Goal: Information Seeking & Learning: Learn about a topic

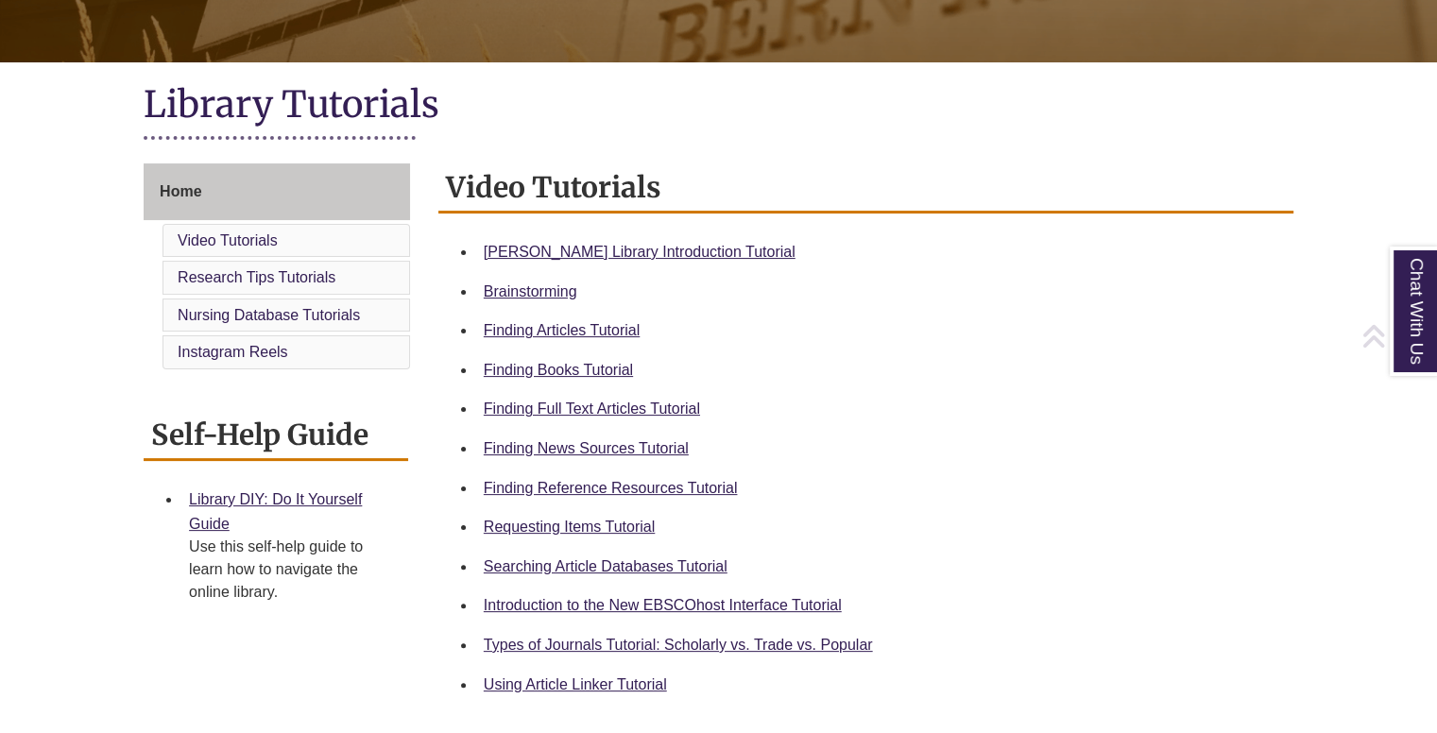
scroll to position [372, 0]
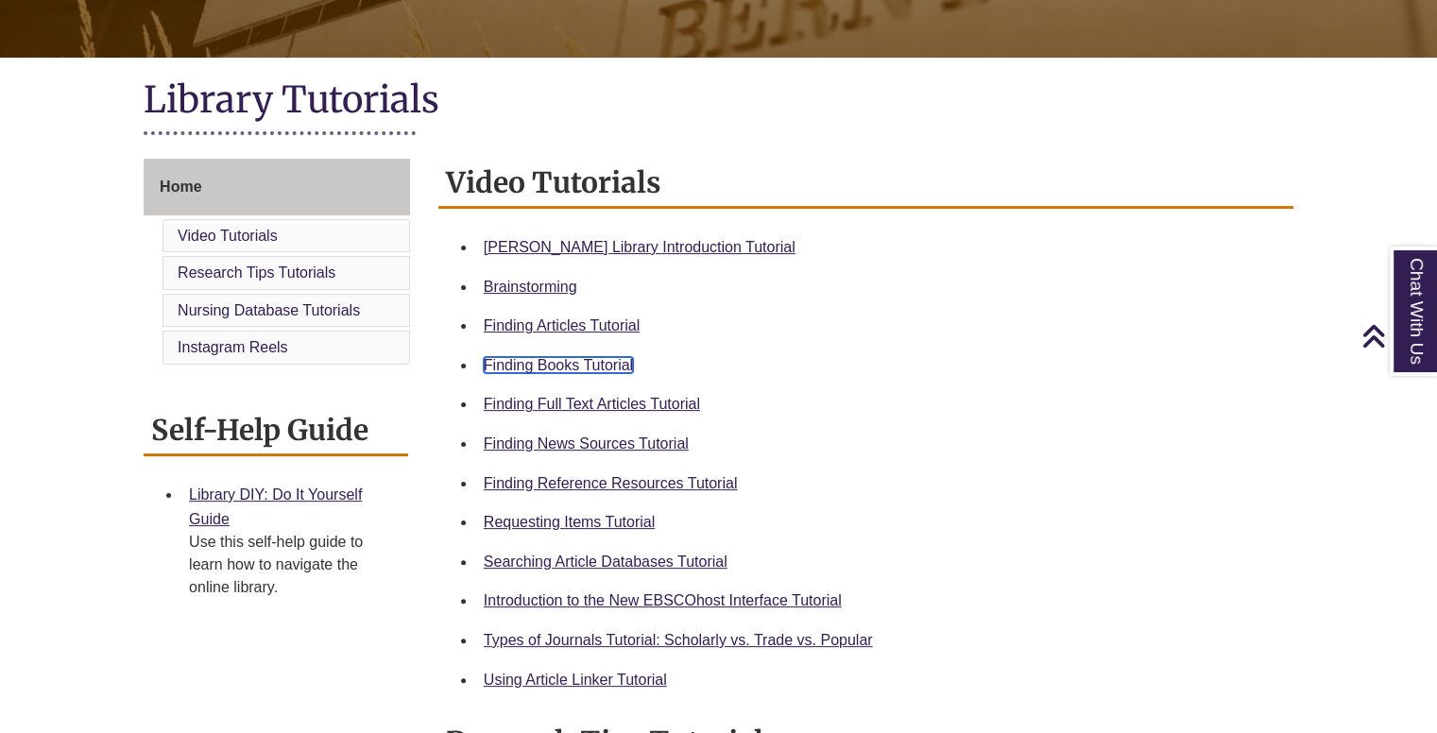
click at [551, 362] on link "Finding Books Tutorial" at bounding box center [558, 365] width 149 height 16
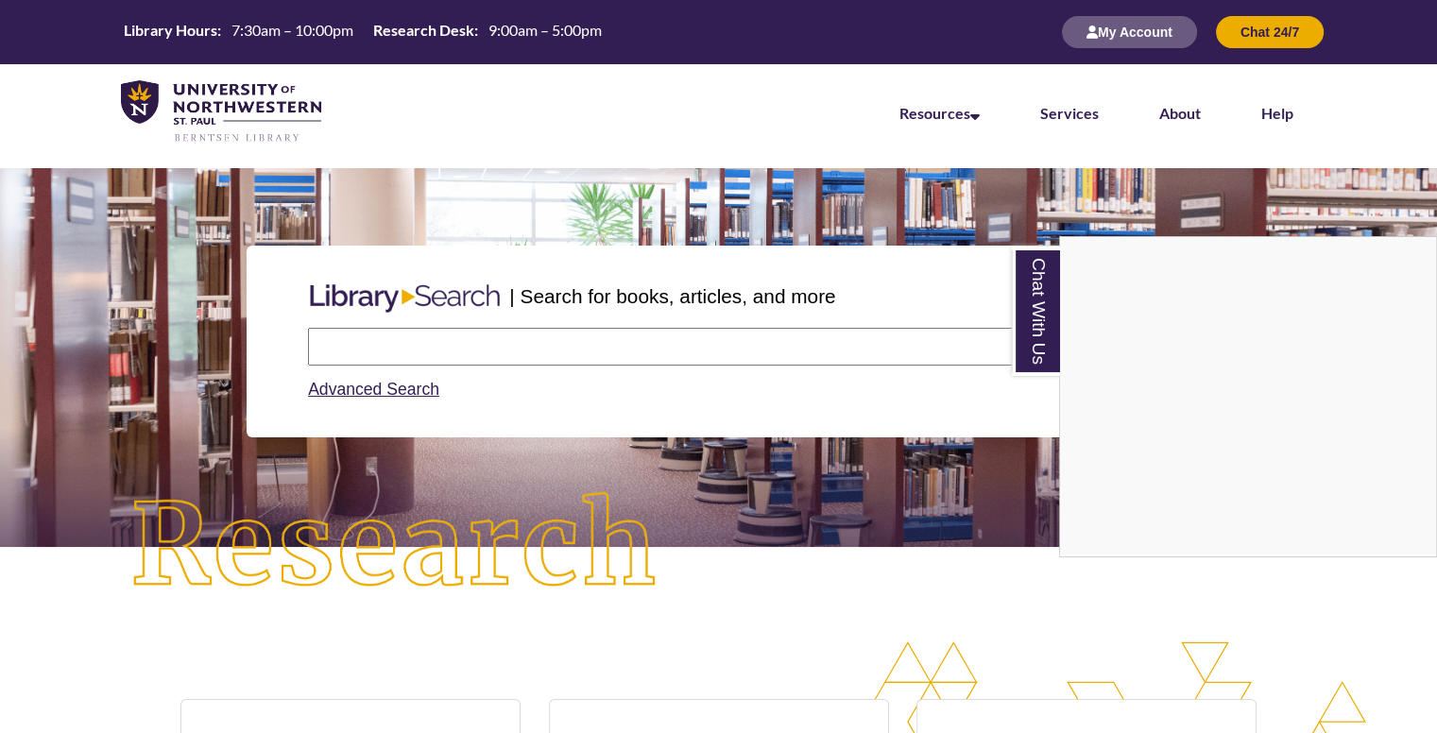
click at [582, 359] on div "Chat With Us" at bounding box center [718, 366] width 1437 height 733
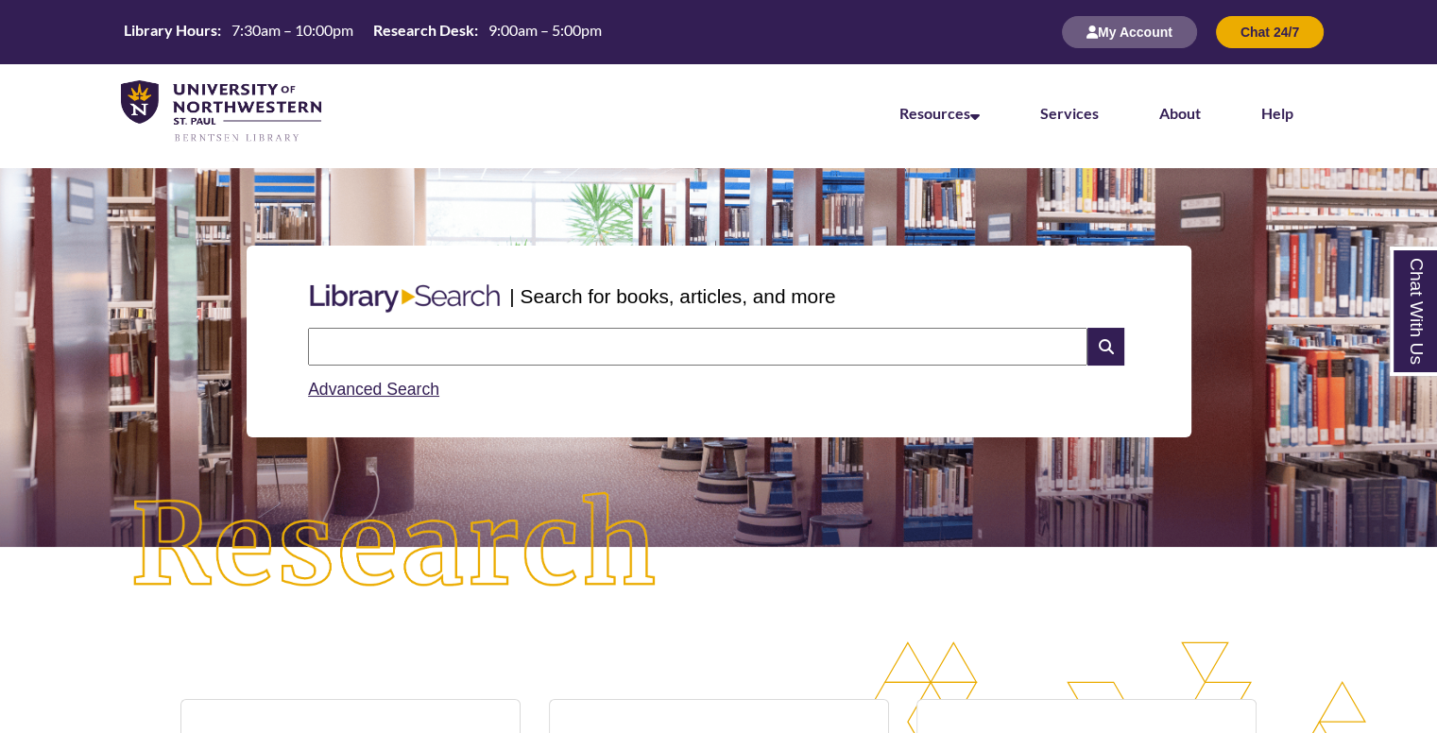
click at [582, 353] on input "text" at bounding box center [698, 347] width 780 height 38
click at [582, 356] on input "text" at bounding box center [698, 347] width 780 height 38
type input "**********"
click at [1087, 353] on input "**********" at bounding box center [698, 347] width 780 height 38
click at [1096, 352] on icon at bounding box center [1106, 347] width 36 height 38
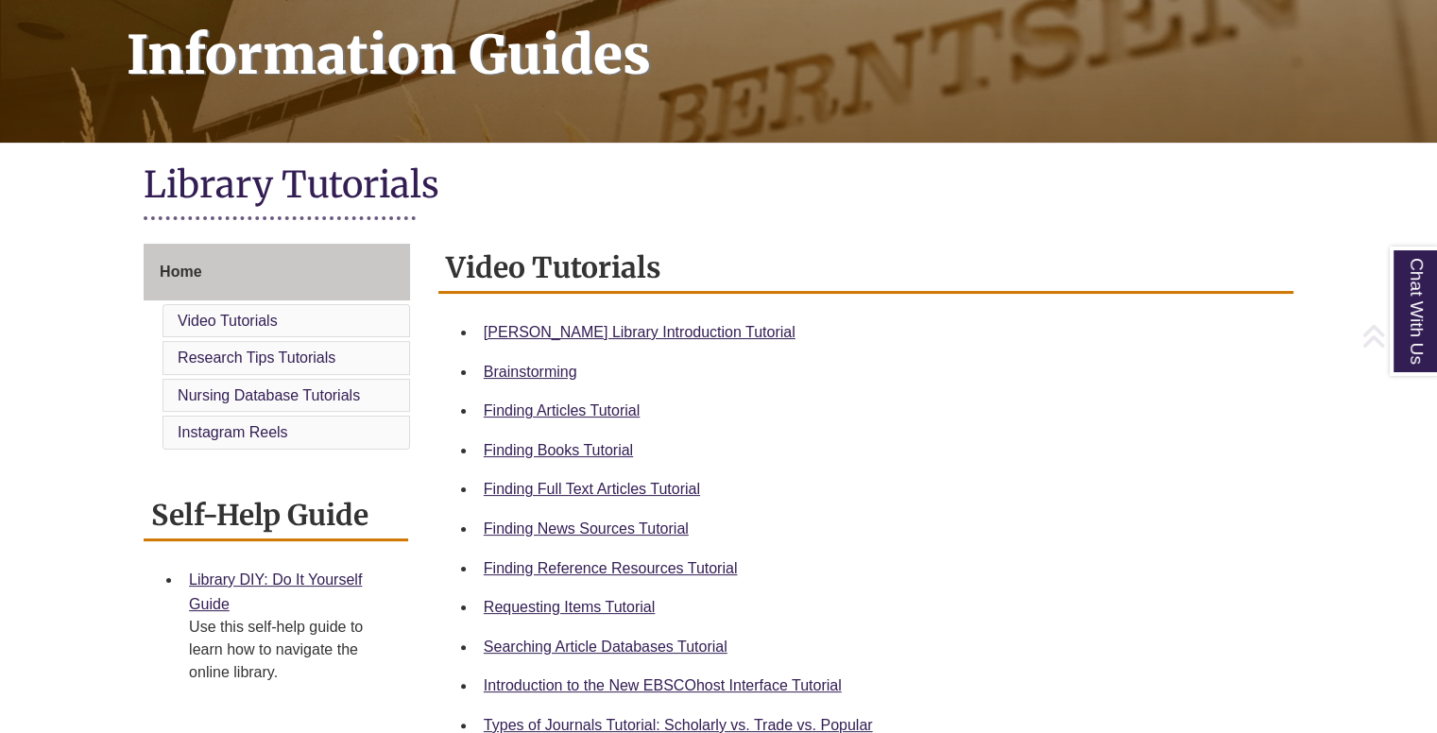
scroll to position [325, 0]
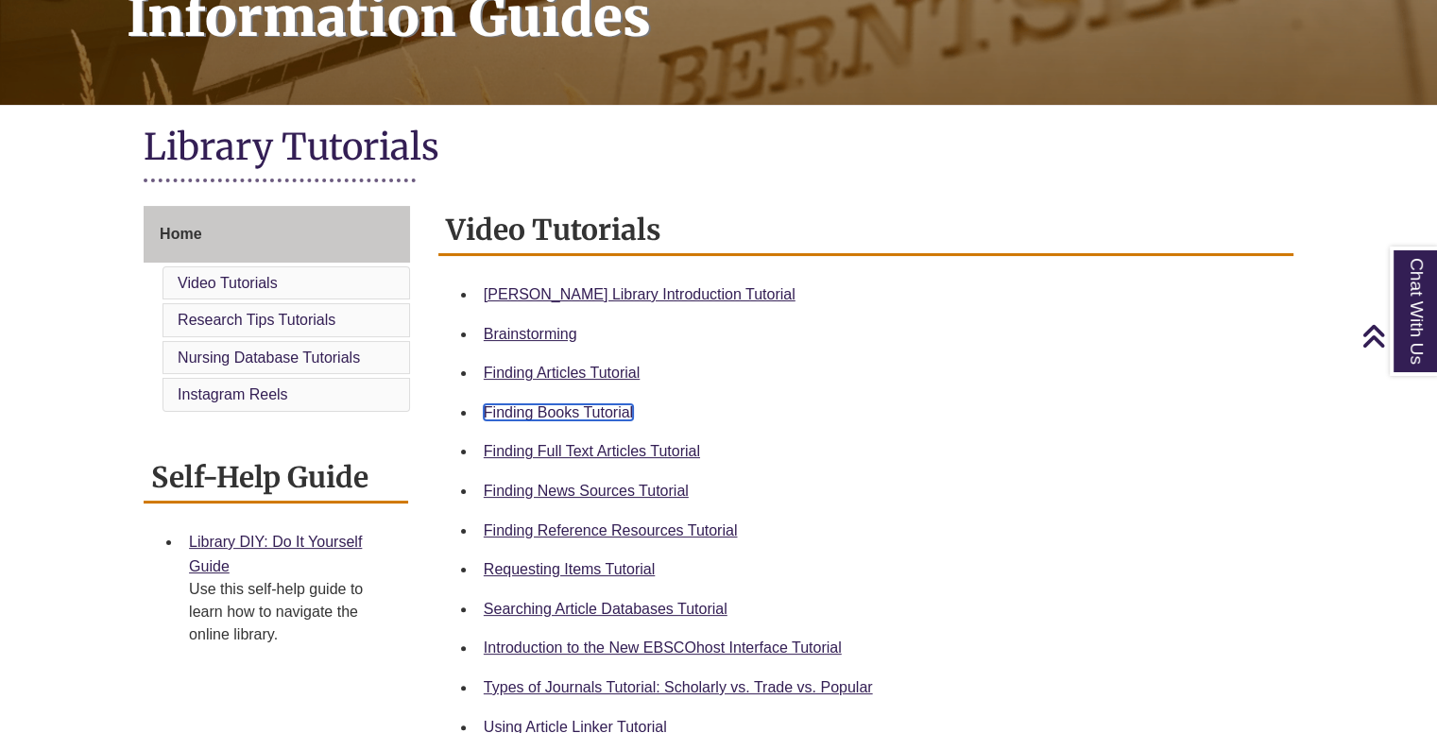
click at [549, 413] on link "Finding Books Tutorial" at bounding box center [558, 412] width 149 height 16
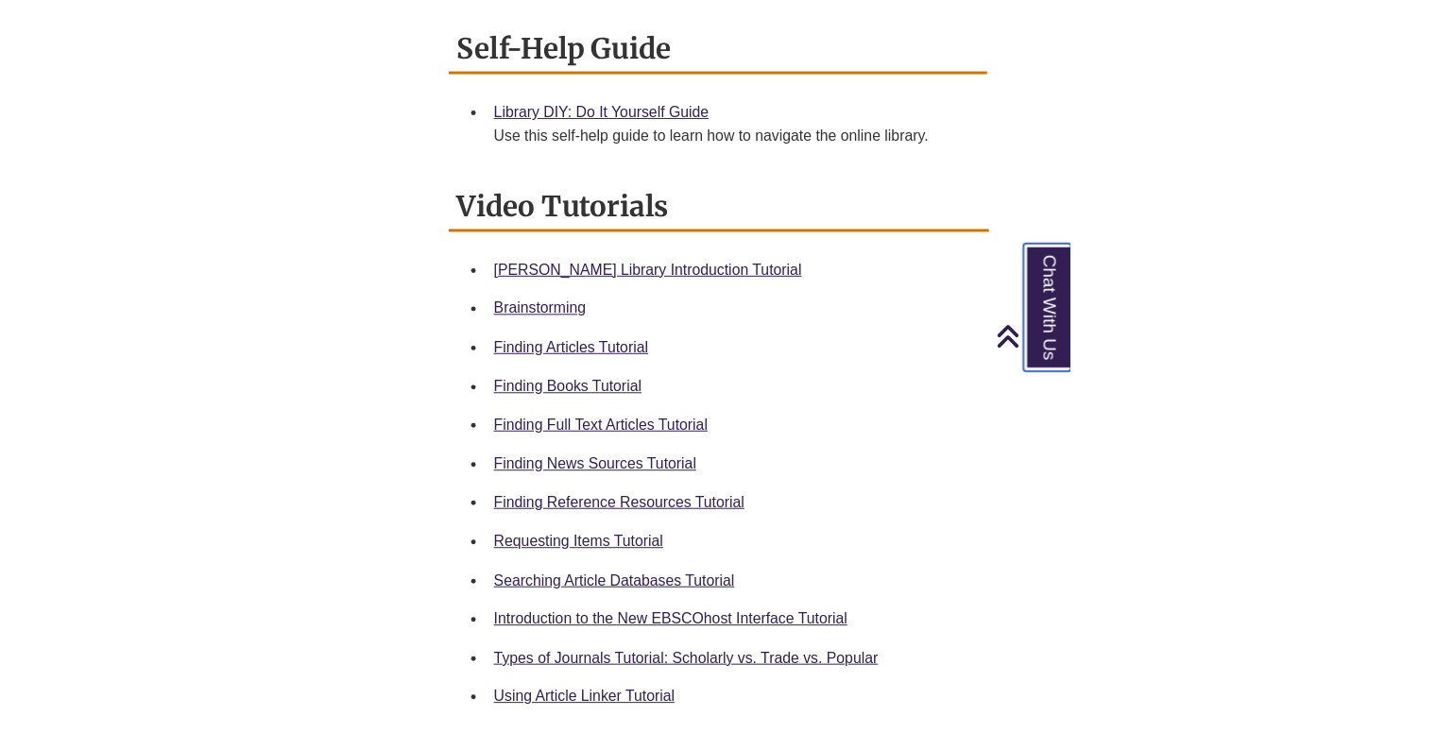
scroll to position [734, 0]
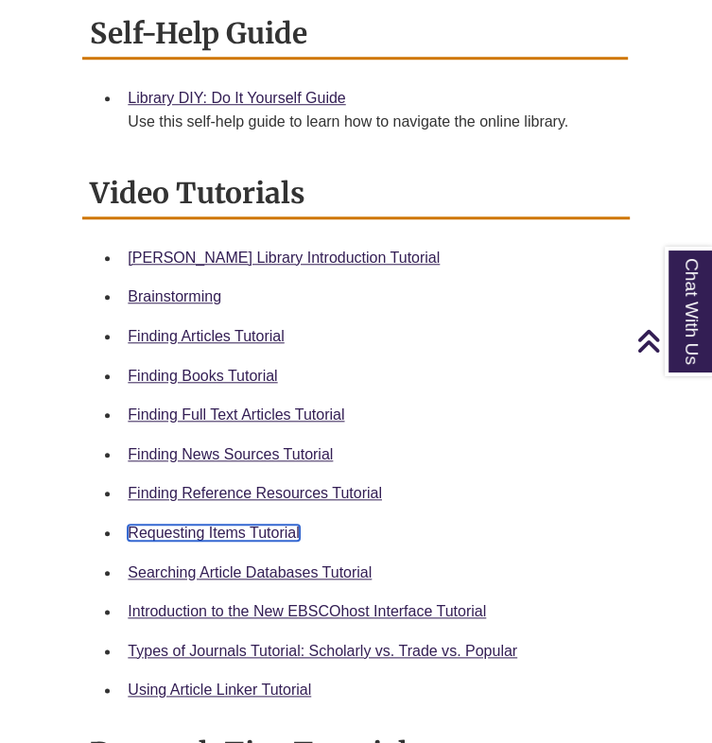
click at [278, 525] on link "Requesting Items Tutorial" at bounding box center [213, 533] width 171 height 16
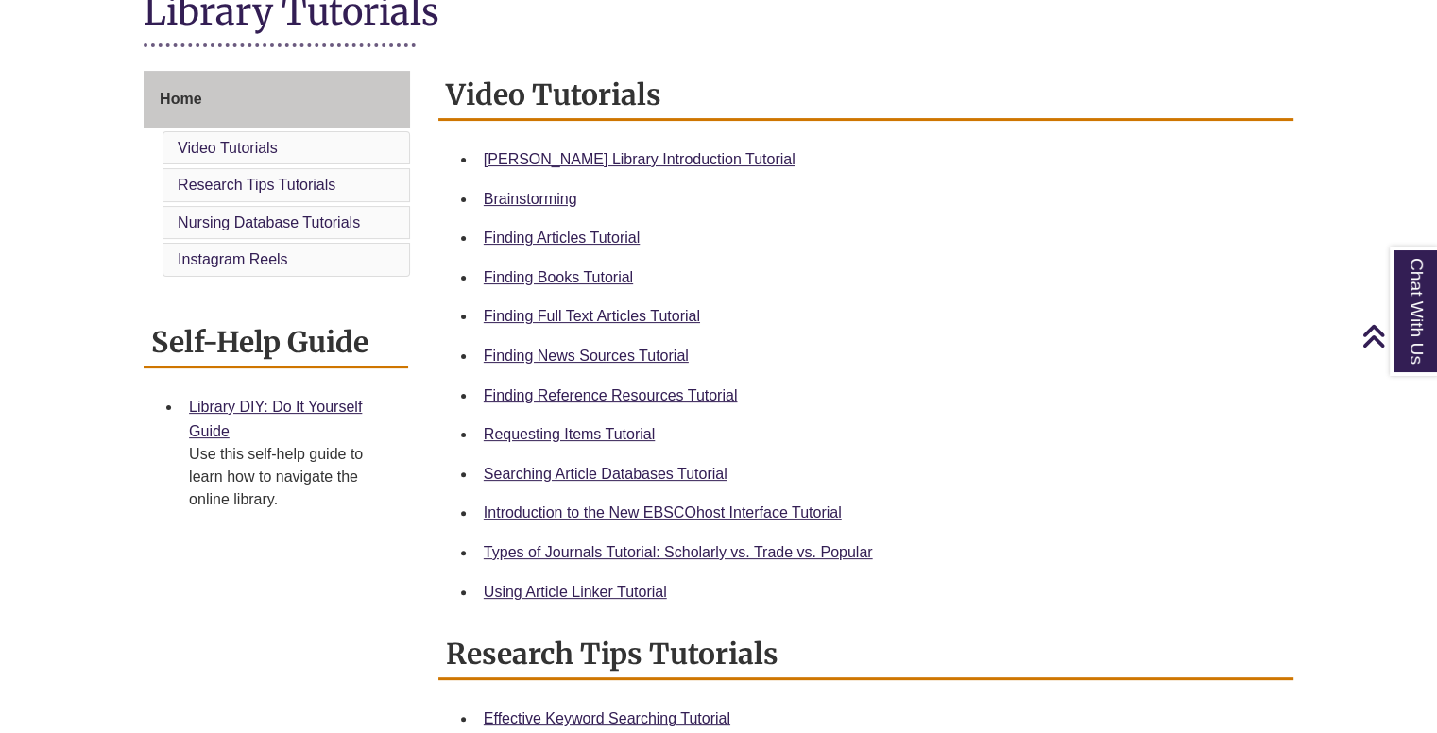
scroll to position [465, 0]
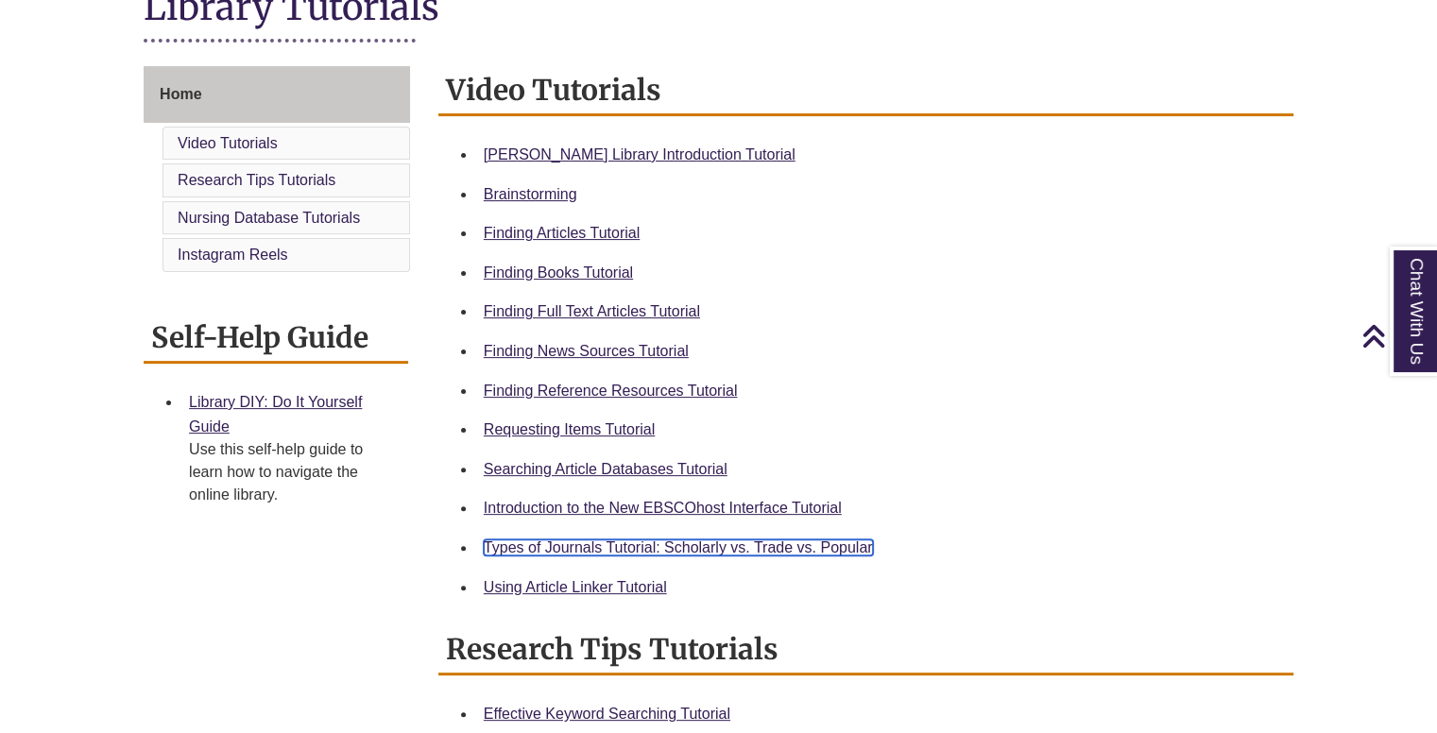
click at [646, 541] on link "Types of Journals Tutorial: Scholarly vs. Trade vs. Popular" at bounding box center [678, 548] width 389 height 16
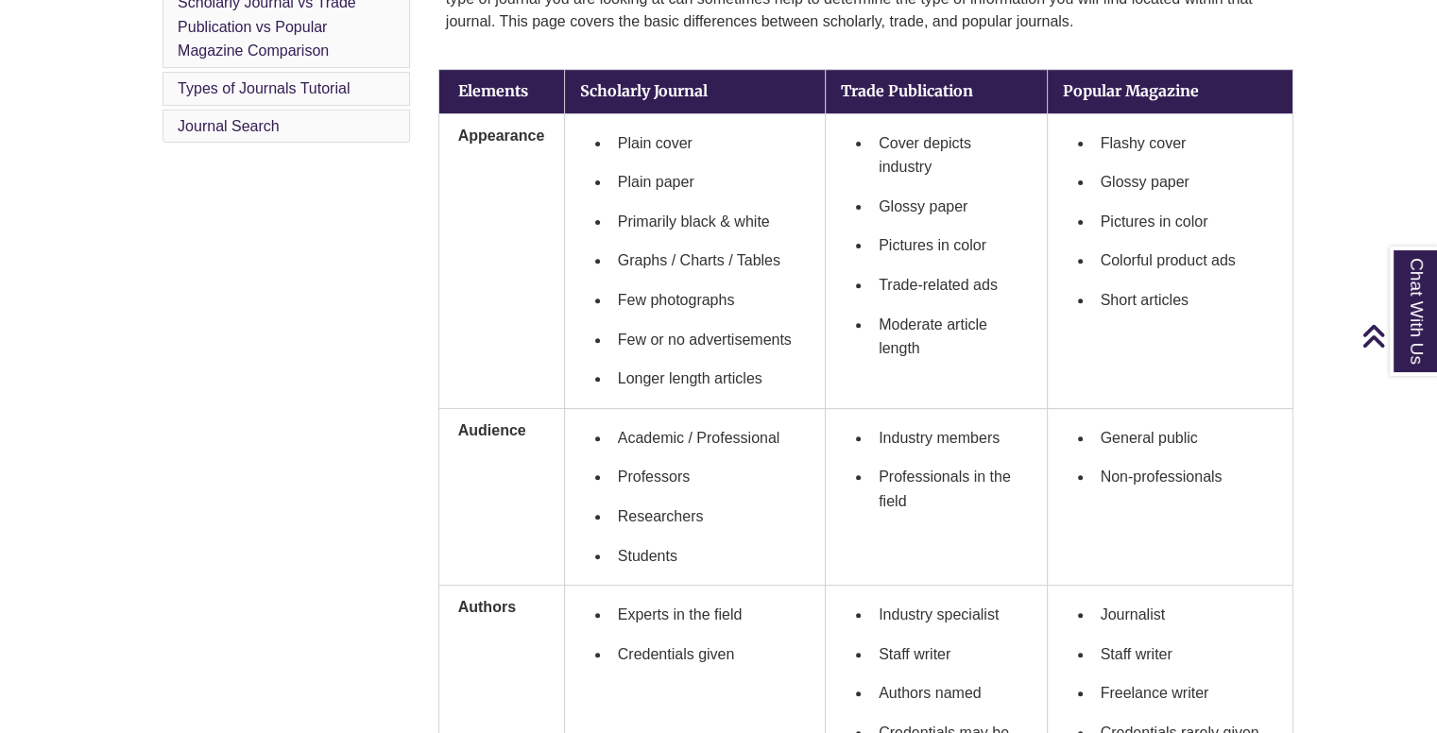
scroll to position [645, 0]
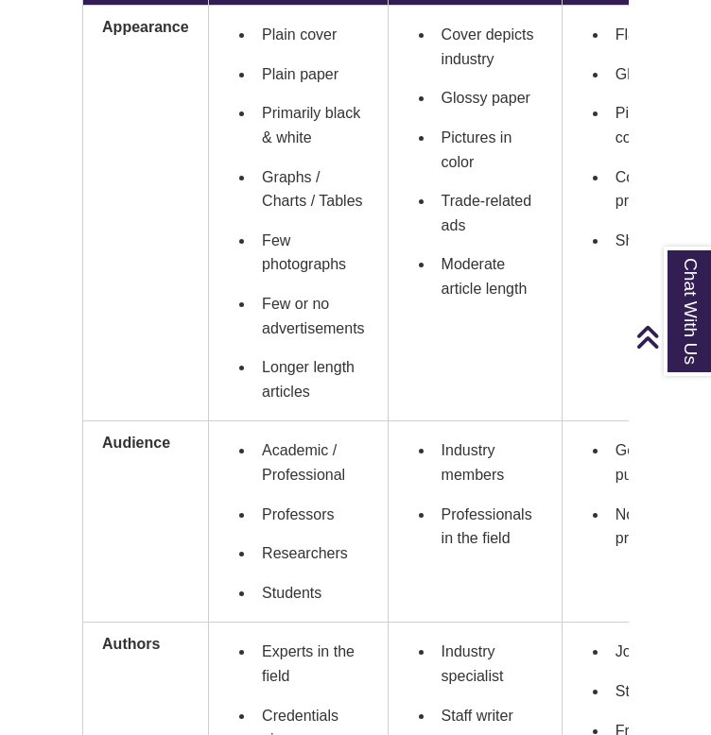
scroll to position [1058, 0]
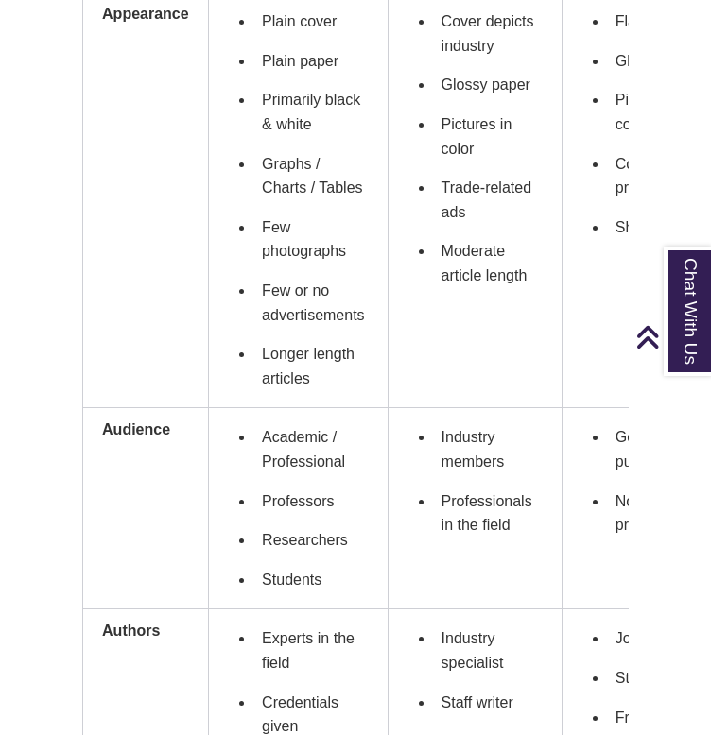
click at [175, 613] on th "Authors" at bounding box center [146, 735] width 126 height 250
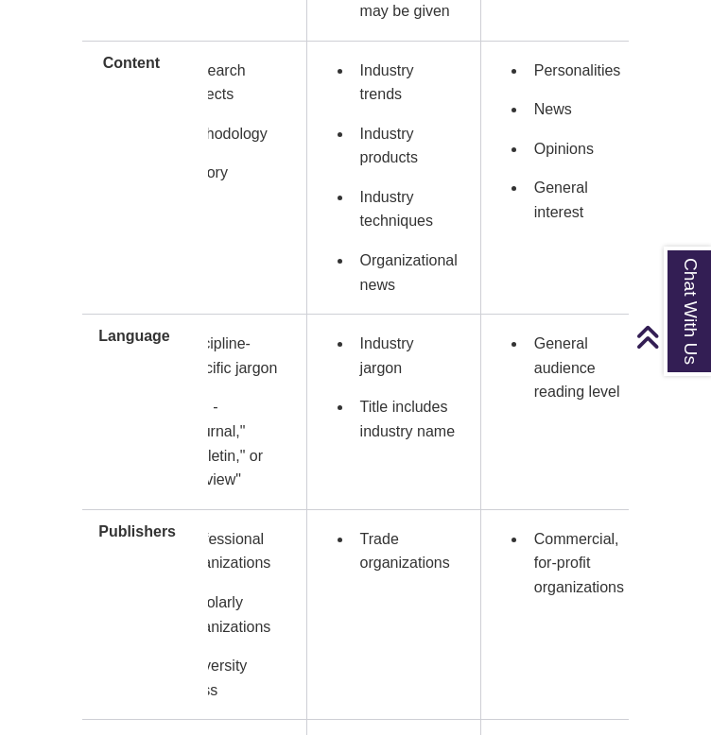
scroll to position [1859, 0]
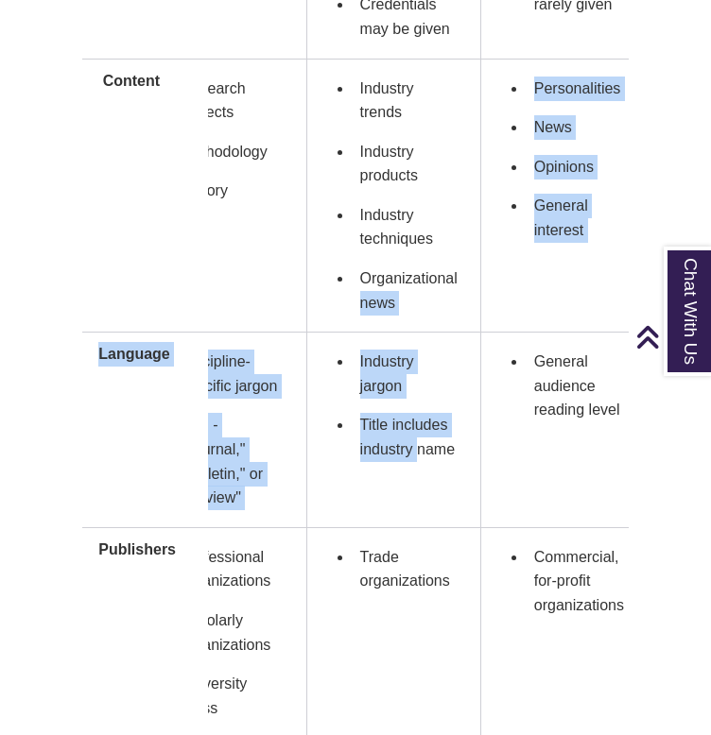
drag, startPoint x: 434, startPoint y: 346, endPoint x: 479, endPoint y: 226, distance: 128.3
click at [479, 226] on tbody "Appearance Plain cover Plain paper Primarily black & white Graphs / Charts / Ta…" at bounding box center [324, 90] width 645 height 1796
click at [487, 439] on td "General audience reading level" at bounding box center [563, 431] width 166 height 196
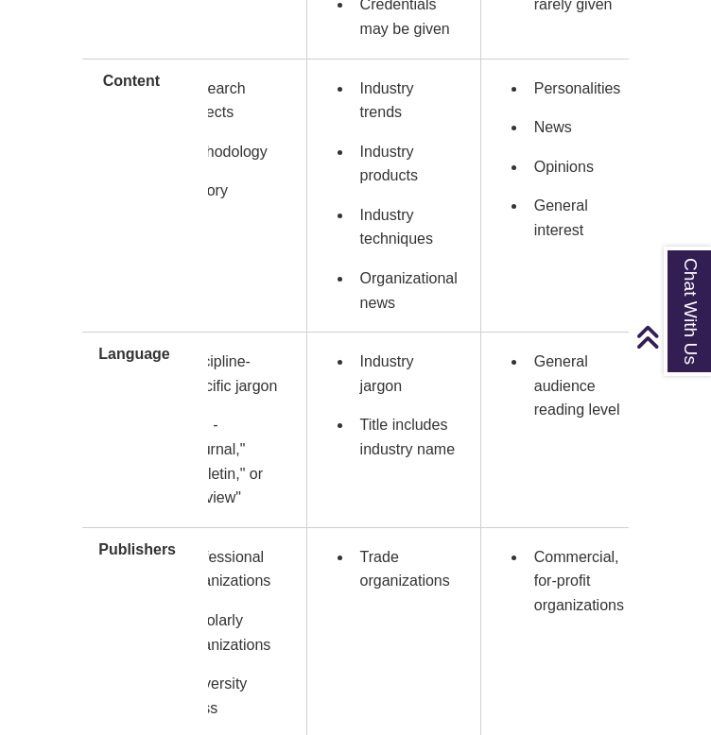
drag, startPoint x: 537, startPoint y: 318, endPoint x: 530, endPoint y: 399, distance: 81.5
click at [532, 376] on td "General audience reading level" at bounding box center [563, 431] width 166 height 196
click at [525, 404] on td "General audience reading level" at bounding box center [563, 431] width 166 height 196
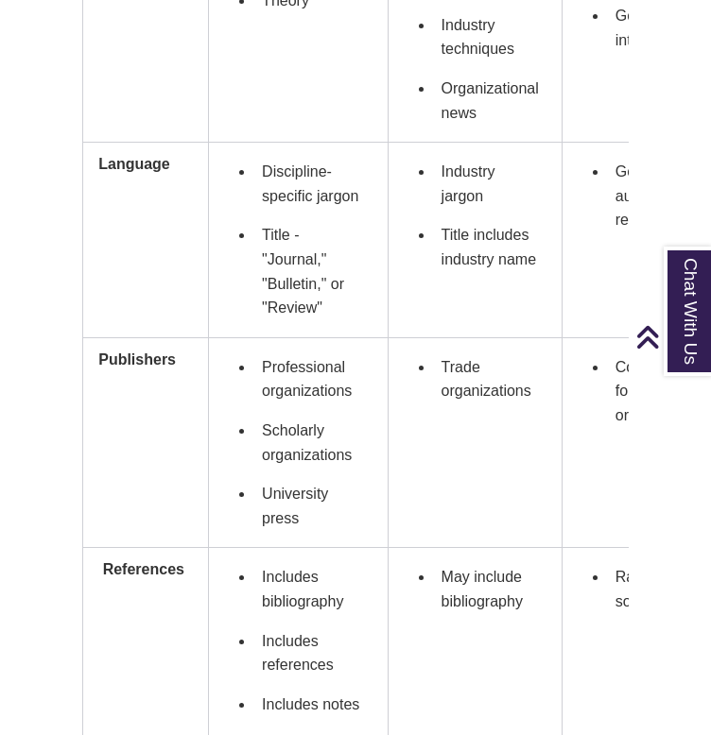
scroll to position [2049, 0]
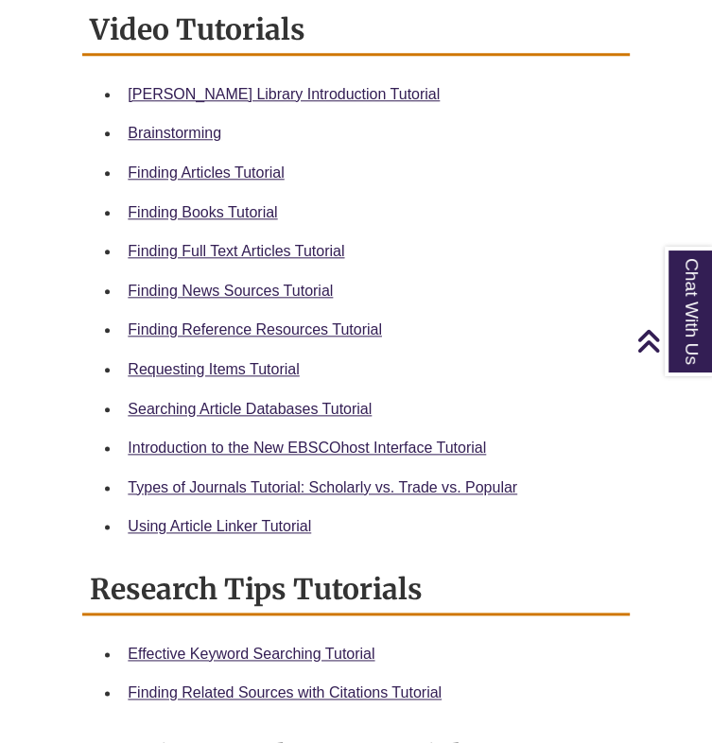
scroll to position [904, 0]
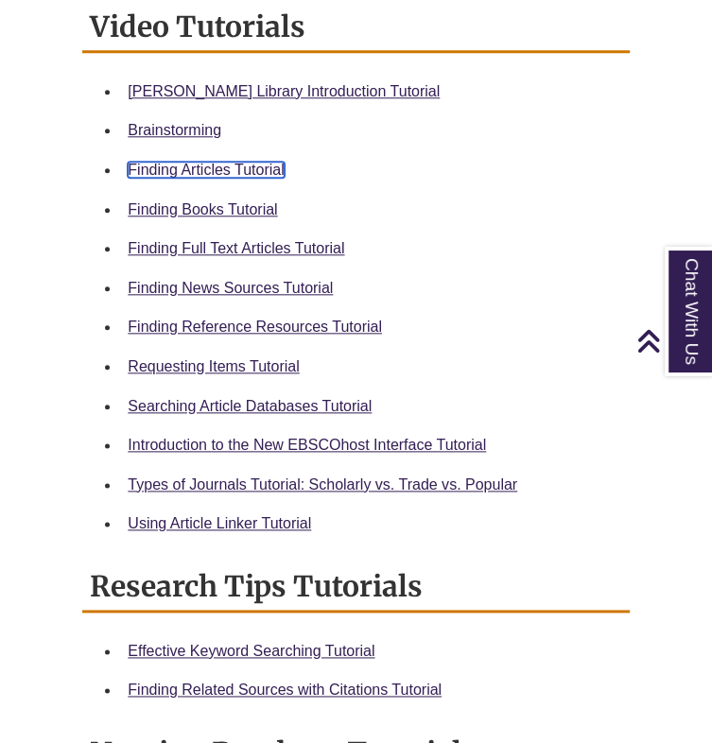
click at [196, 162] on link "Finding Articles Tutorial" at bounding box center [206, 170] width 156 height 16
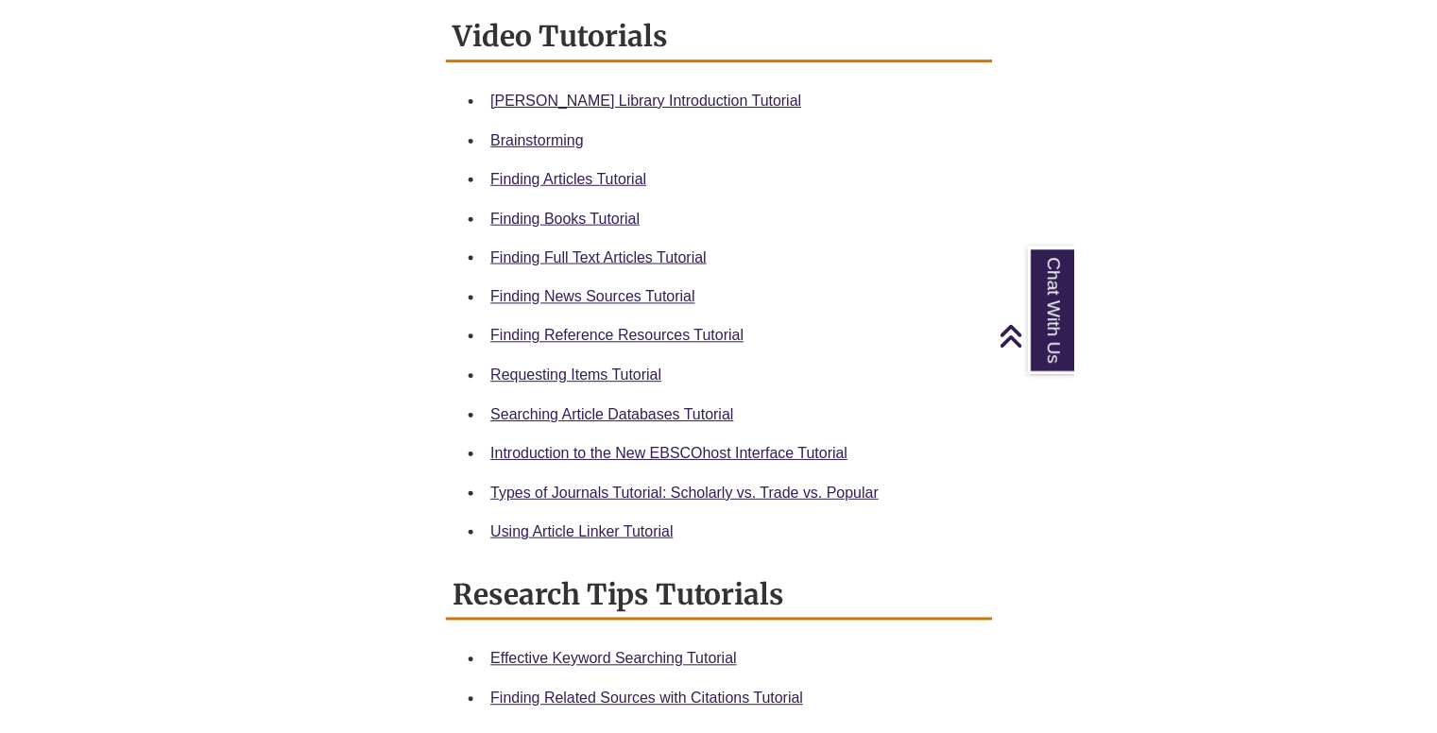
scroll to position [879, 0]
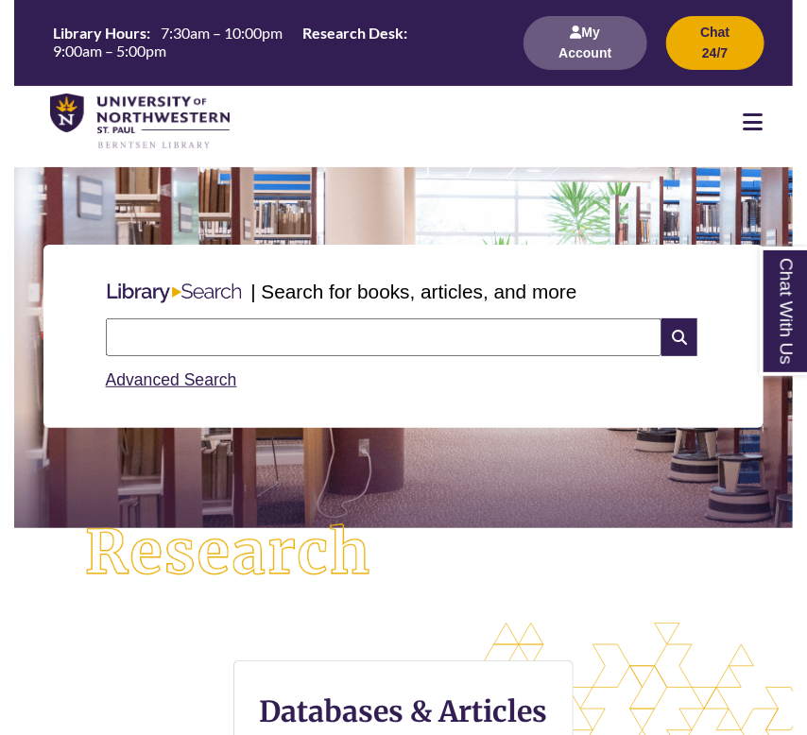
click at [181, 325] on input "text" at bounding box center [384, 337] width 556 height 38
type input "**********"
click at [685, 330] on icon at bounding box center [680, 337] width 36 height 38
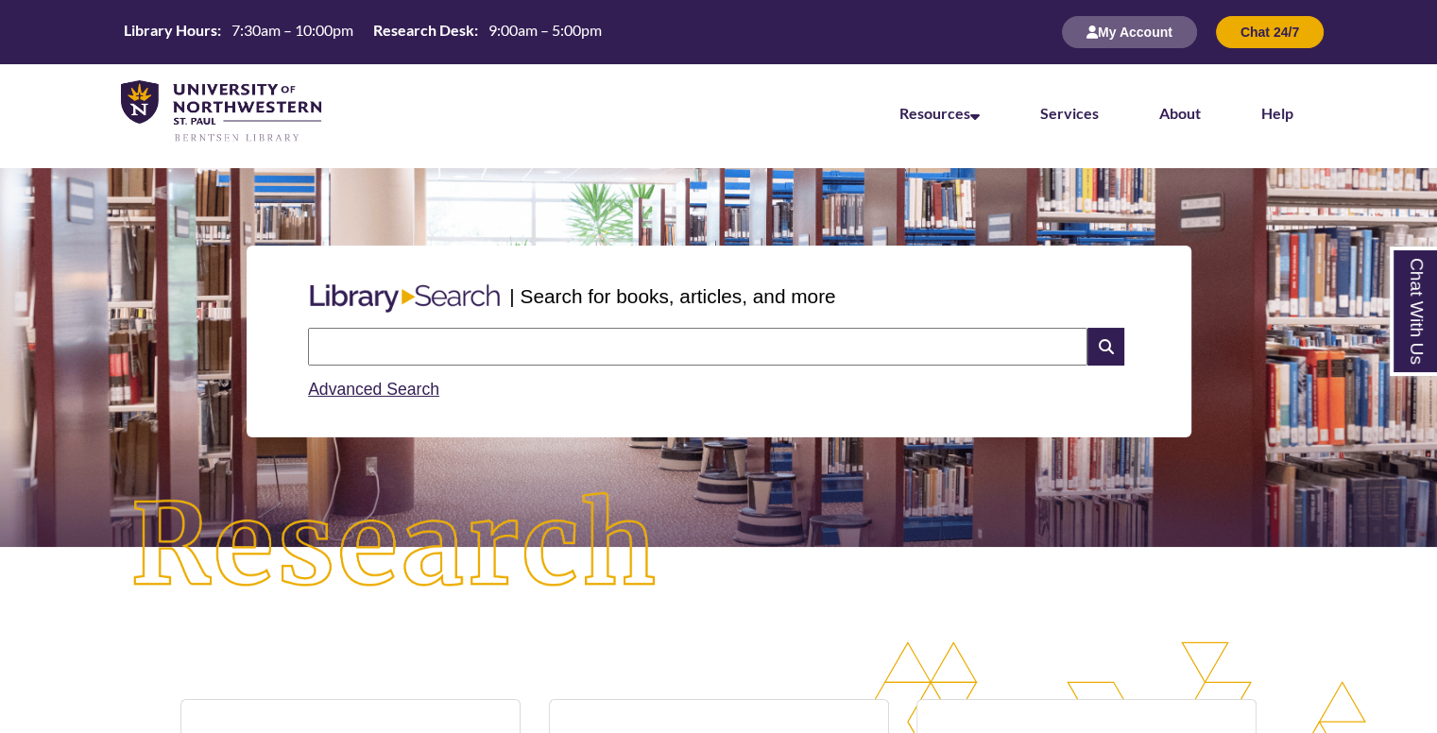
click at [637, 333] on input "text" at bounding box center [698, 347] width 780 height 38
click at [561, 353] on input "text" at bounding box center [698, 347] width 780 height 38
click at [543, 352] on input "text" at bounding box center [698, 347] width 780 height 38
click at [416, 163] on div at bounding box center [719, 163] width 1150 height 9
click at [409, 315] on img at bounding box center [405, 298] width 209 height 43
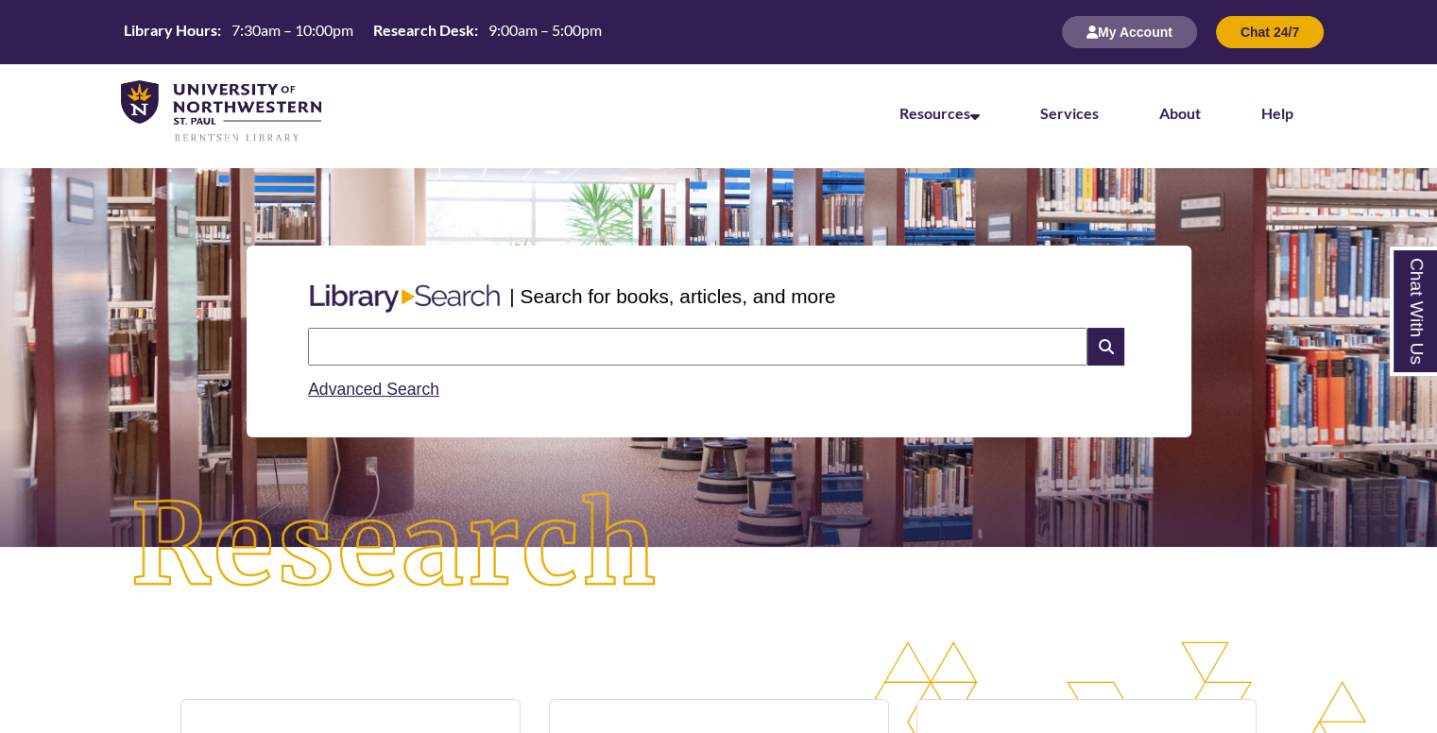
click at [409, 357] on input "text" at bounding box center [698, 347] width 780 height 38
type input "*"
drag, startPoint x: 408, startPoint y: 344, endPoint x: 404, endPoint y: 355, distance: 12.0
click at [408, 347] on input "****" at bounding box center [698, 347] width 780 height 38
click at [404, 355] on input "****" at bounding box center [698, 347] width 780 height 38
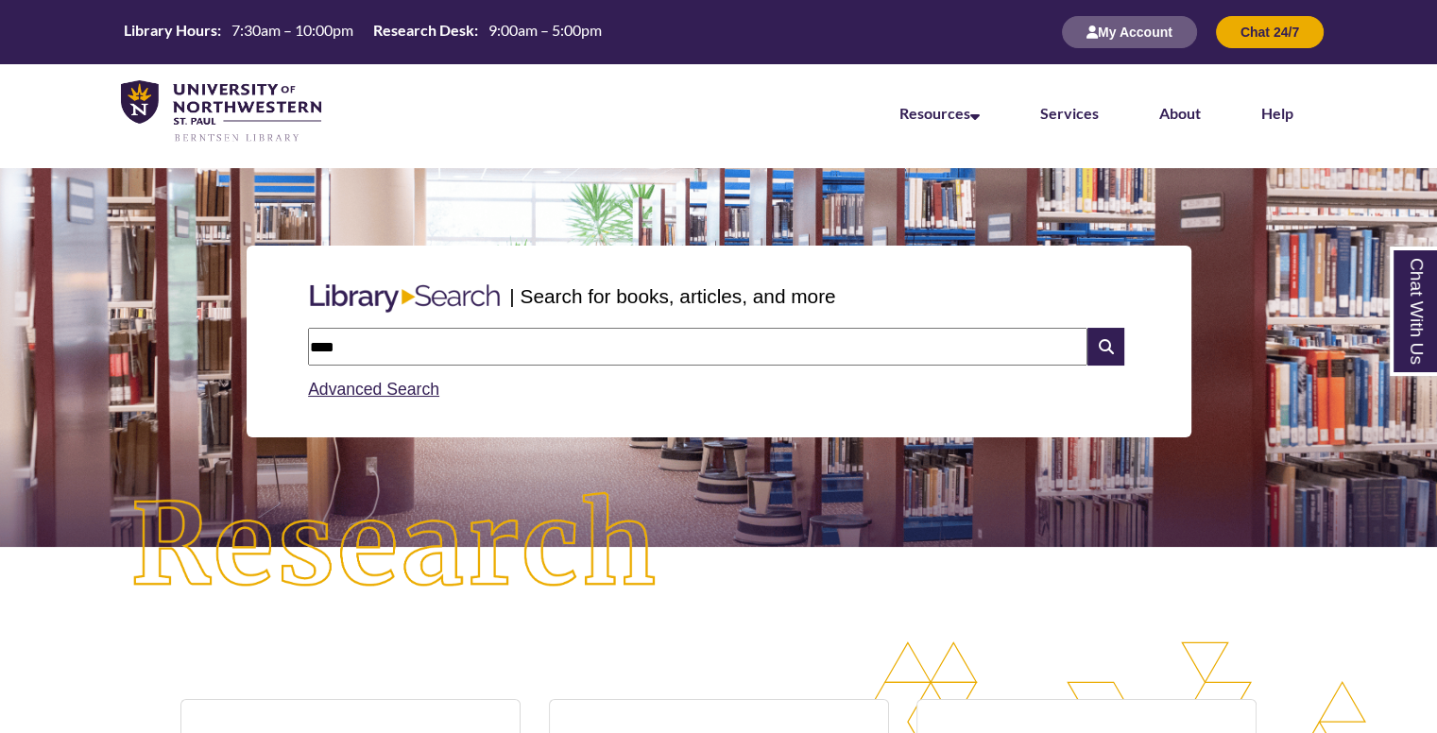
click at [404, 355] on input "****" at bounding box center [698, 347] width 780 height 38
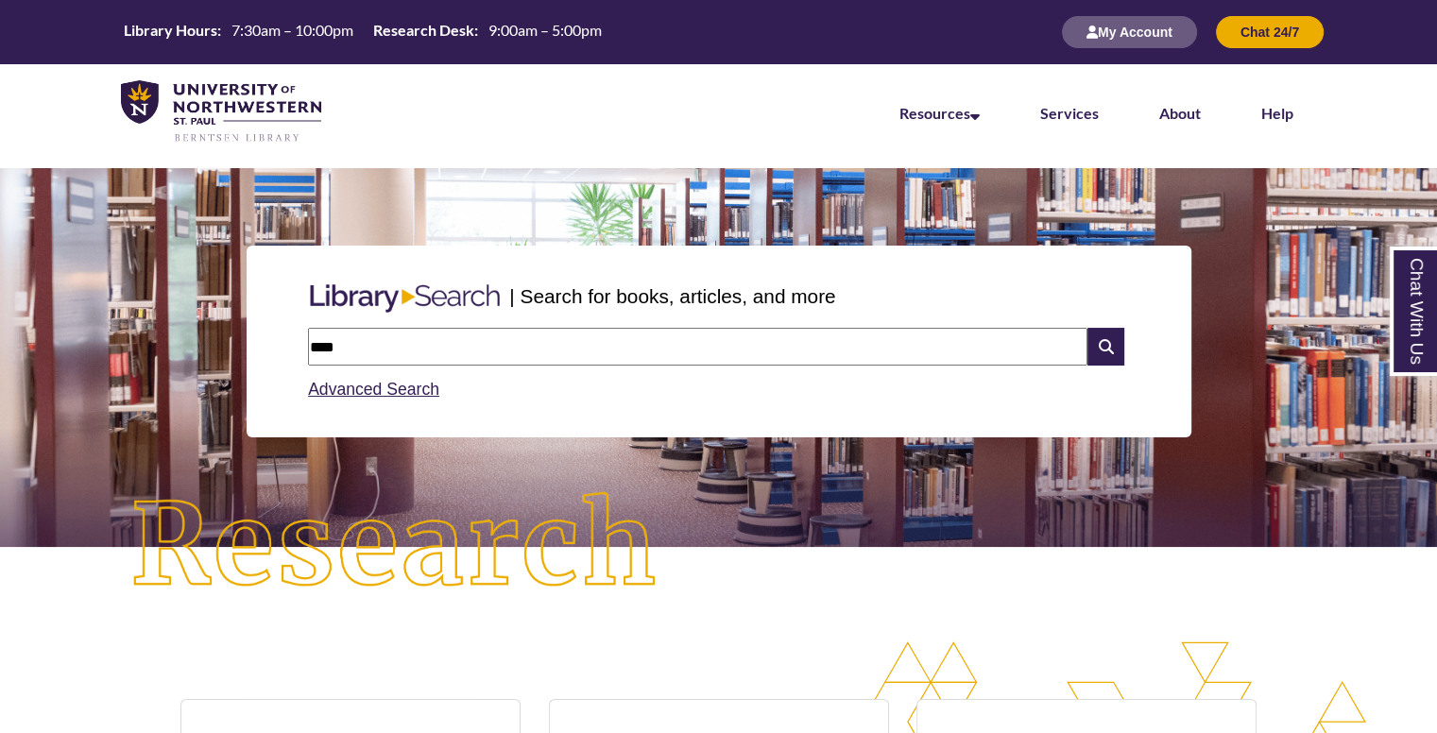
click at [404, 355] on input "****" at bounding box center [698, 347] width 780 height 38
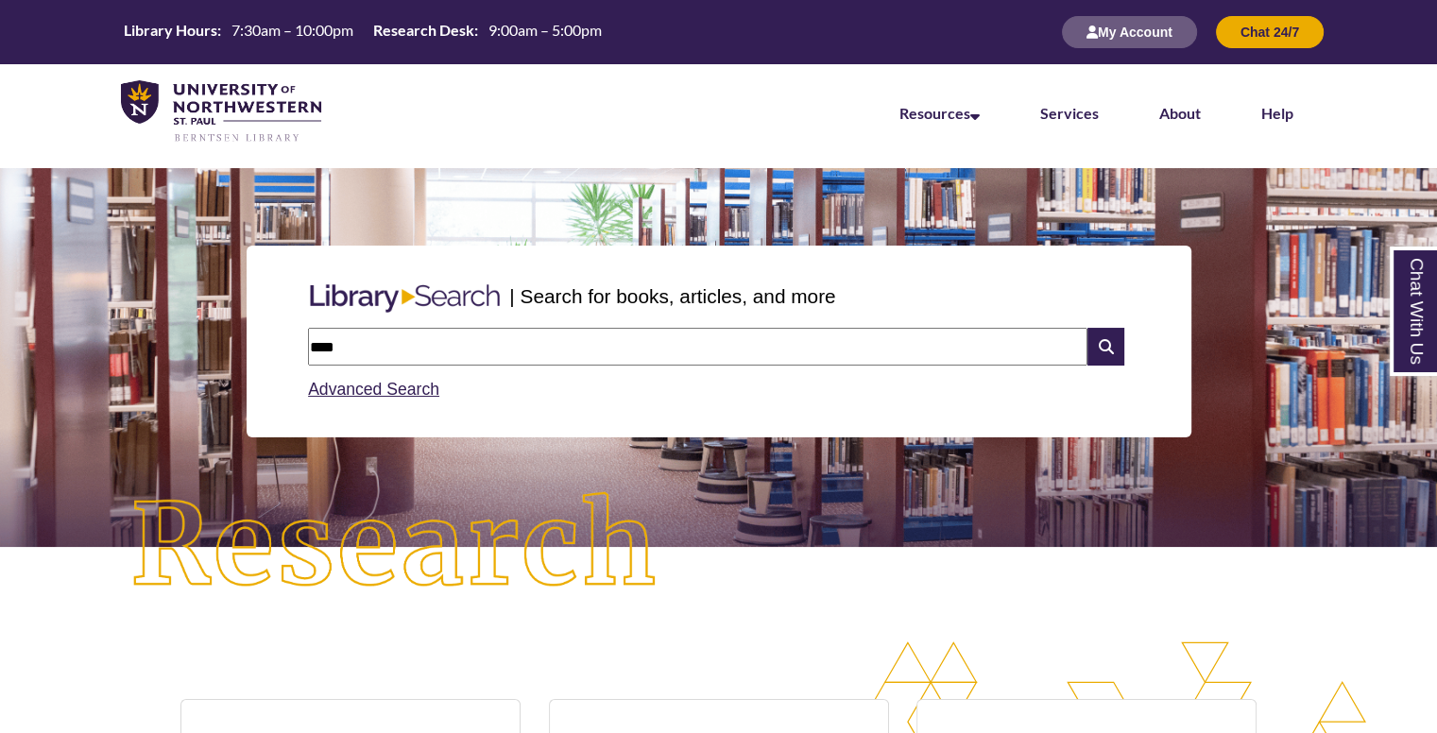
click at [404, 355] on input "****" at bounding box center [698, 347] width 780 height 38
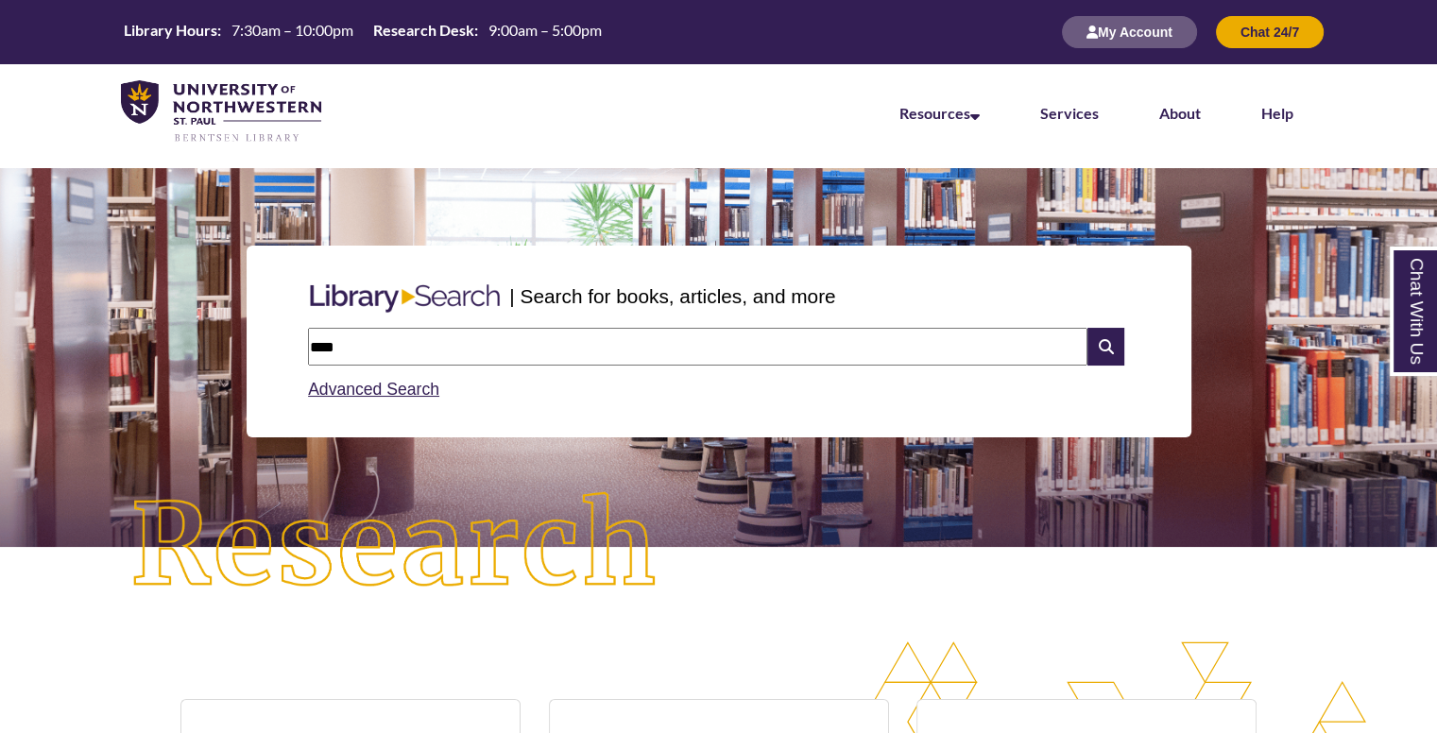
click at [404, 355] on input "****" at bounding box center [698, 347] width 780 height 38
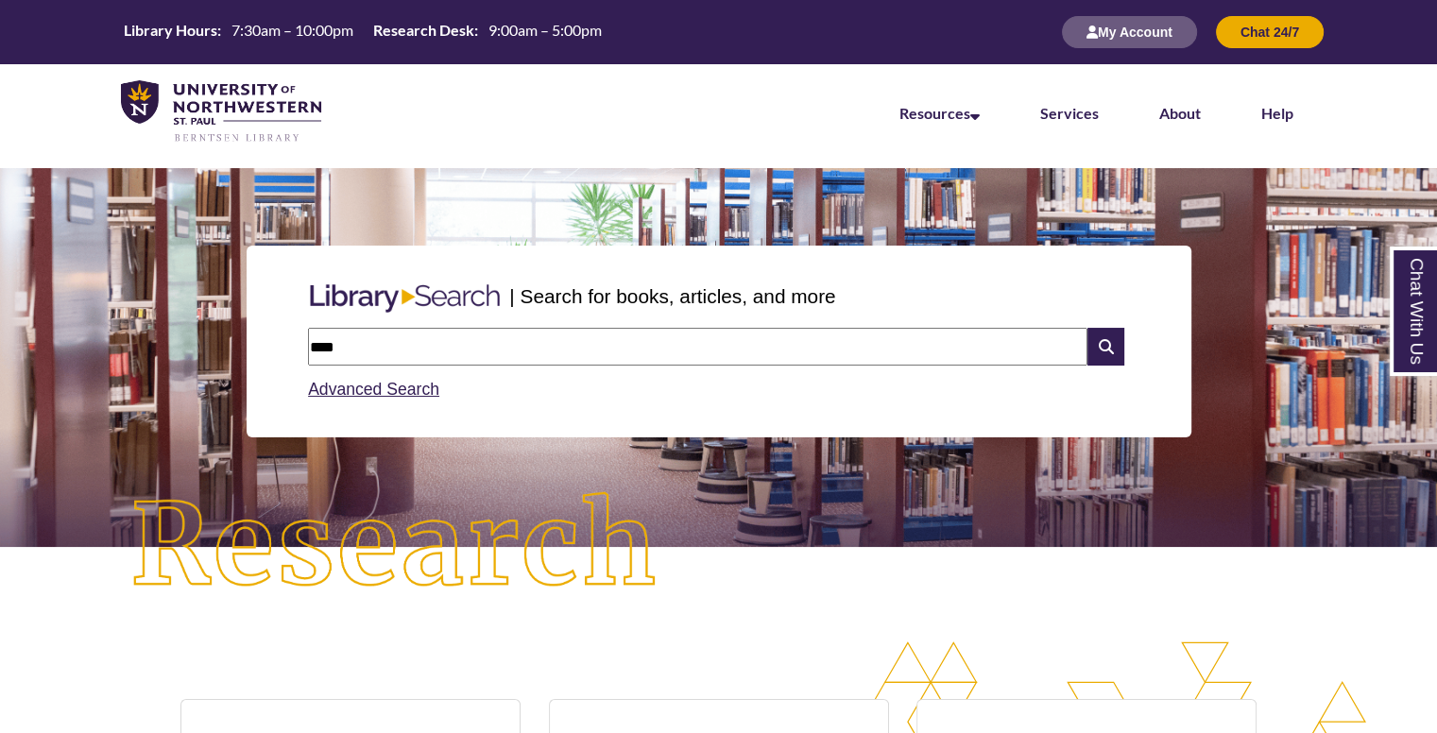
click at [404, 355] on input "****" at bounding box center [698, 347] width 780 height 38
click at [336, 345] on input "****" at bounding box center [698, 347] width 780 height 38
click at [351, 354] on input "****" at bounding box center [698, 347] width 780 height 38
type input "**********"
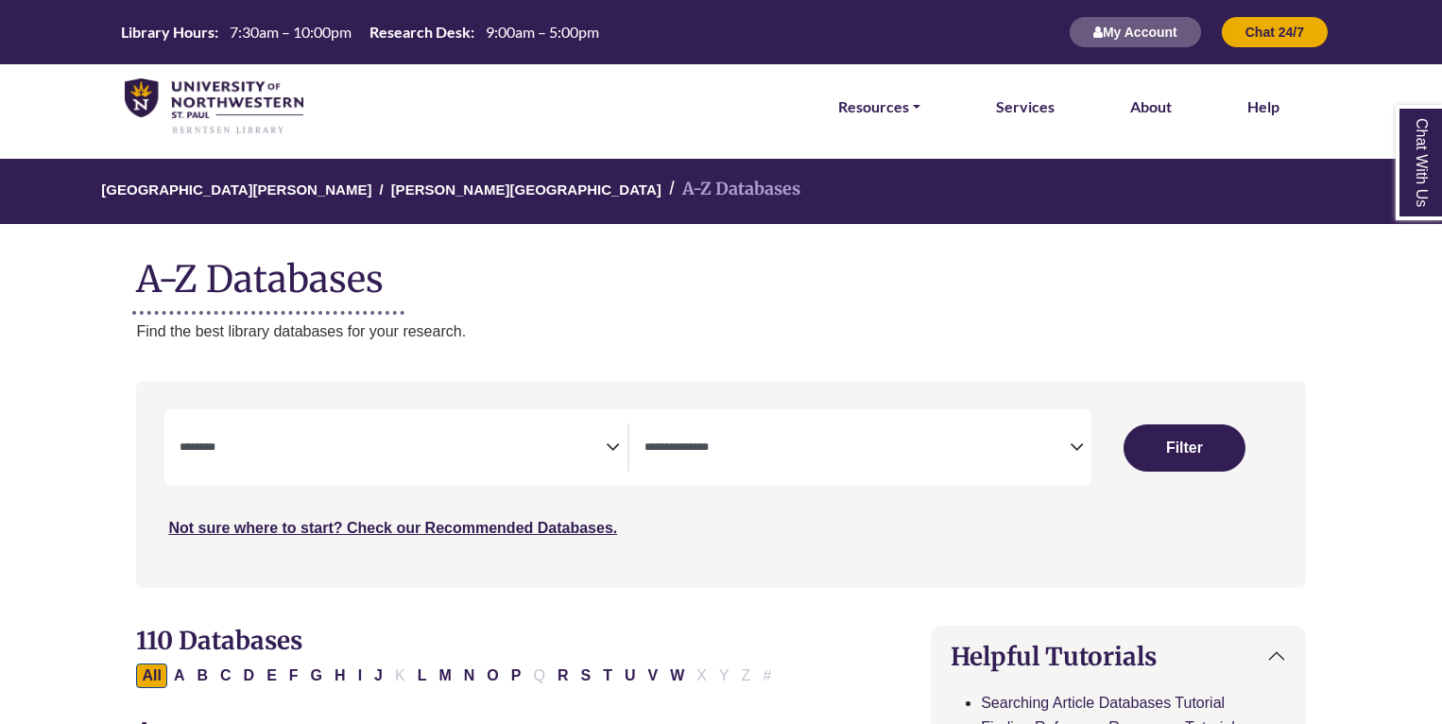
select select "Database Subject Filter"
select select "Database Types Filter"
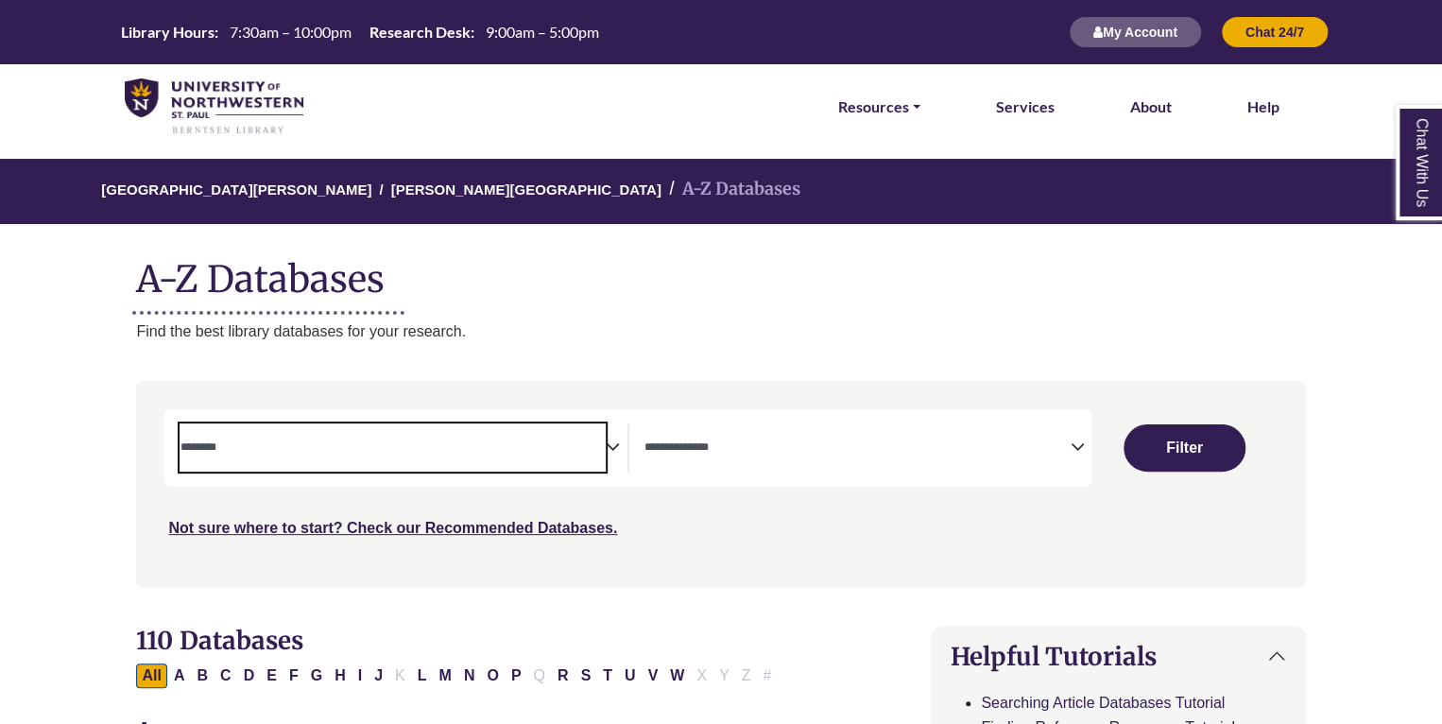
click at [486, 456] on span "Search filters" at bounding box center [392, 447] width 425 height 48
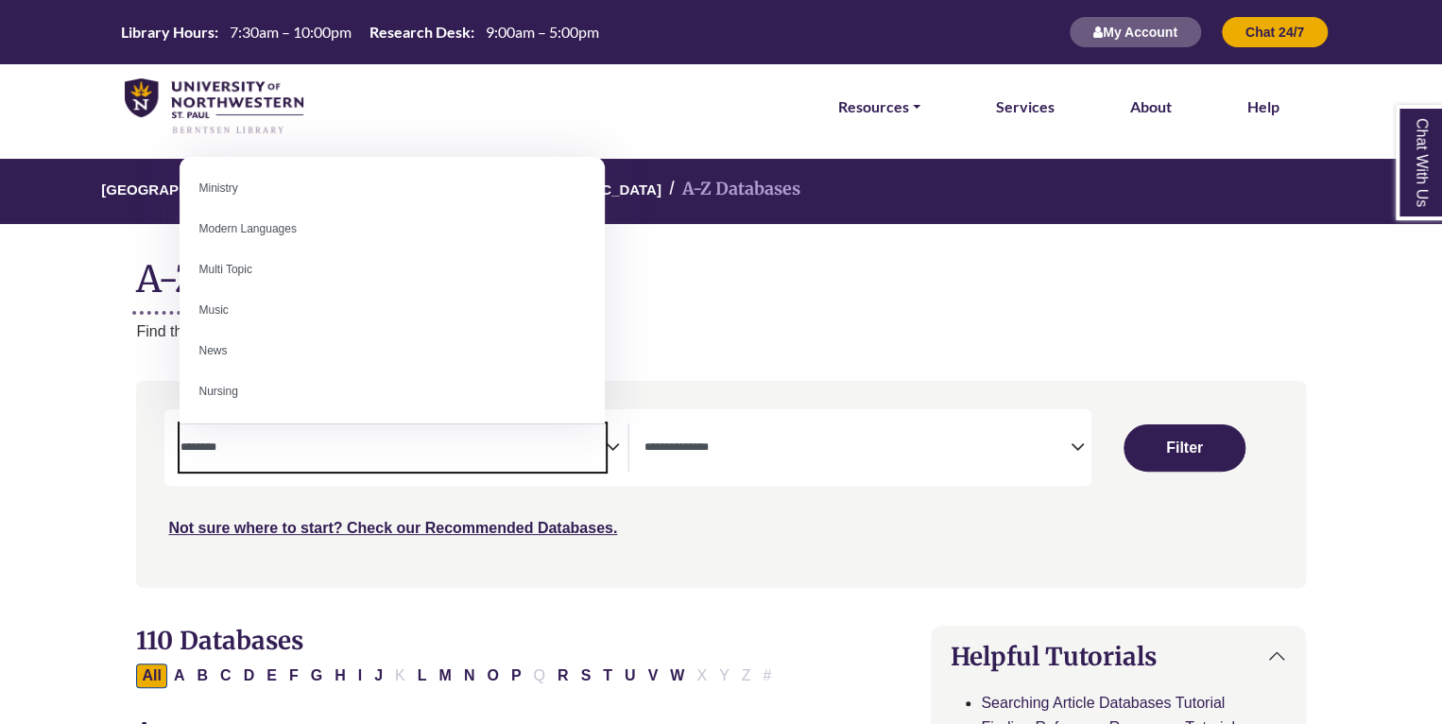
scroll to position [1193, 0]
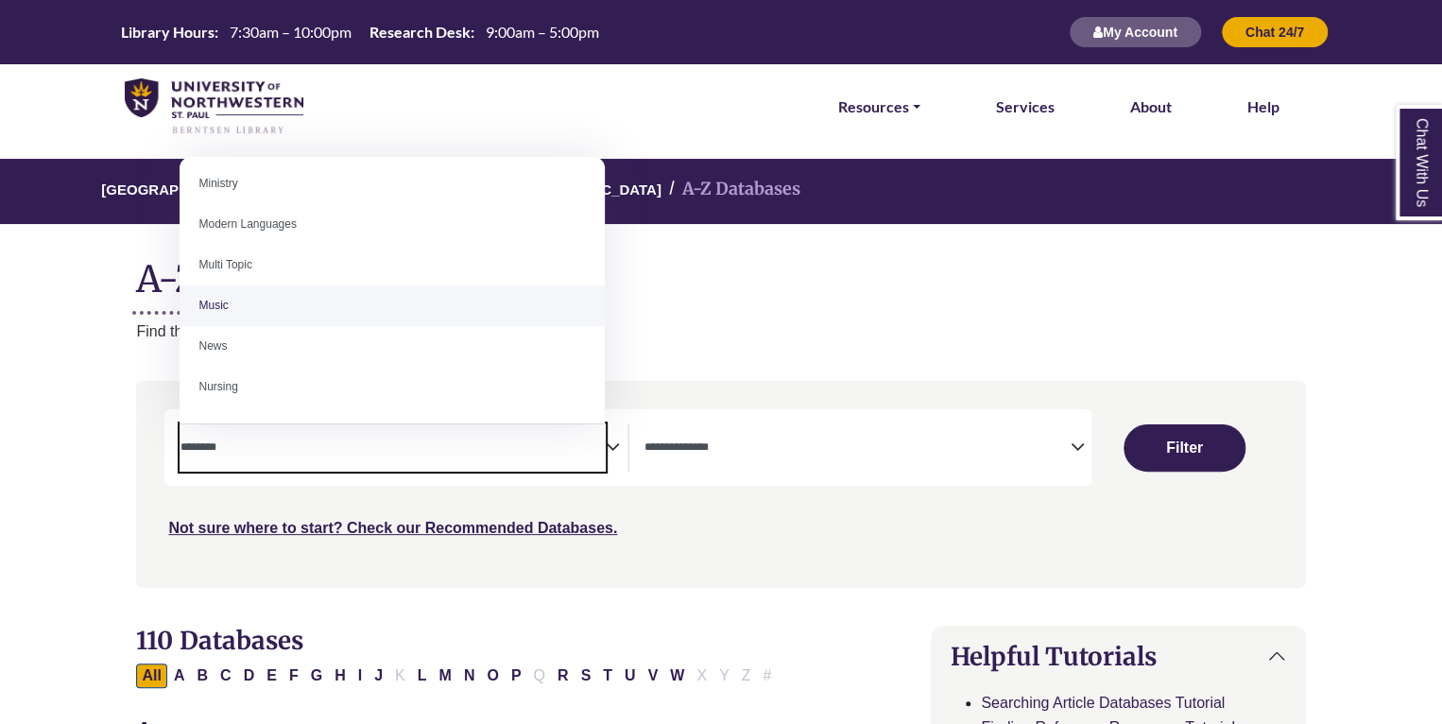
select select "*****"
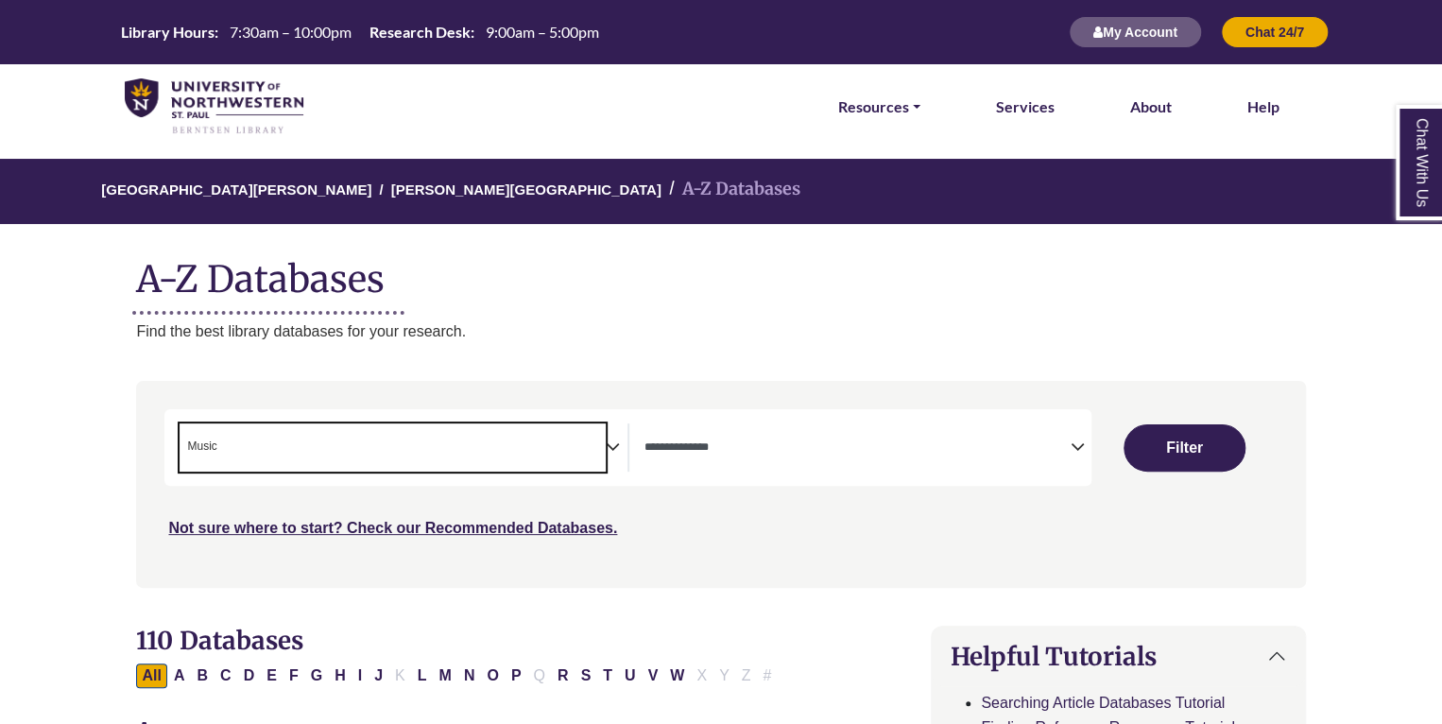
click at [701, 456] on textarea "Search" at bounding box center [857, 448] width 425 height 15
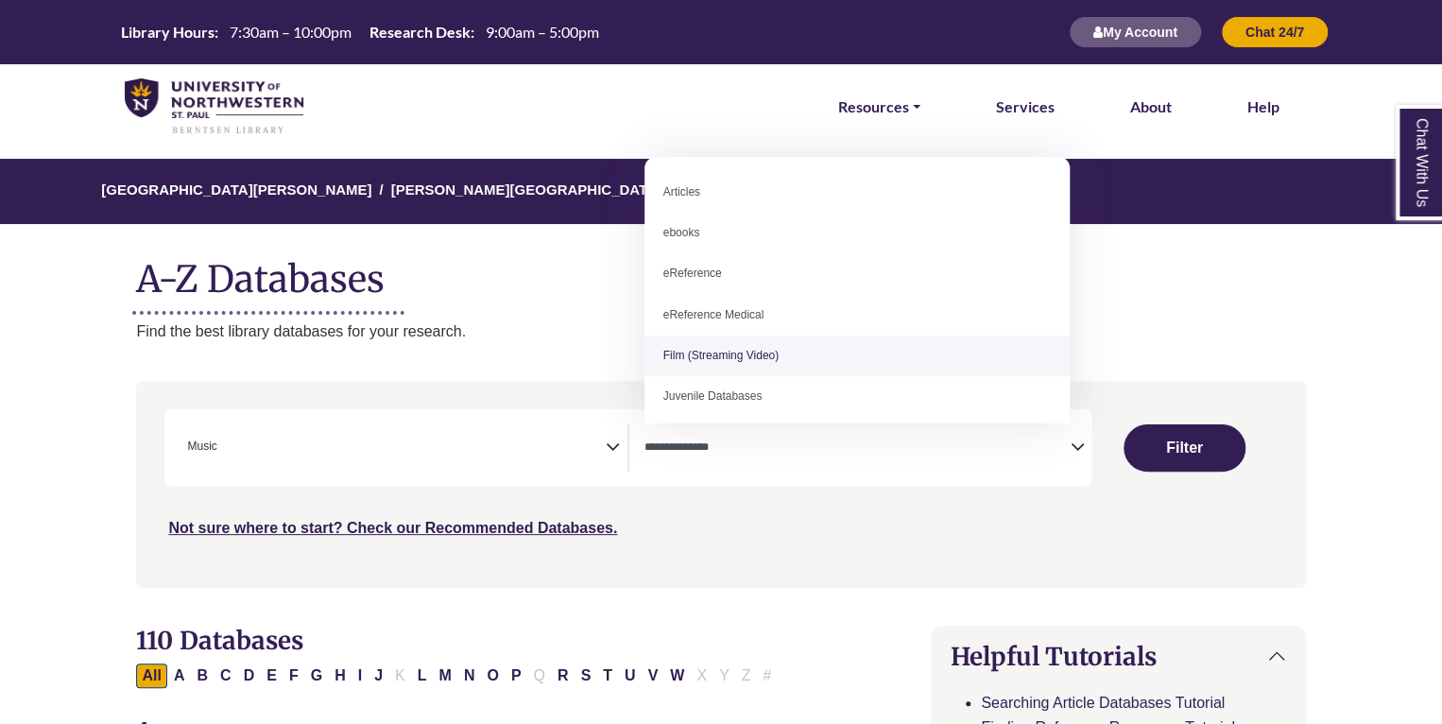
select select "*****"
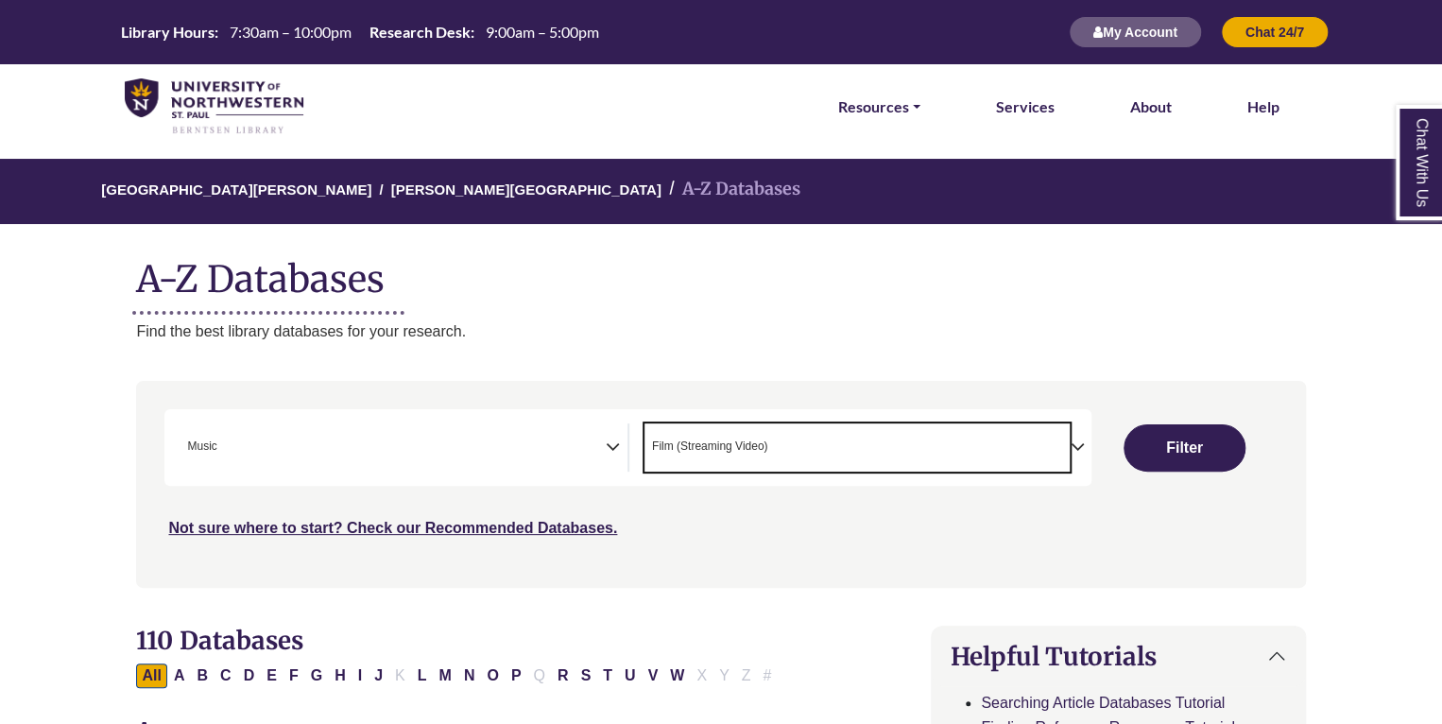
scroll to position [73, 0]
click at [757, 432] on span "× Film (Streaming Video)" at bounding box center [857, 447] width 425 height 48
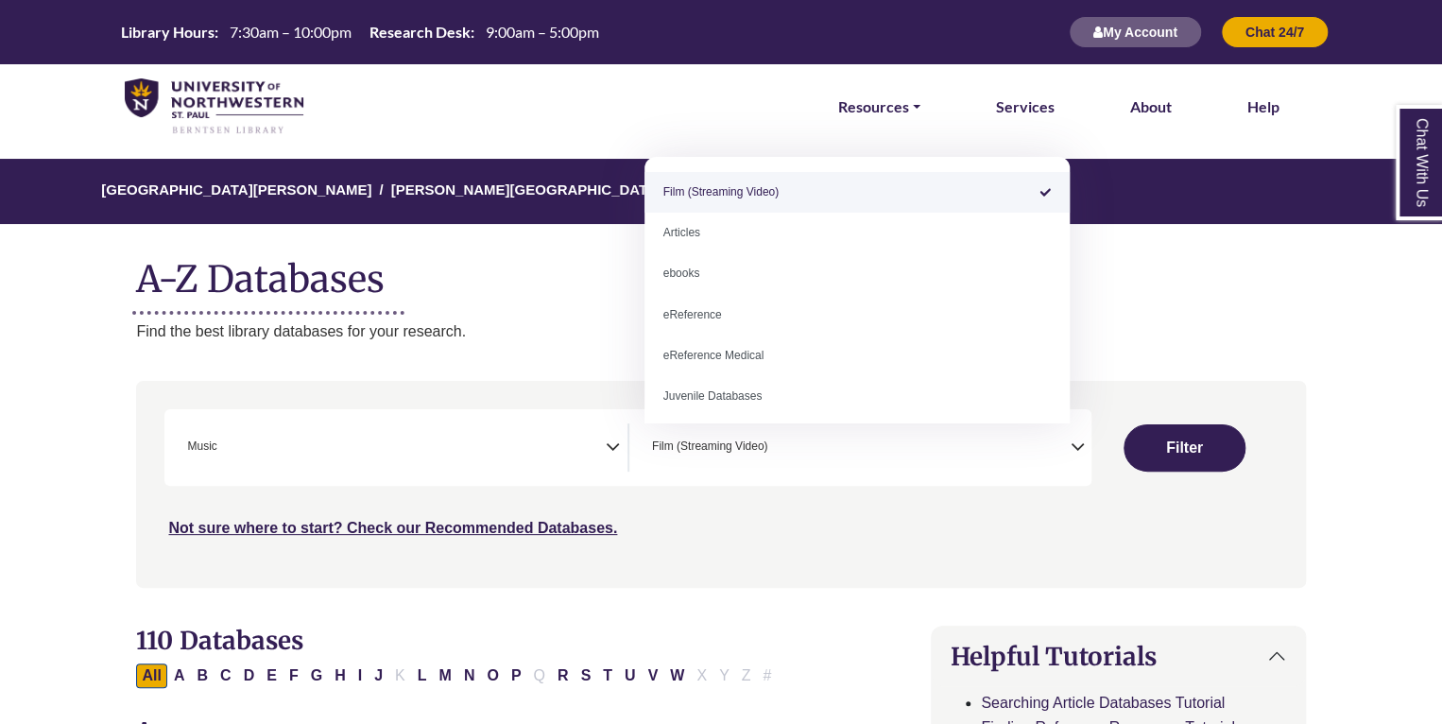
select select "Database Types Filter"
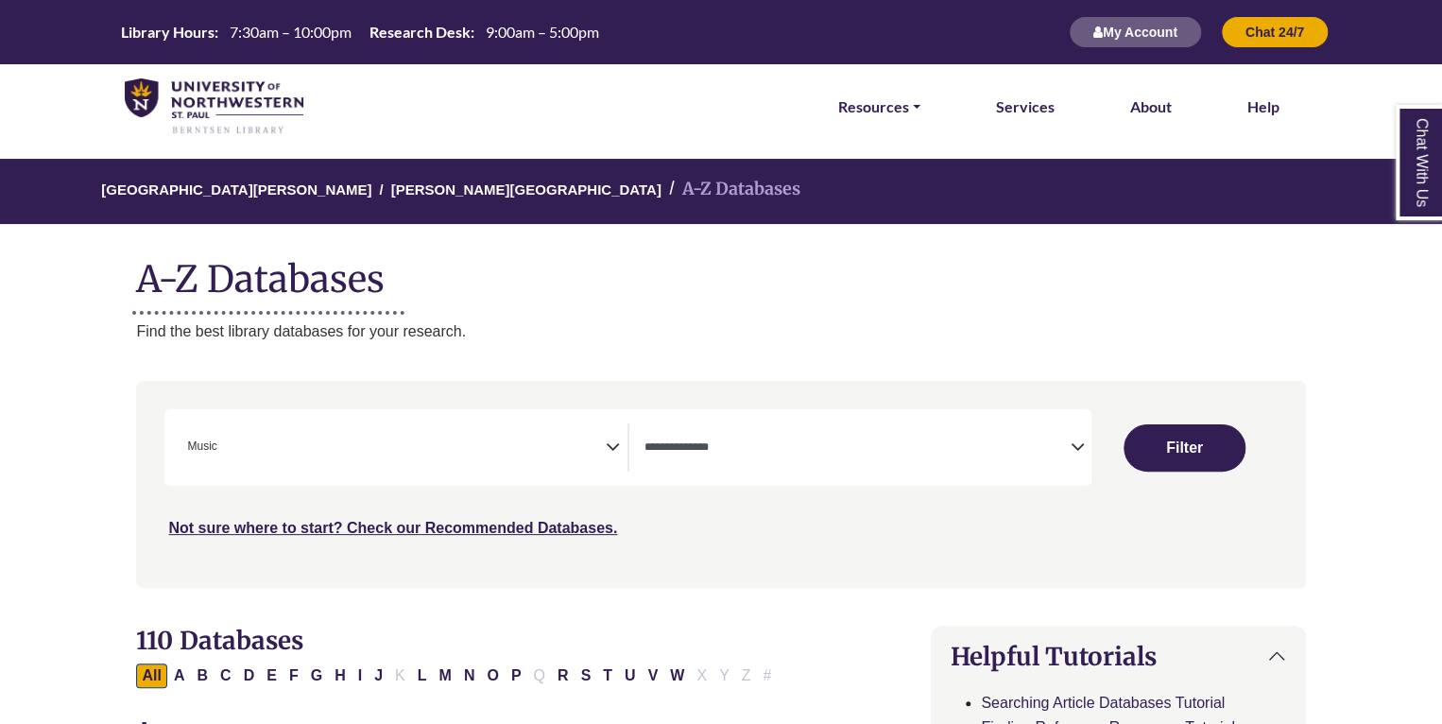
click at [611, 433] on icon "Search filters" at bounding box center [613, 444] width 14 height 28
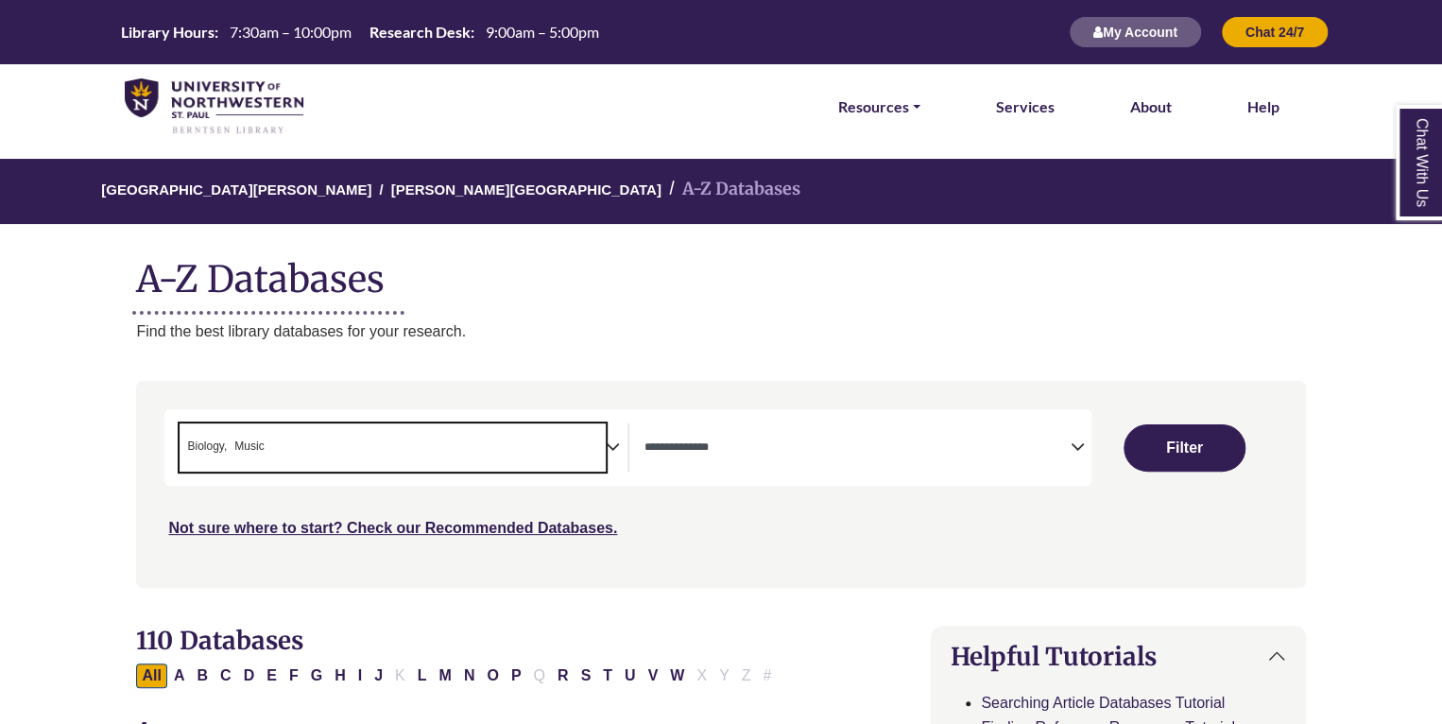
click at [429, 437] on span "× Biology × Music" at bounding box center [392, 447] width 425 height 48
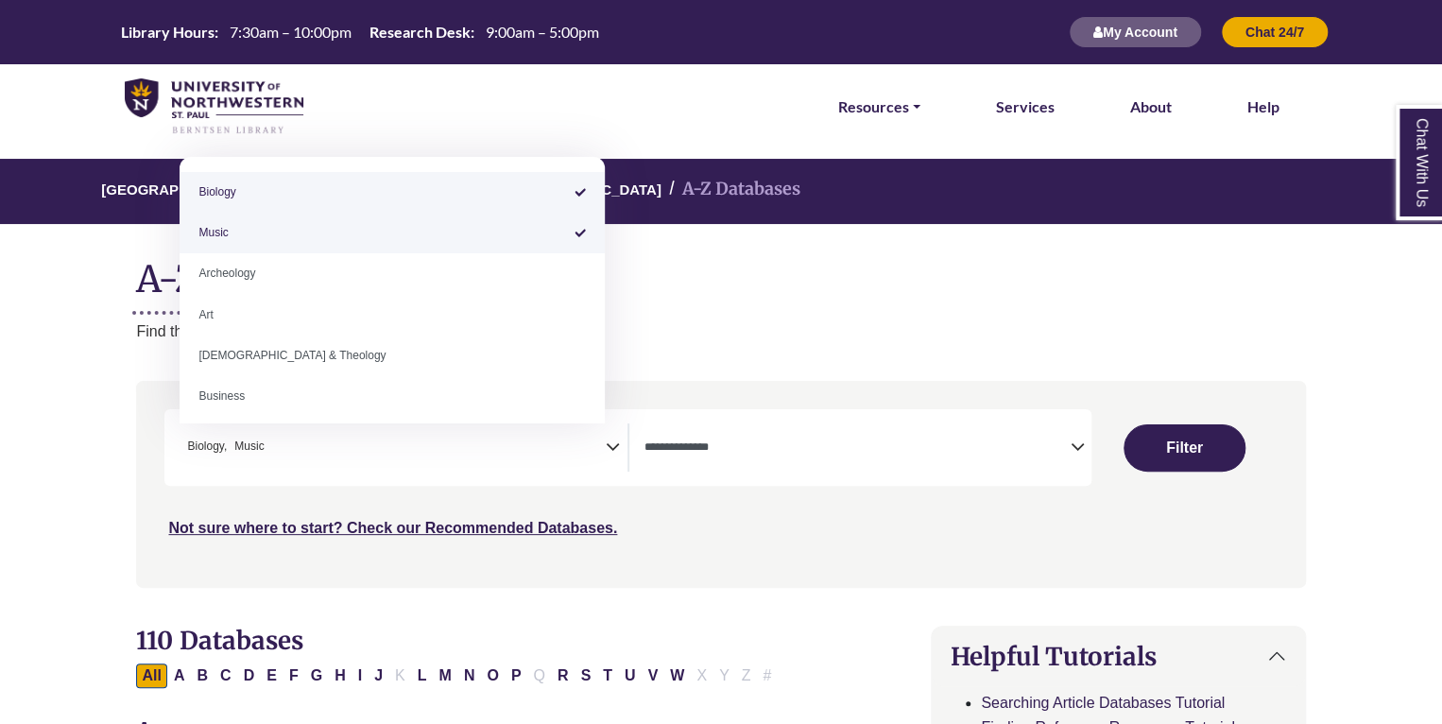
select select "*****"
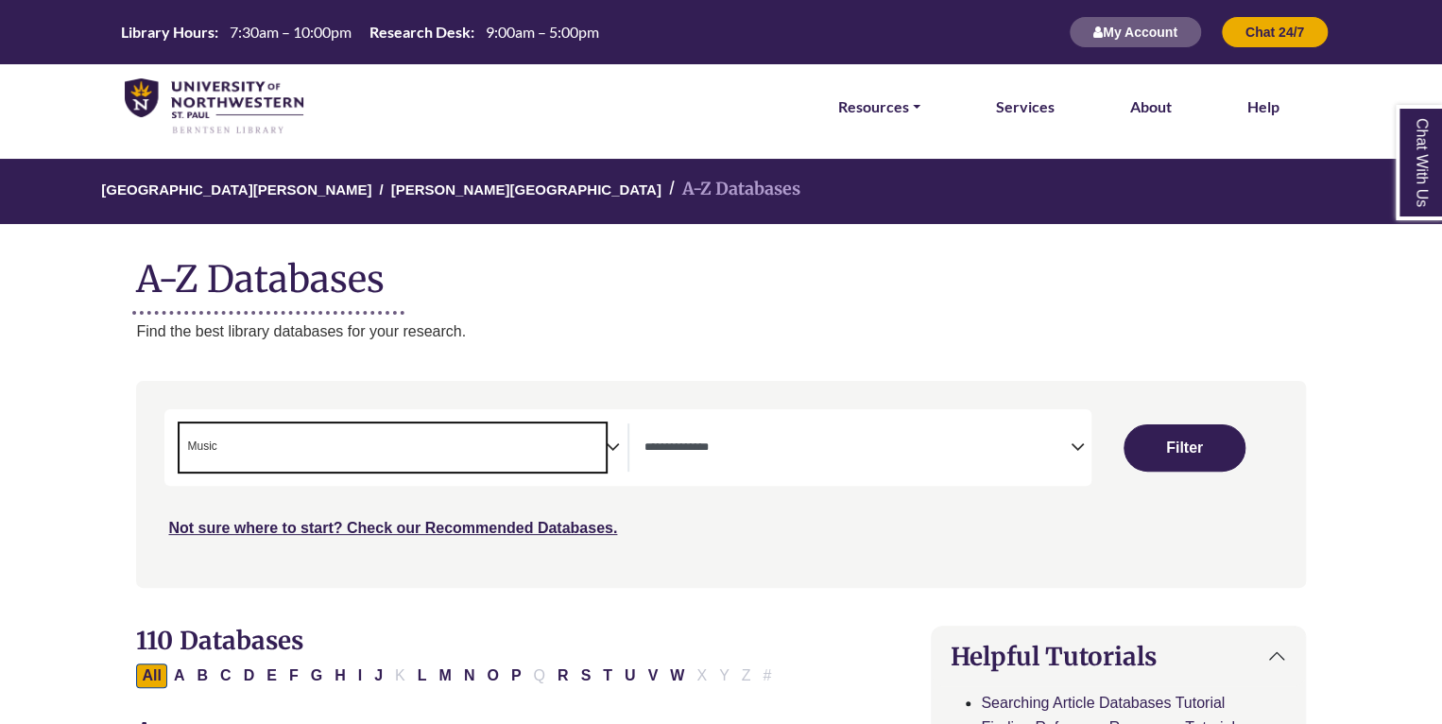
click at [391, 439] on span "× Music" at bounding box center [392, 447] width 425 height 48
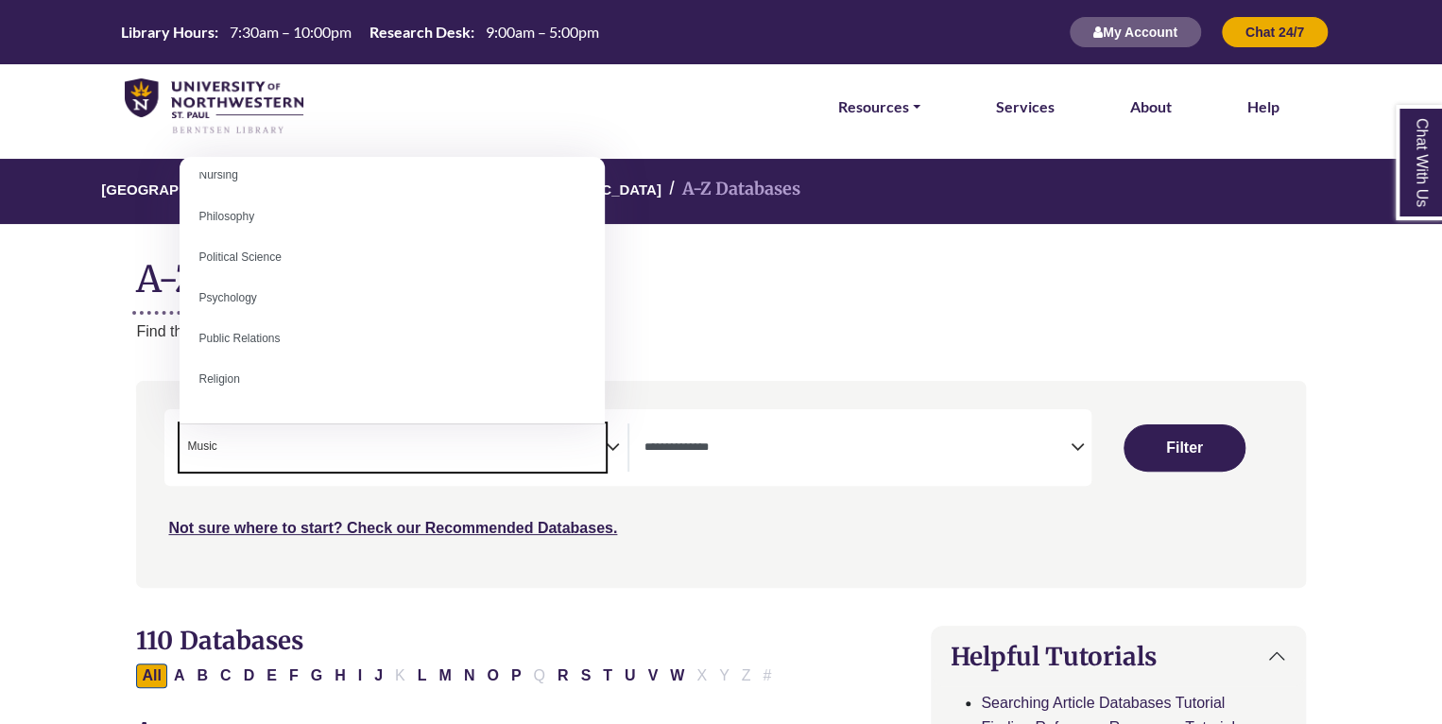
scroll to position [1402, 0]
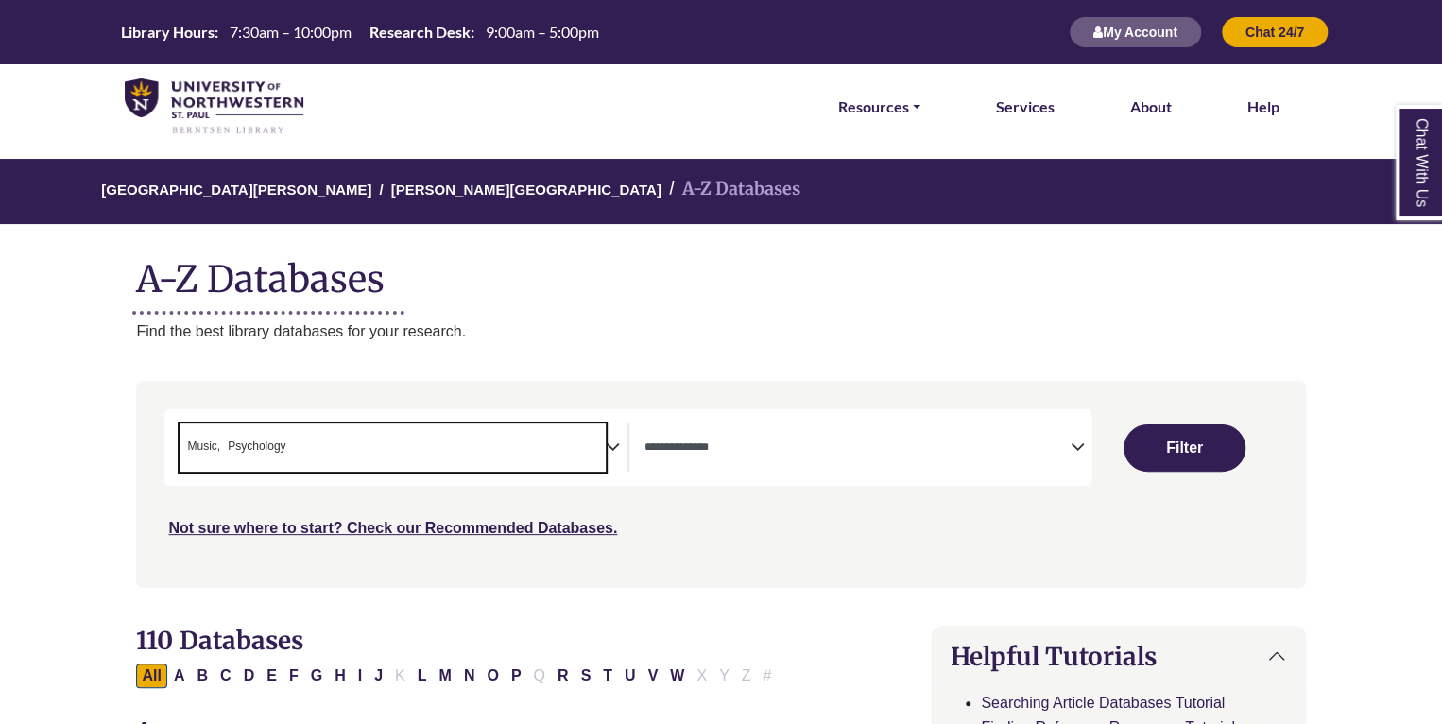
click at [404, 434] on span "× Music × Psychology" at bounding box center [392, 447] width 425 height 48
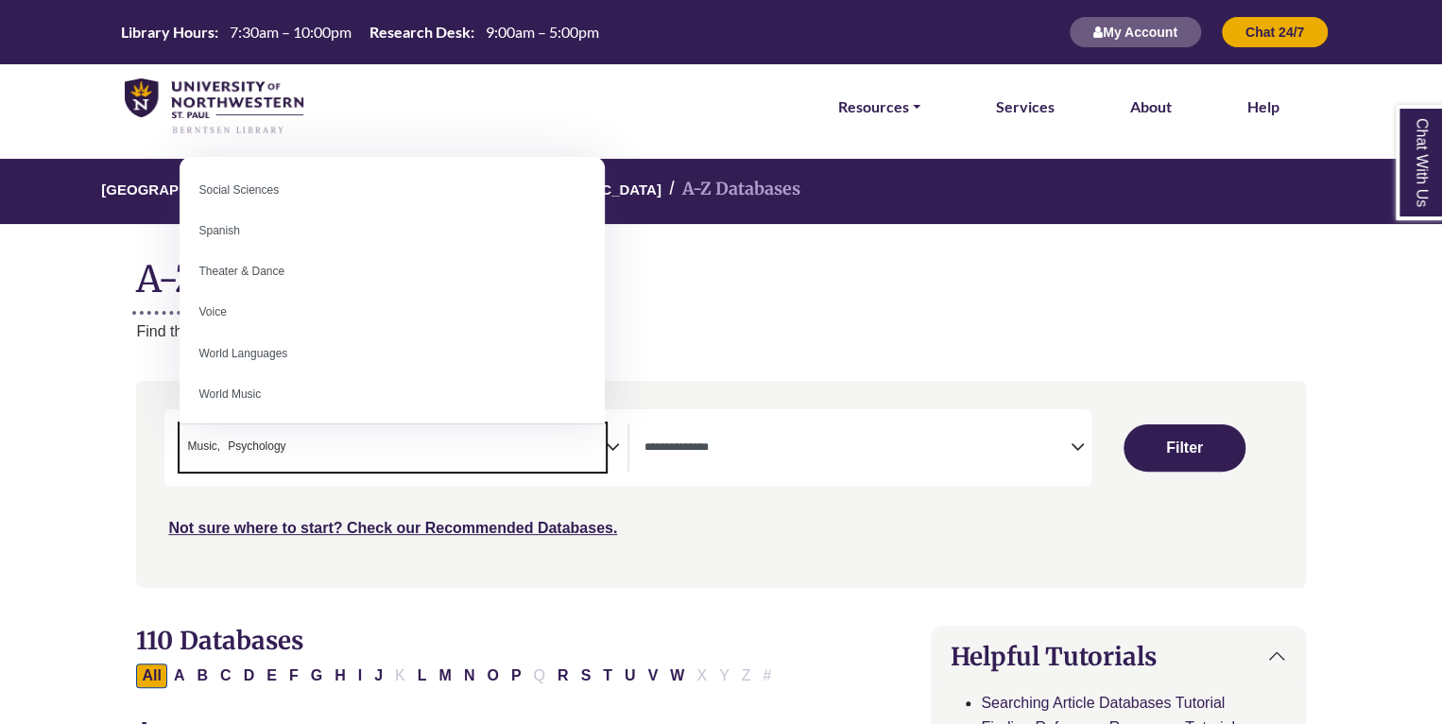
scroll to position [1682, 0]
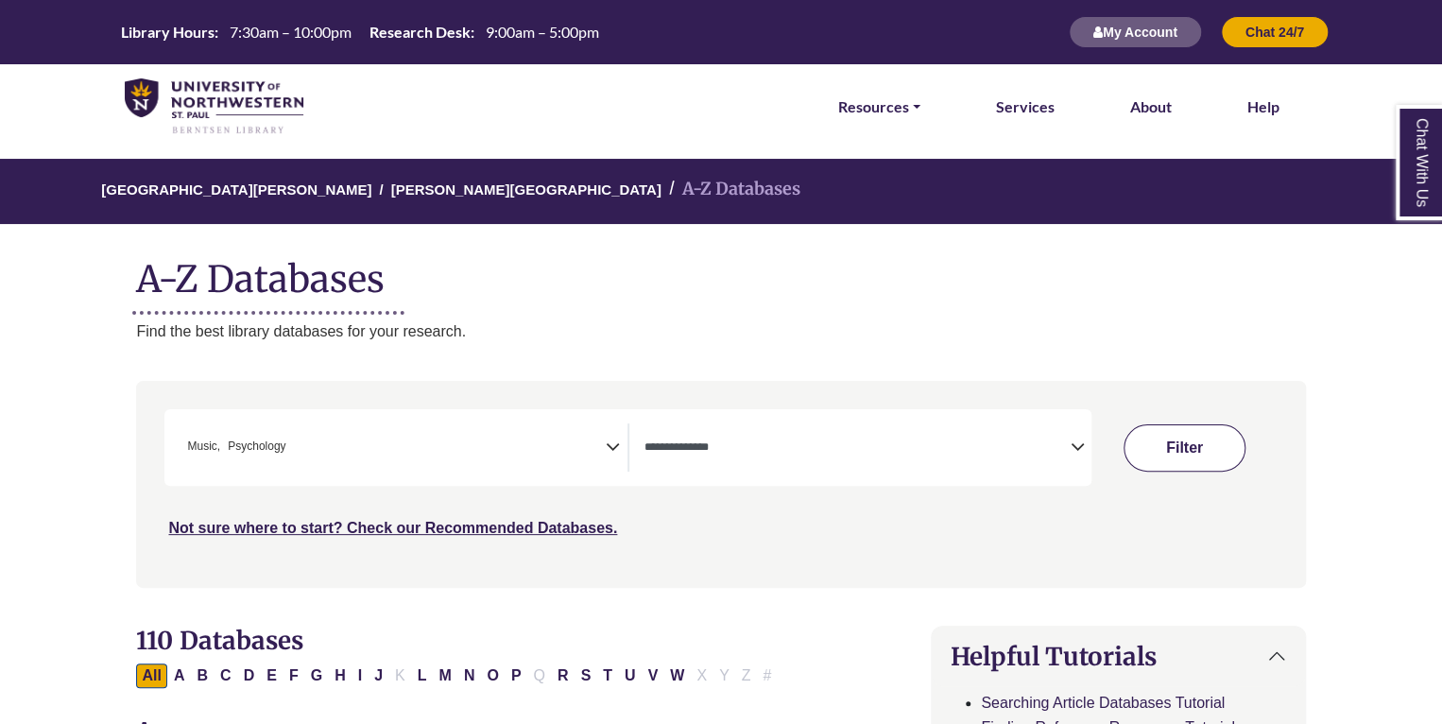
click at [1150, 437] on button "Filter" at bounding box center [1185, 447] width 122 height 47
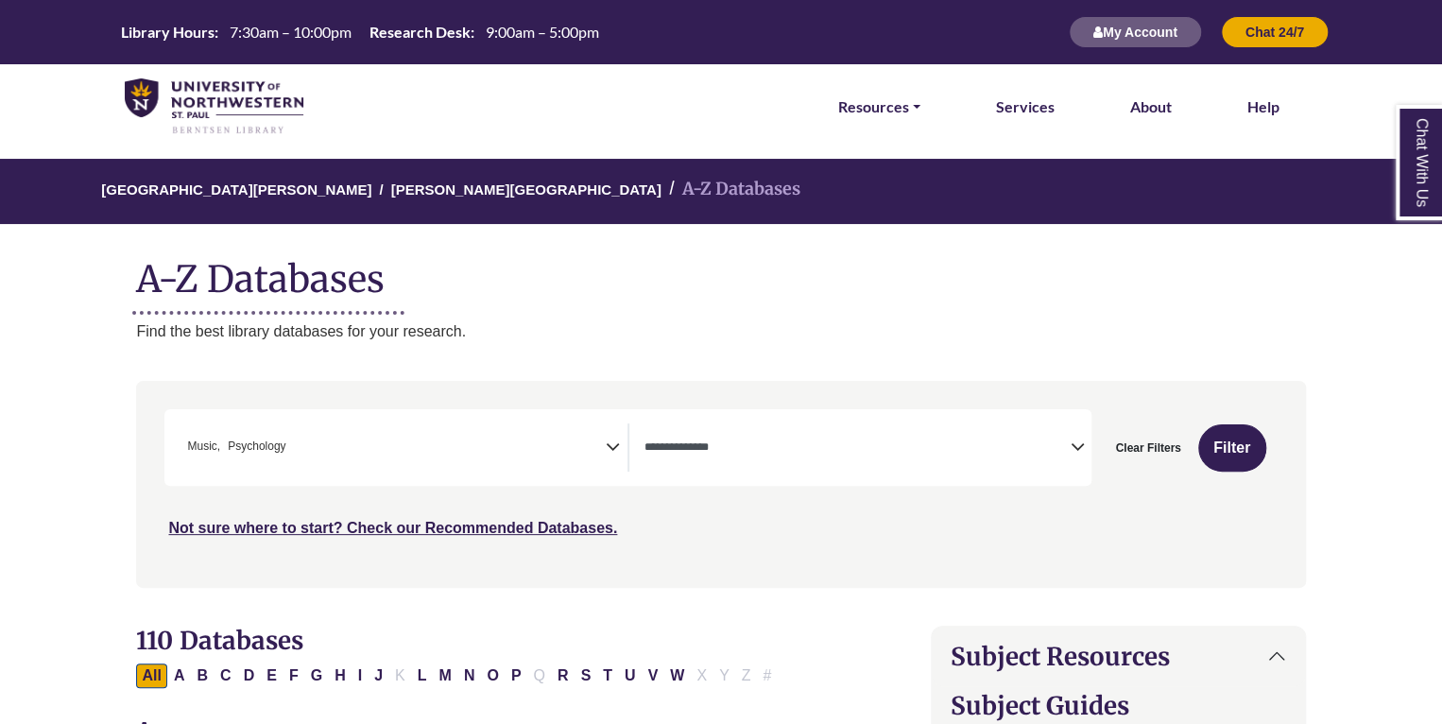
select select "Database Types Filter"
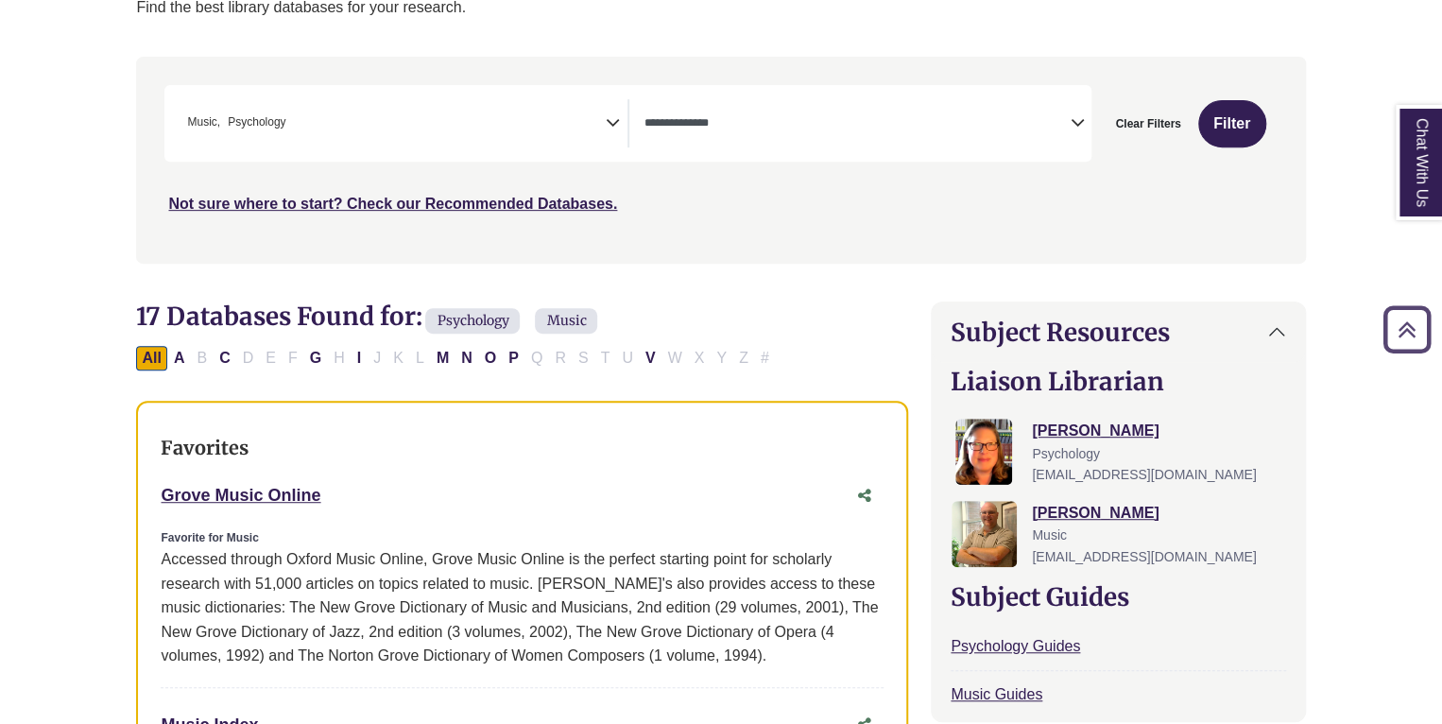
scroll to position [340, 0]
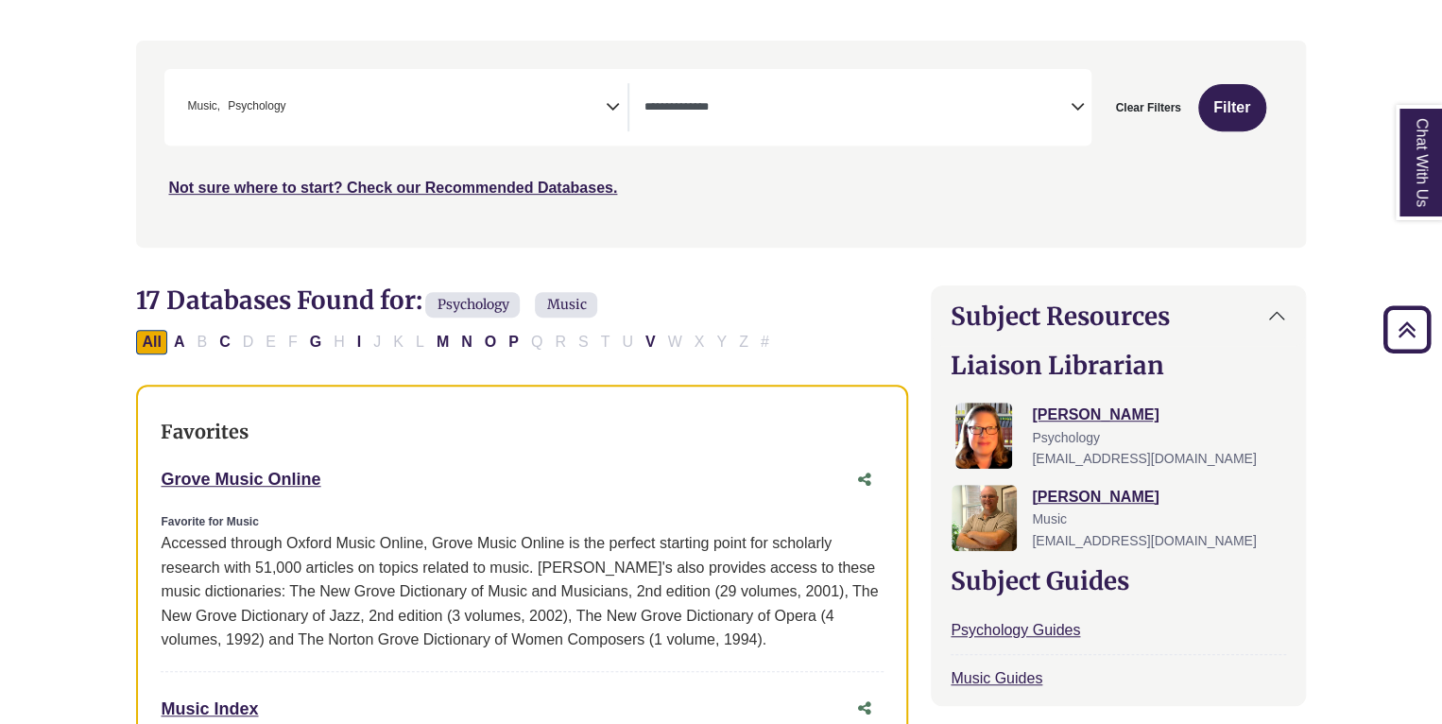
click at [739, 84] on span "Search filters" at bounding box center [857, 107] width 425 height 48
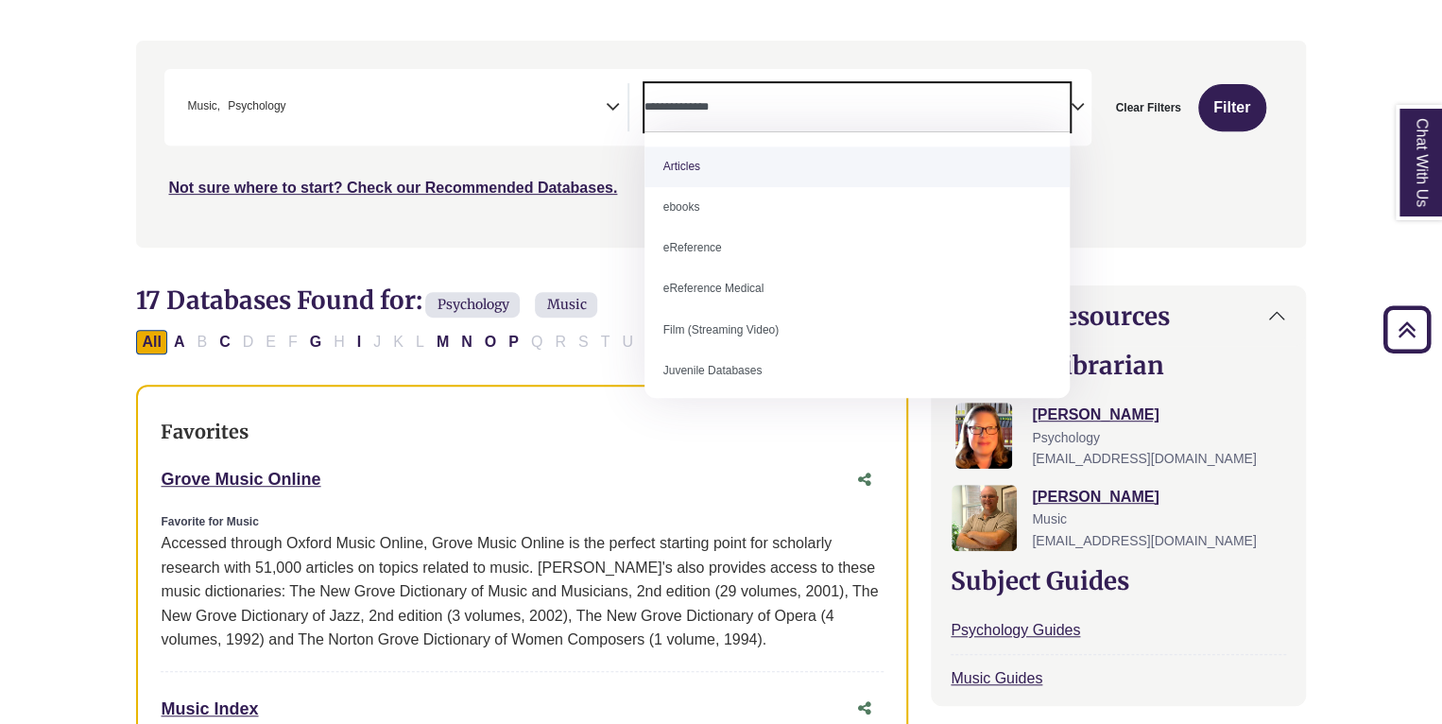
click at [722, 48] on div "Search filters" at bounding box center [720, 143] width 1146 height 191
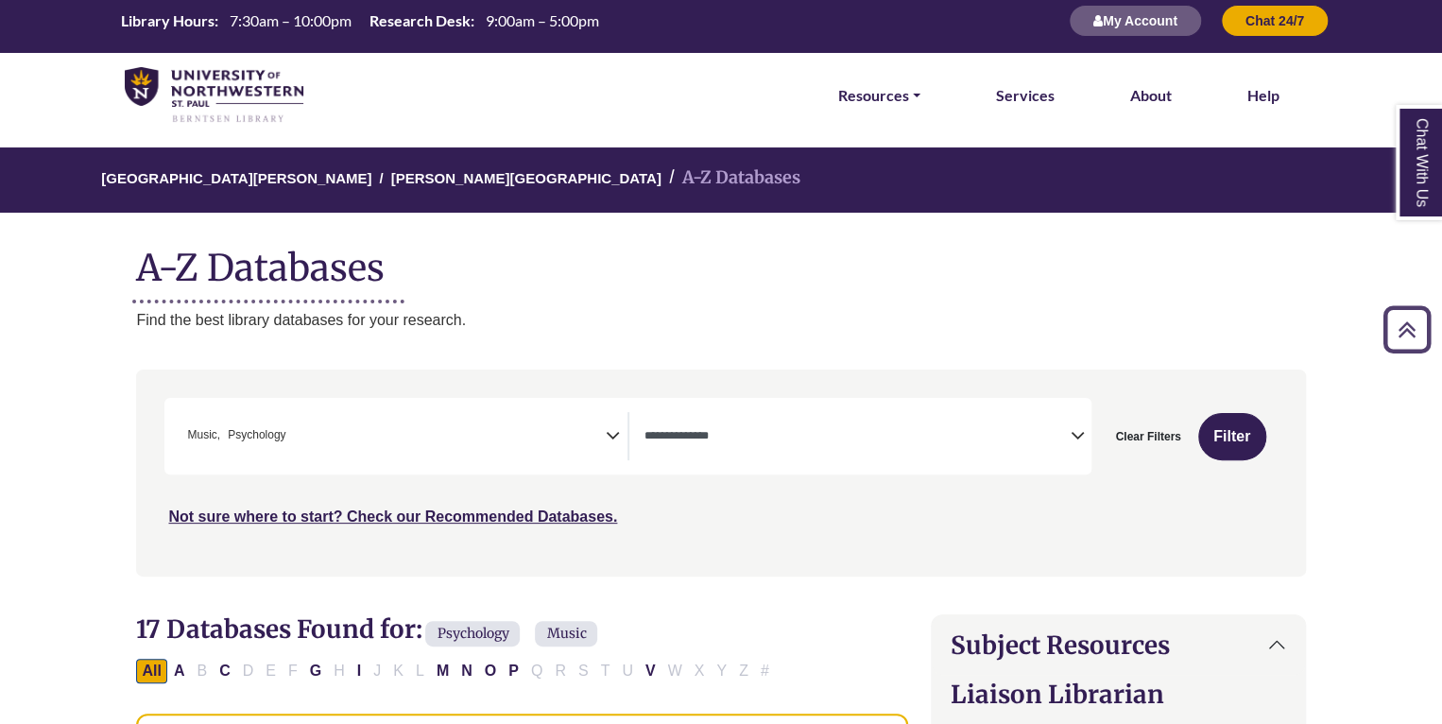
scroll to position [0, 0]
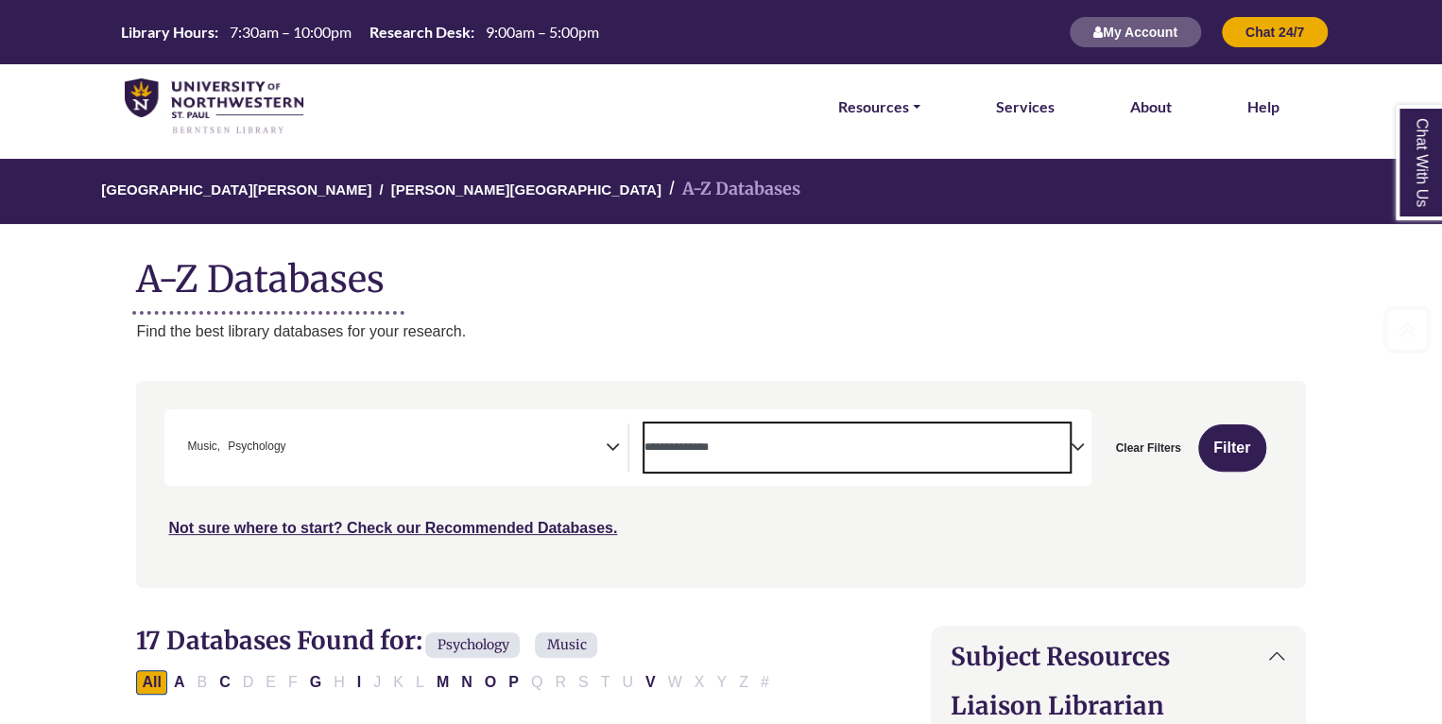
click at [771, 448] on textarea "Search" at bounding box center [857, 448] width 425 height 15
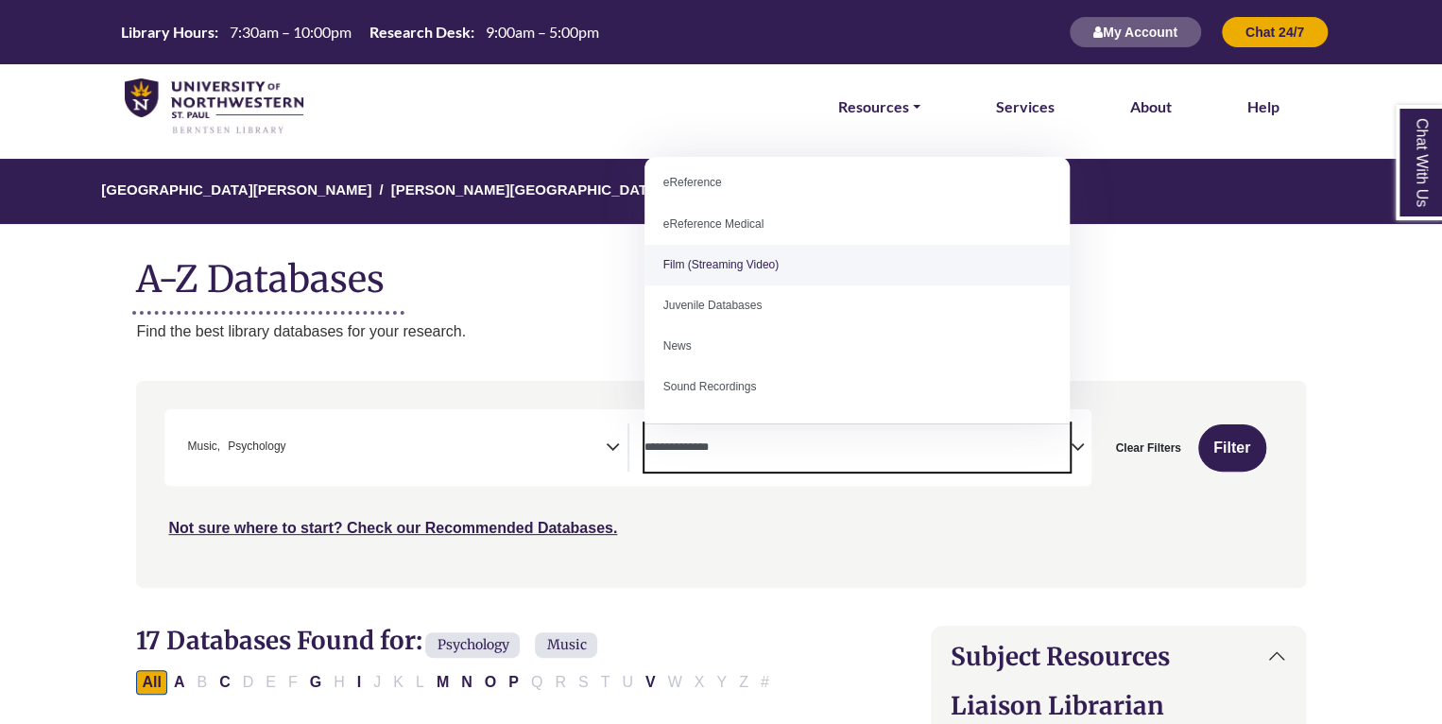
scroll to position [130, 0]
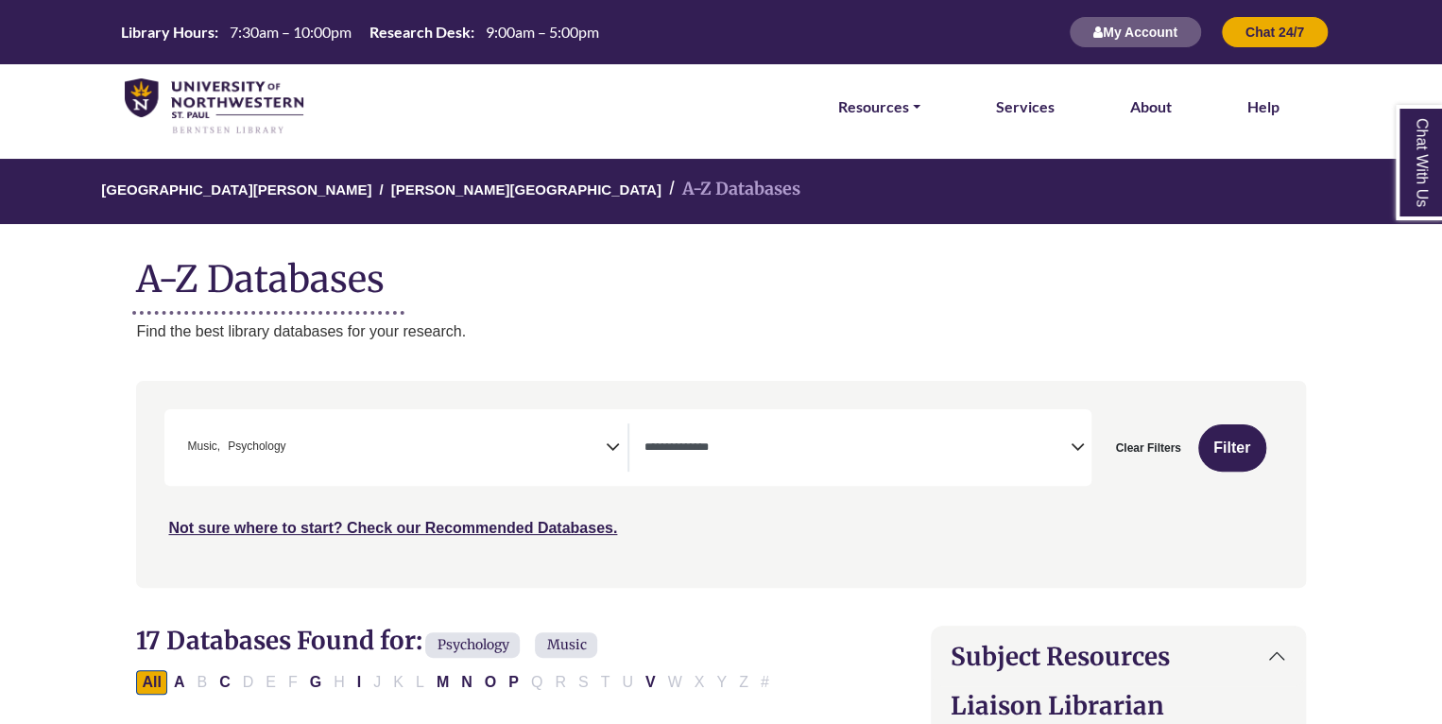
drag, startPoint x: 571, startPoint y: 254, endPoint x: 616, endPoint y: 360, distance: 115.2
click at [571, 257] on h1 "A-Z Databases" at bounding box center [720, 272] width 1169 height 58
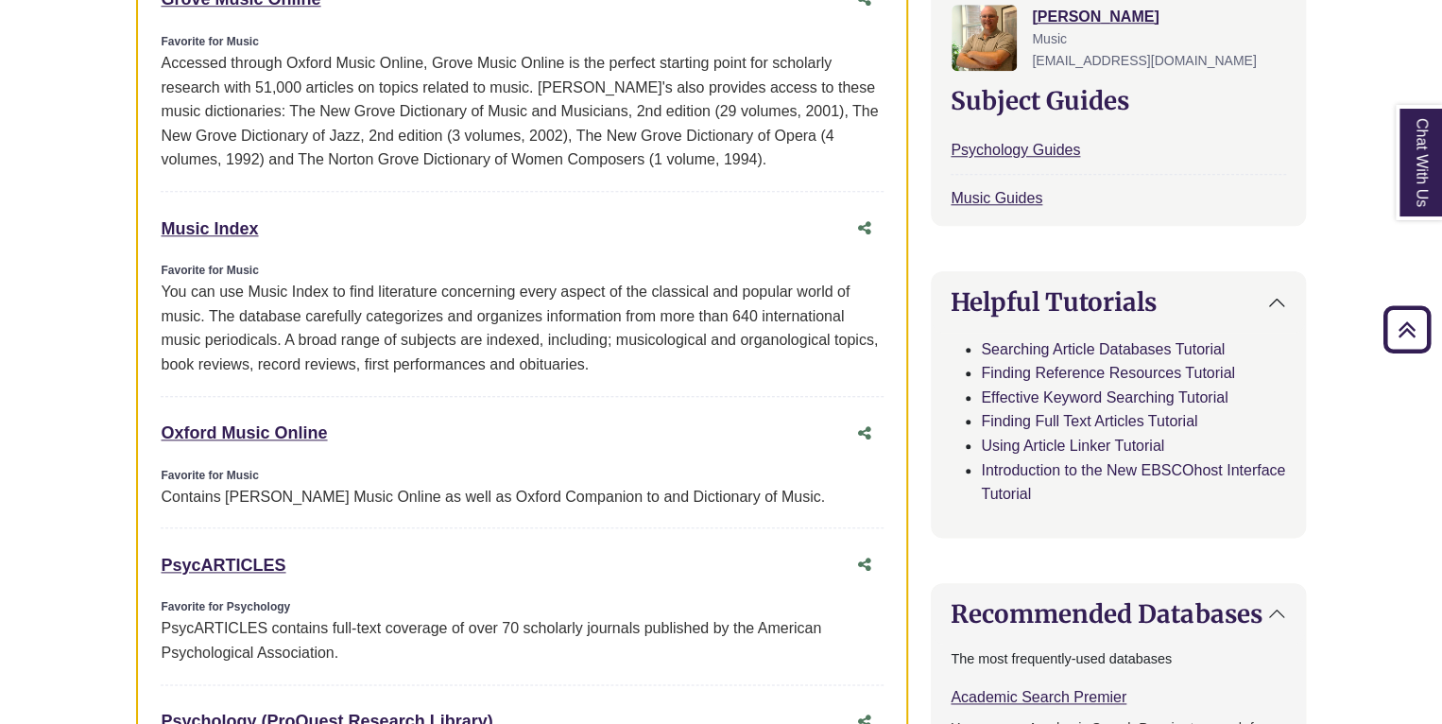
scroll to position [917, 0]
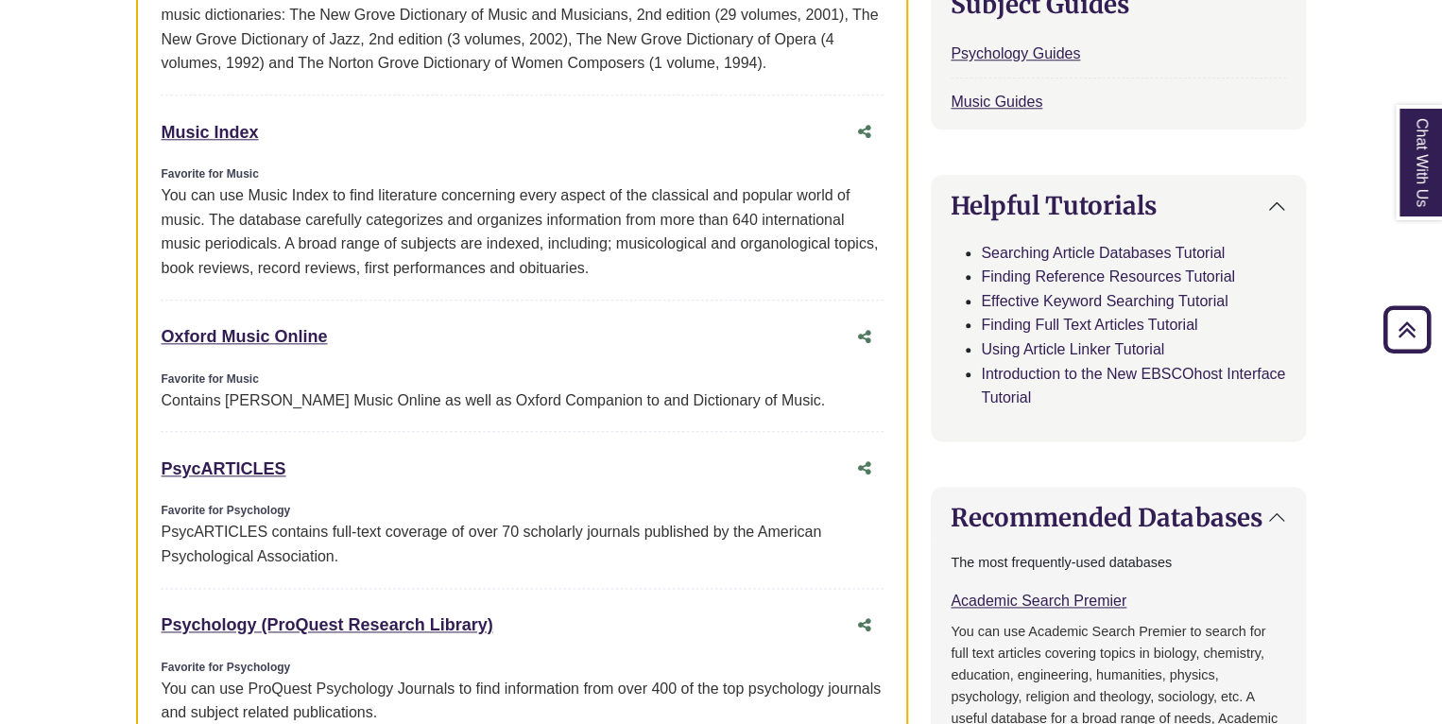
click at [263, 497] on div "PsycARTICLES This link opens in a new window Favorite for Psychology PsycARTICL…" at bounding box center [522, 519] width 723 height 137
click at [261, 470] on link "PsycARTICLES This link opens in a new window" at bounding box center [223, 468] width 125 height 19
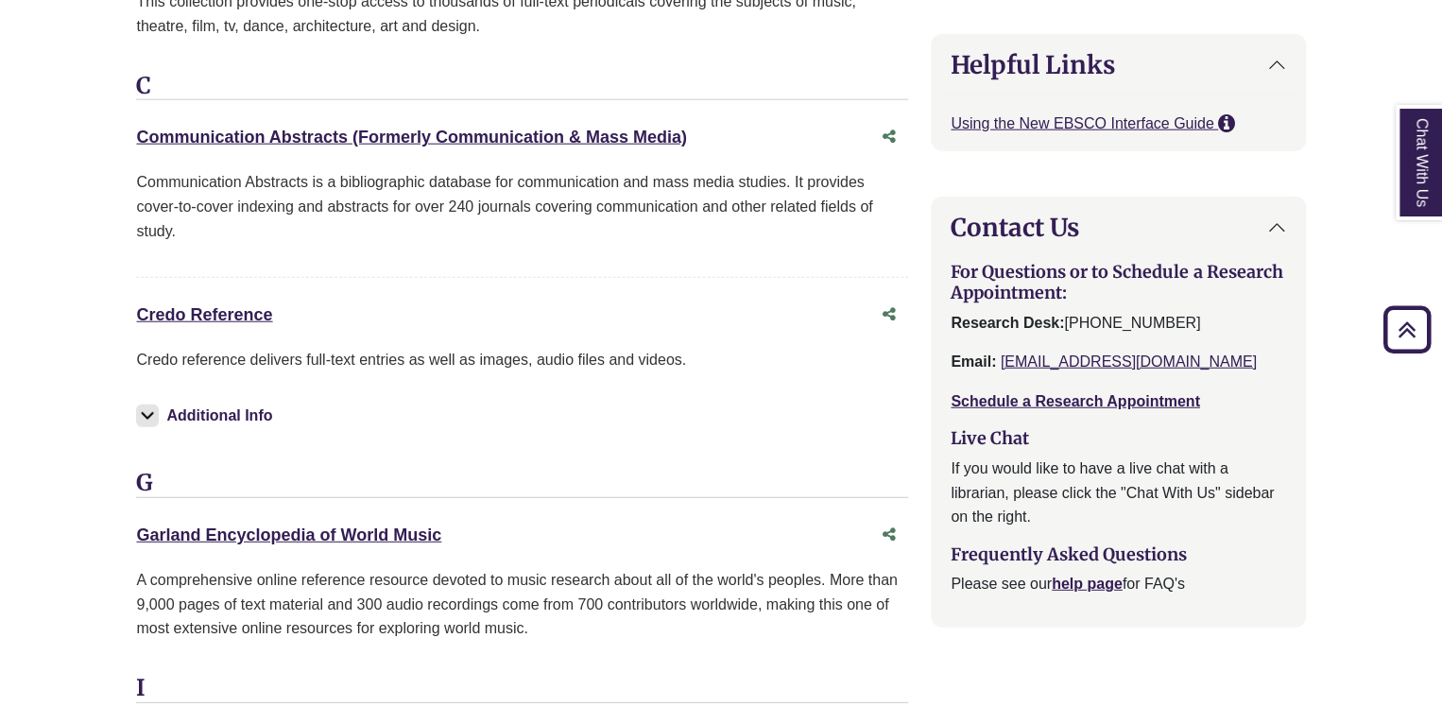
scroll to position [2331, 0]
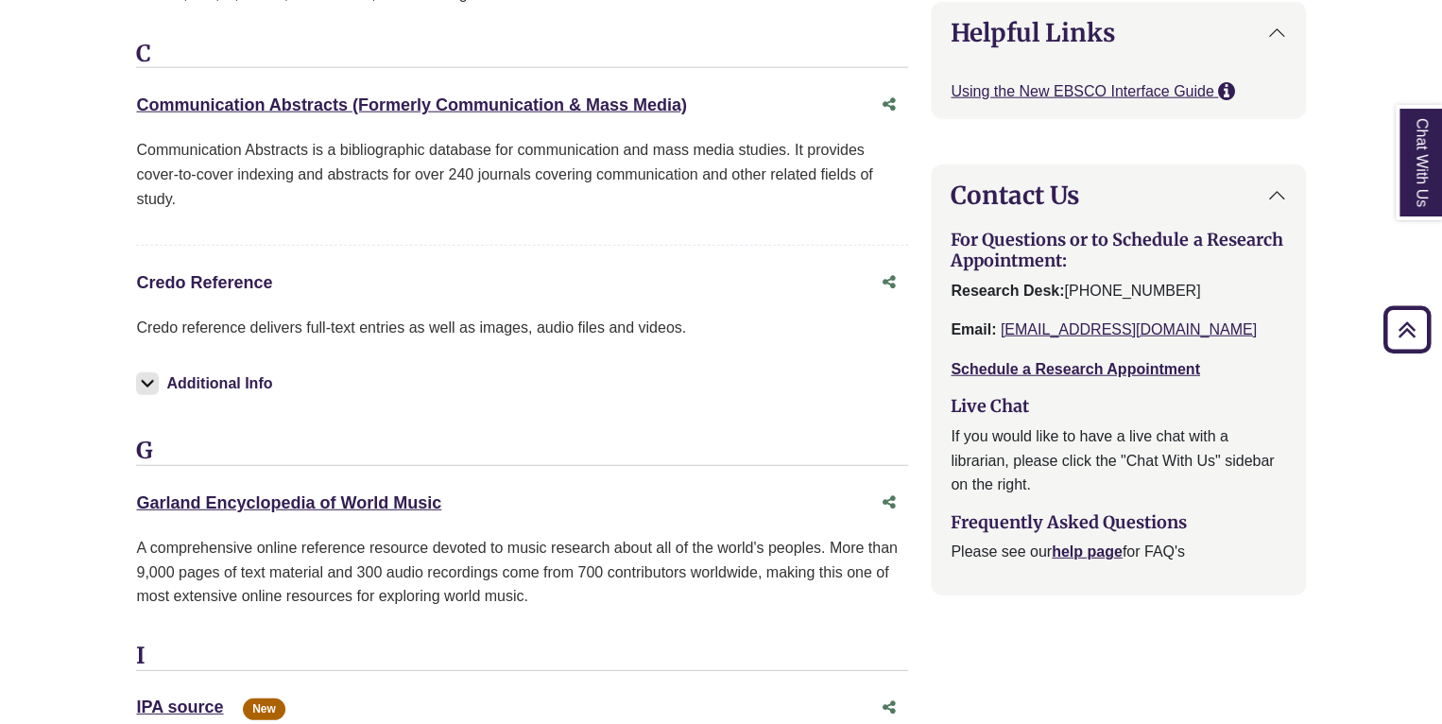
click at [259, 273] on link "Credo Reference This link opens in a new window" at bounding box center [204, 282] width 136 height 19
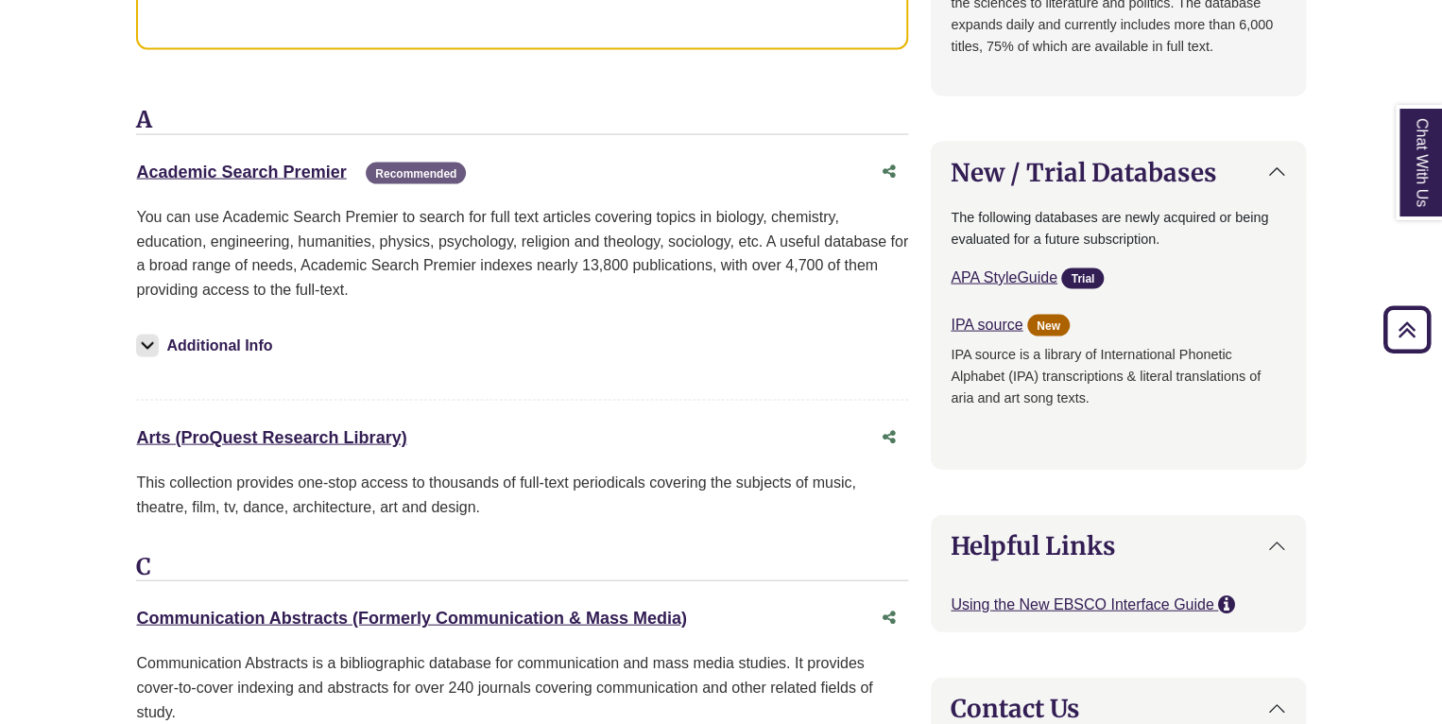
scroll to position [1816, 0]
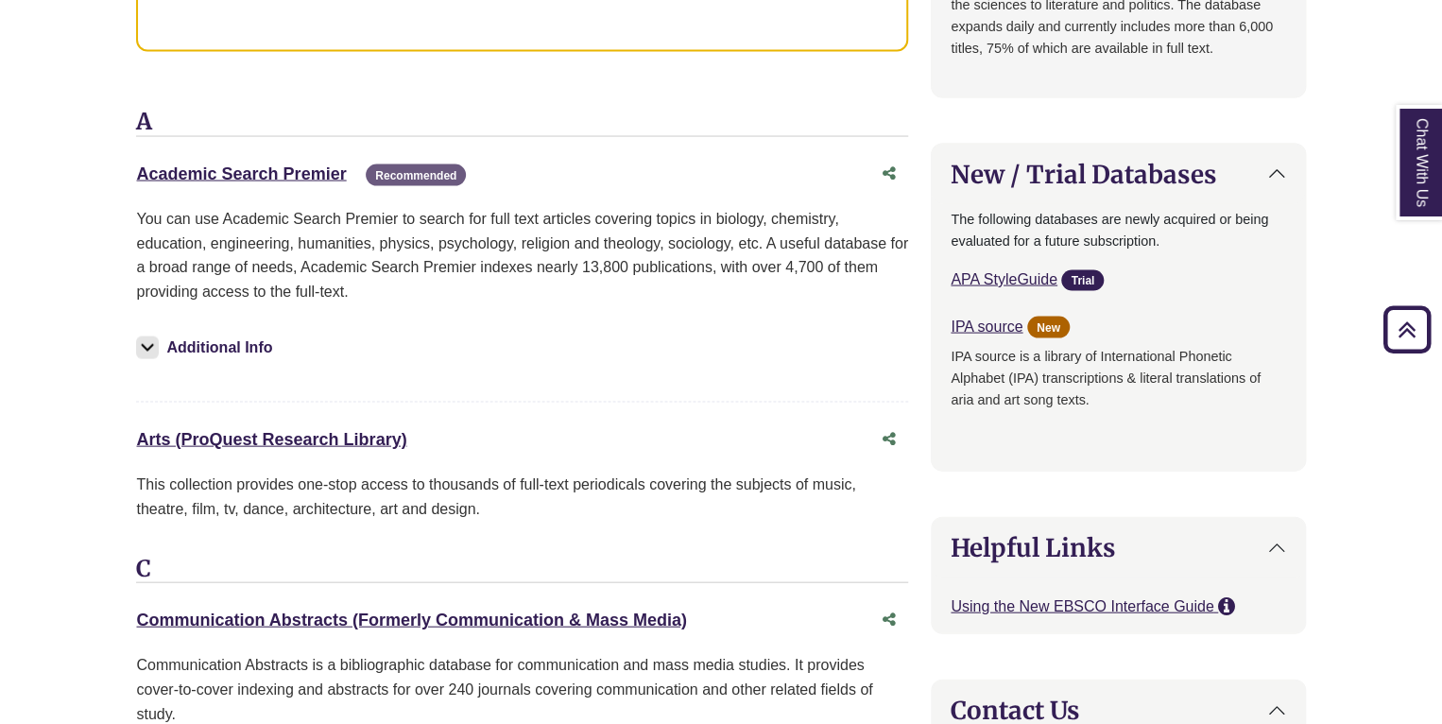
click at [346, 109] on h3 "A" at bounding box center [522, 123] width 772 height 28
drag, startPoint x: 342, startPoint y: 172, endPoint x: 128, endPoint y: 160, distance: 214.9
click at [128, 160] on div "17 Databases Found for: Psychology Music Edit Filters Clear Filters/Browse All …" at bounding box center [522, 591] width 795 height 3562
copy div "Academic Search Premier This link opens in a new window"
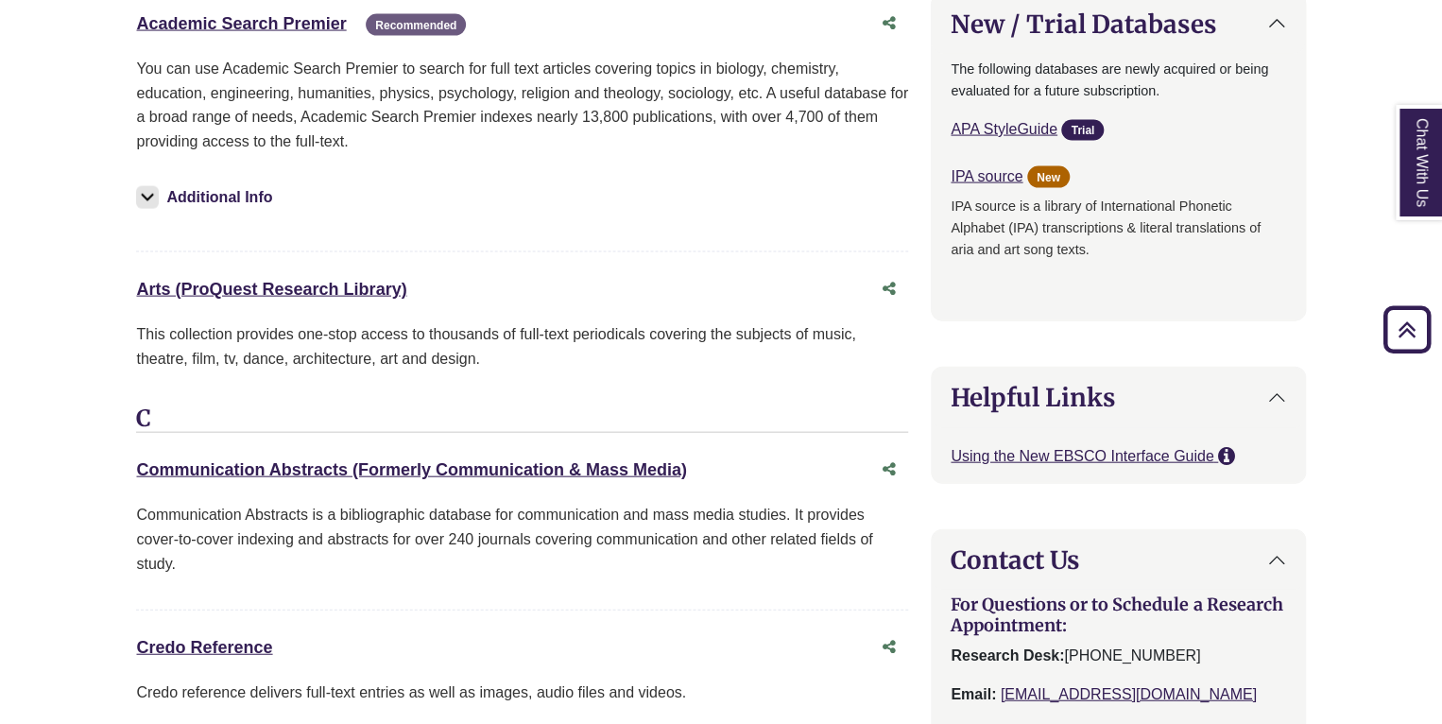
click at [645, 277] on div "Arts (ProQuest Research Library) This link opens in a new window" at bounding box center [503, 289] width 734 height 27
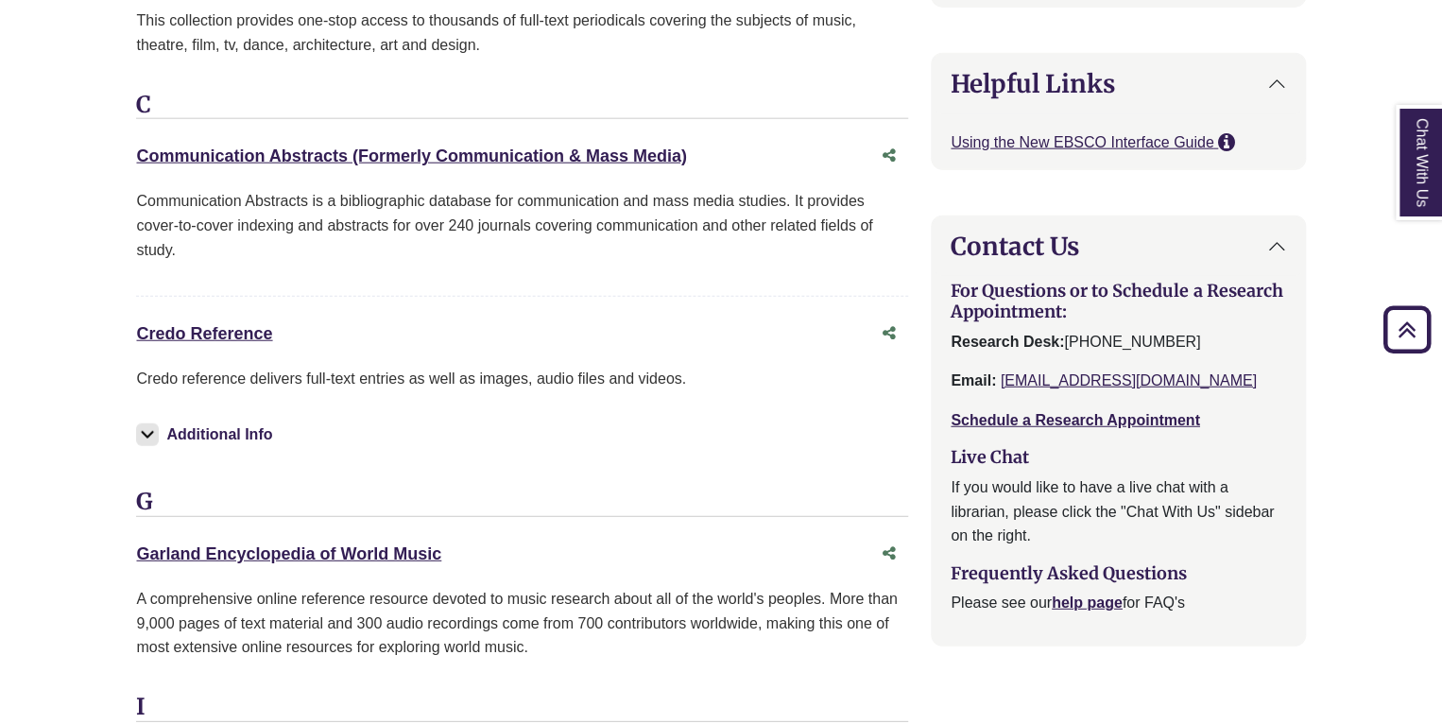
scroll to position [2282, 0]
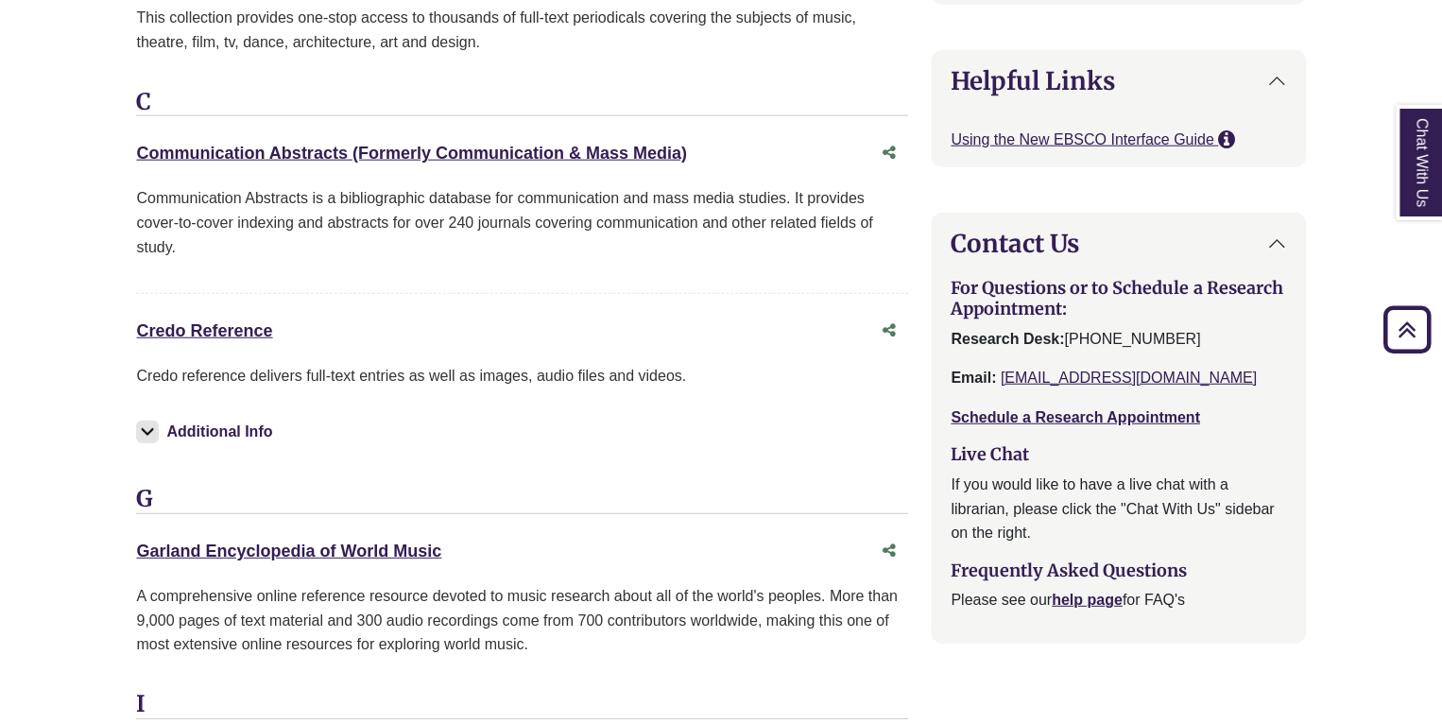
click at [189, 421] on button "Additional Info" at bounding box center [207, 432] width 142 height 26
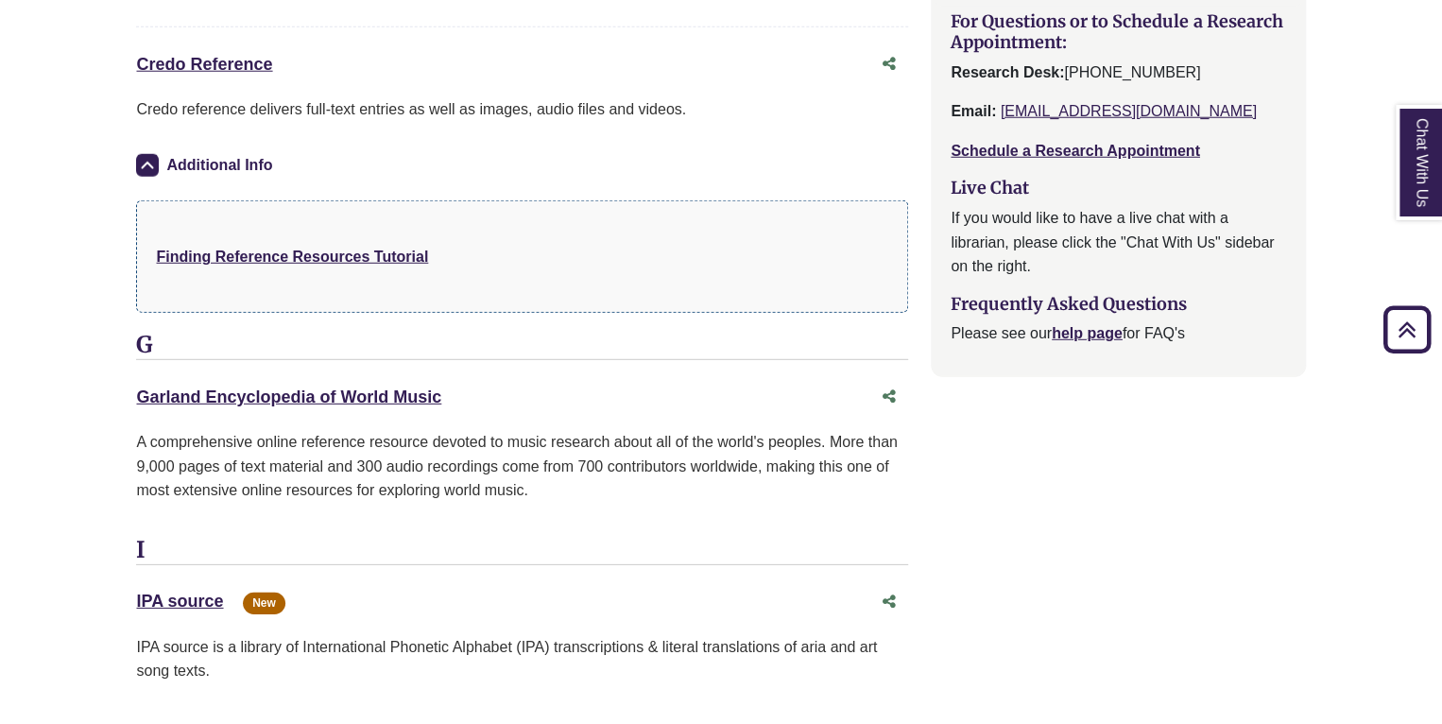
scroll to position [2550, 0]
click at [636, 541] on h3 "I" at bounding box center [522, 550] width 772 height 28
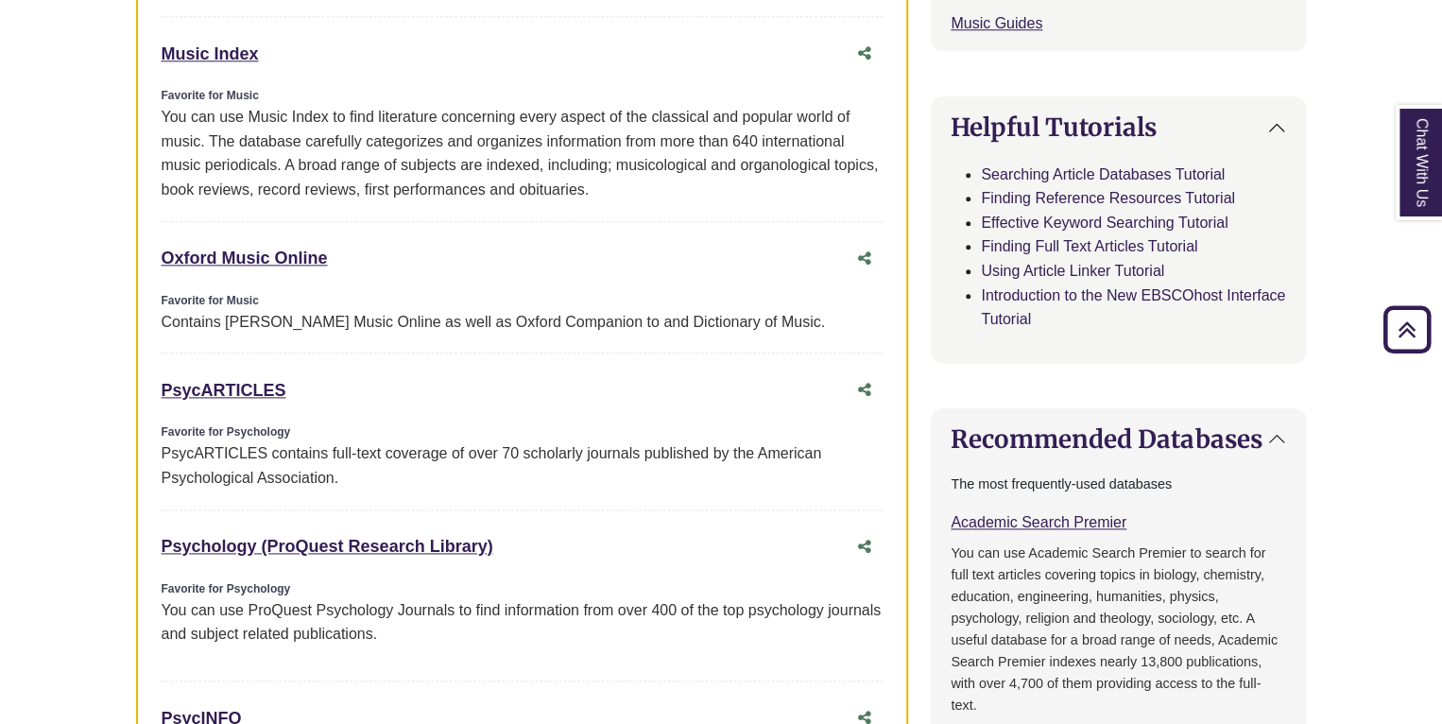
scroll to position [999, 0]
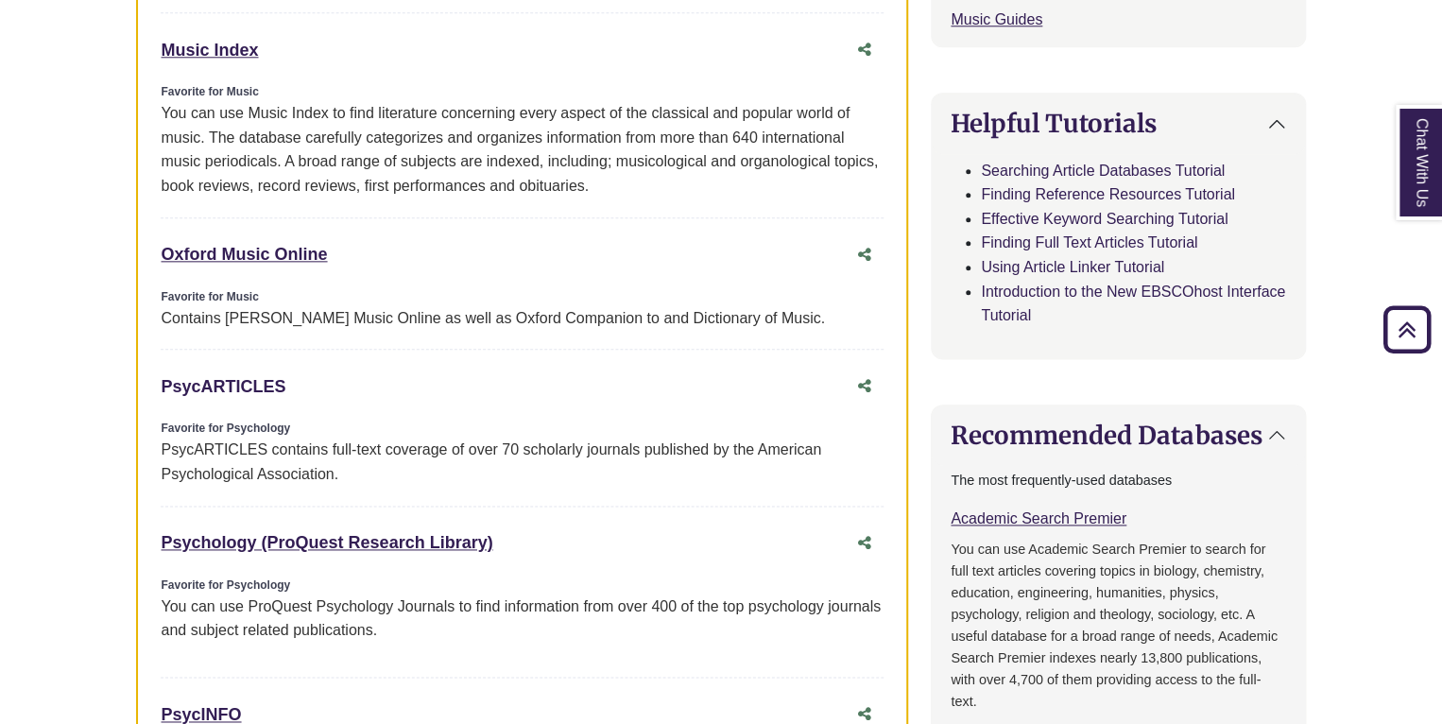
click at [239, 391] on link "PsycARTICLES This link opens in a new window" at bounding box center [223, 386] width 125 height 19
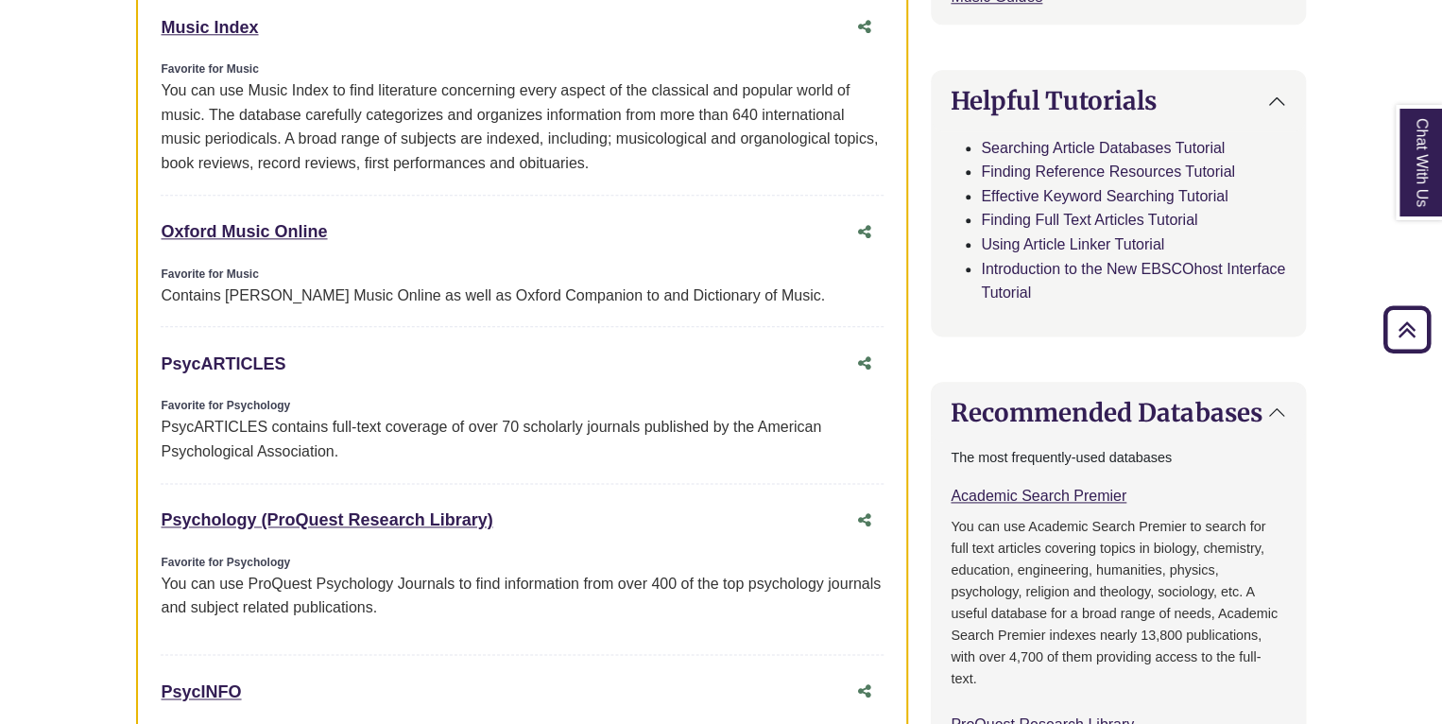
scroll to position [1023, 0]
drag, startPoint x: 297, startPoint y: 361, endPoint x: 128, endPoint y: 349, distance: 169.6
click at [361, 387] on div "PsycARTICLES This link opens in a new window Favorite for Psychology PsycARTICL…" at bounding box center [522, 413] width 723 height 137
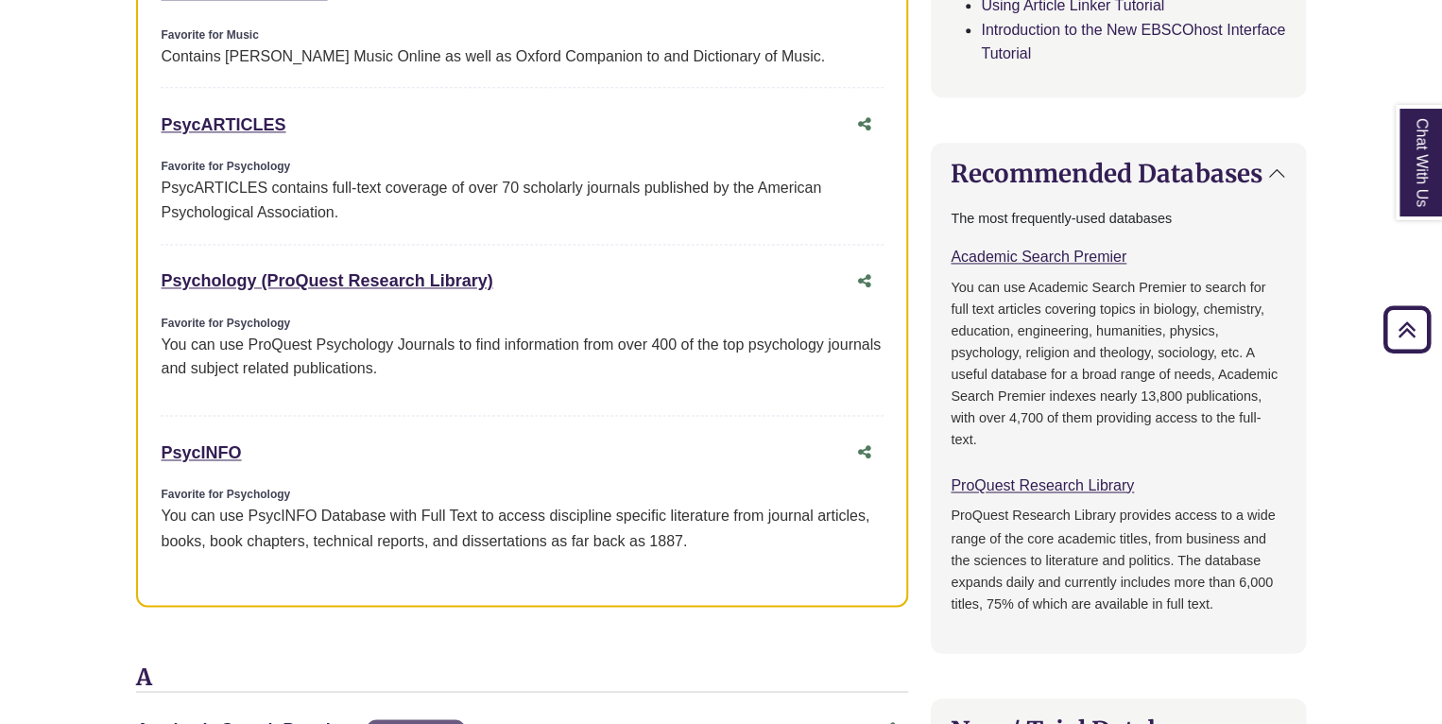
scroll to position [1262, 0]
click at [219, 456] on link "PsycINFO This link opens in a new window" at bounding box center [201, 451] width 80 height 19
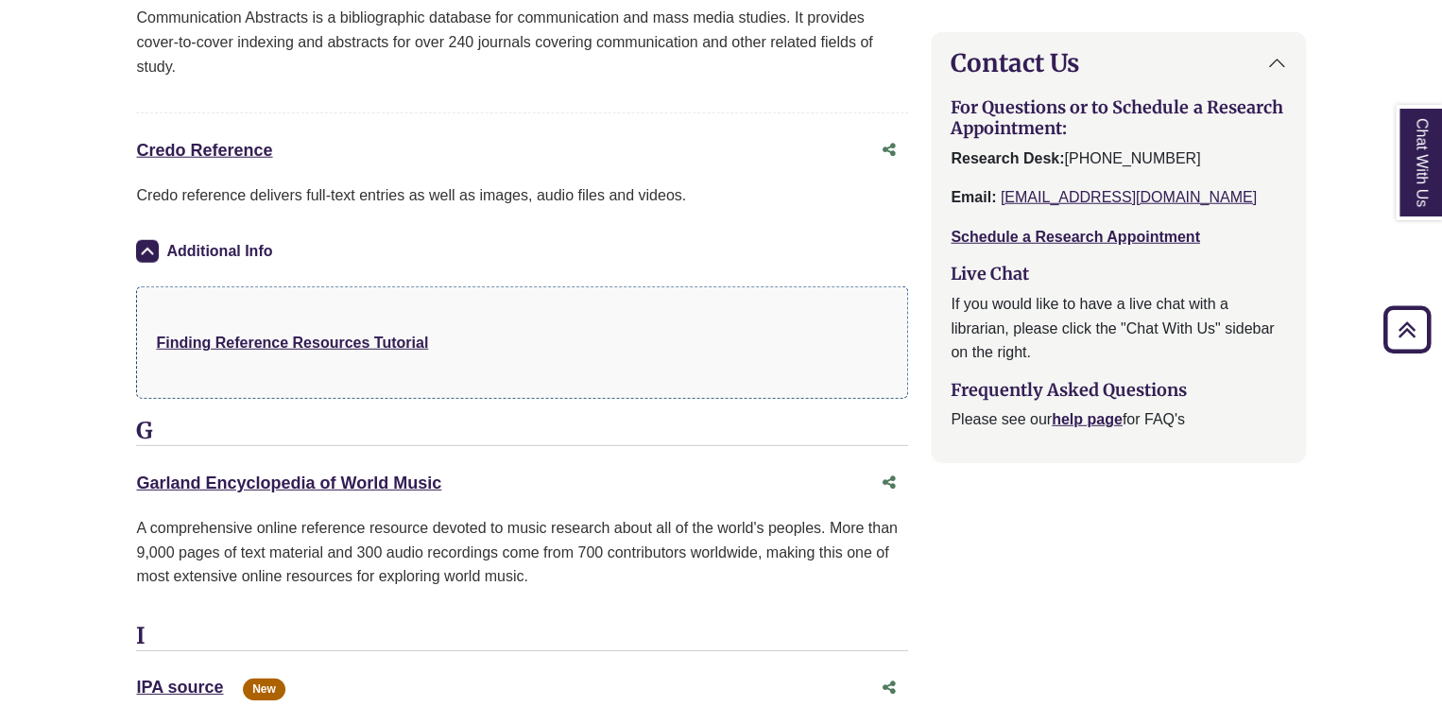
scroll to position [2456, 0]
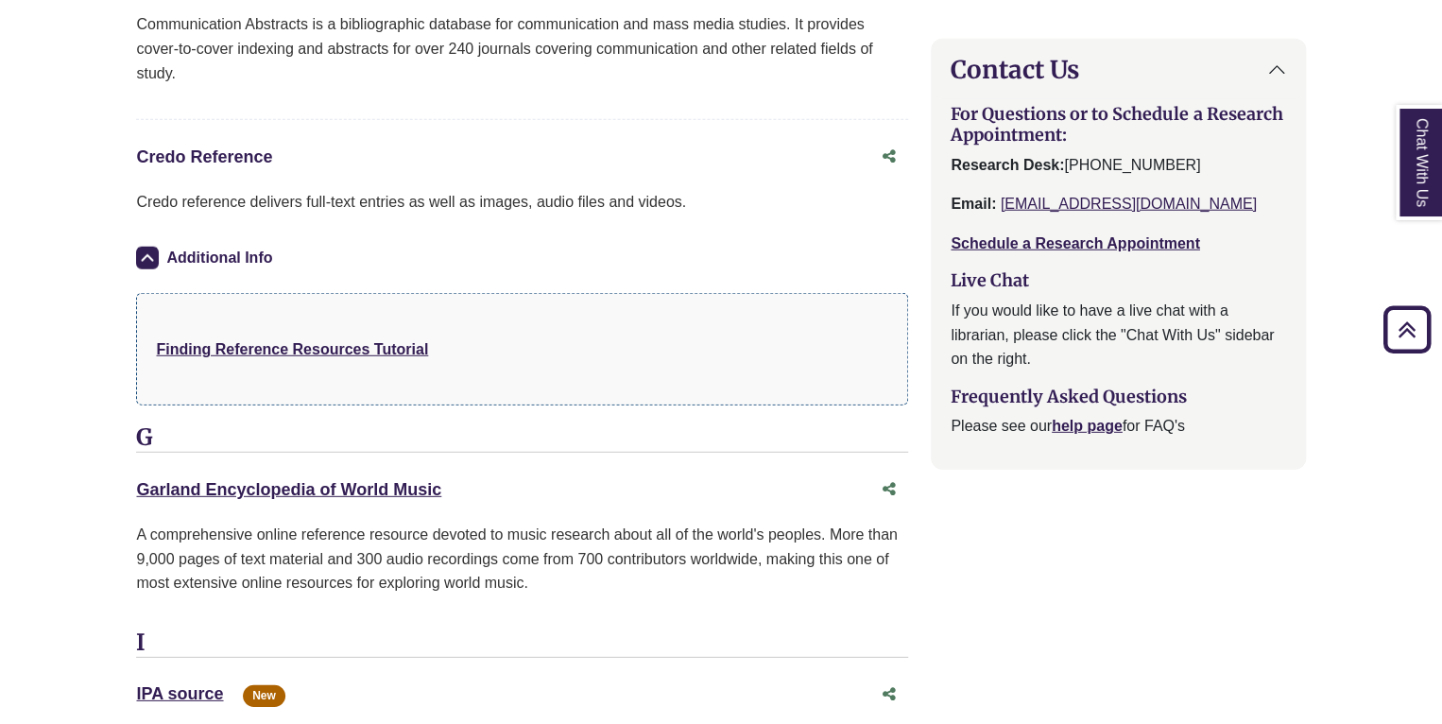
click at [212, 149] on link "Credo Reference This link opens in a new window" at bounding box center [204, 156] width 136 height 19
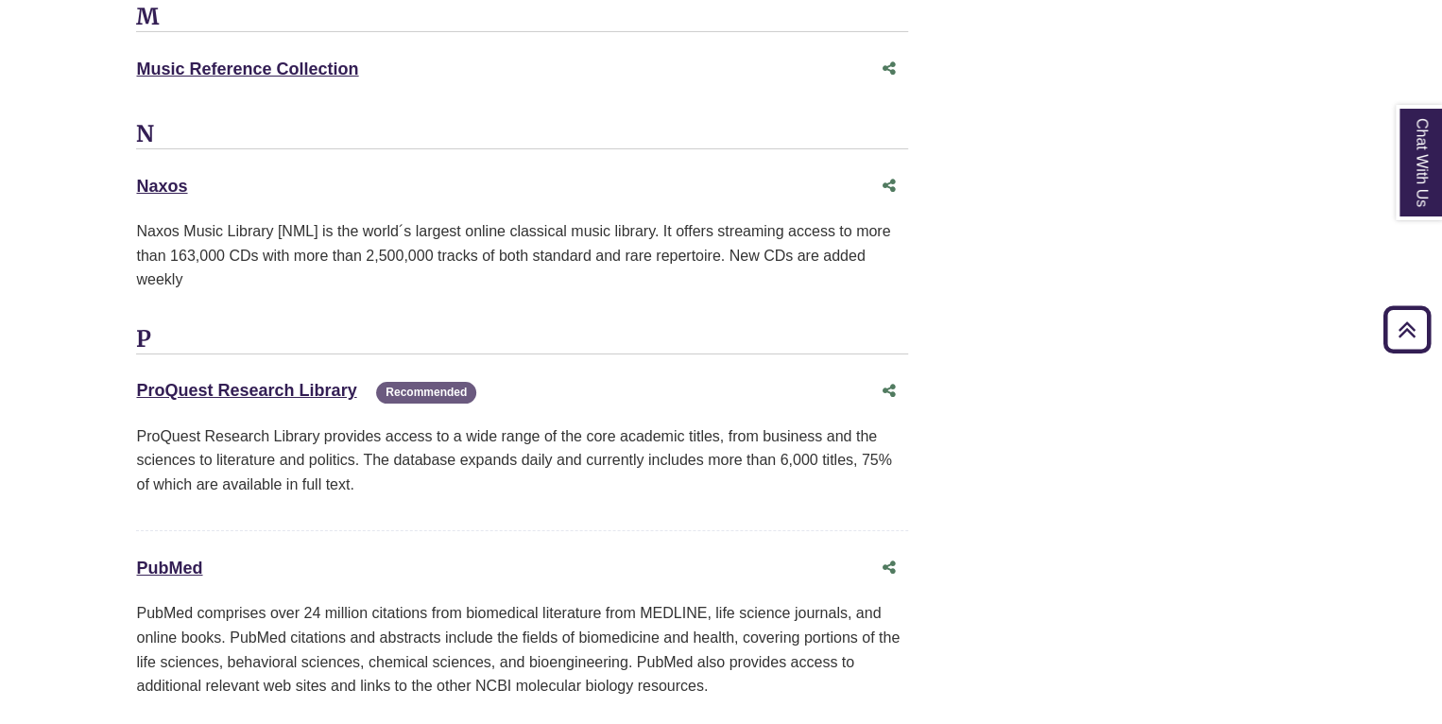
scroll to position [3294, 0]
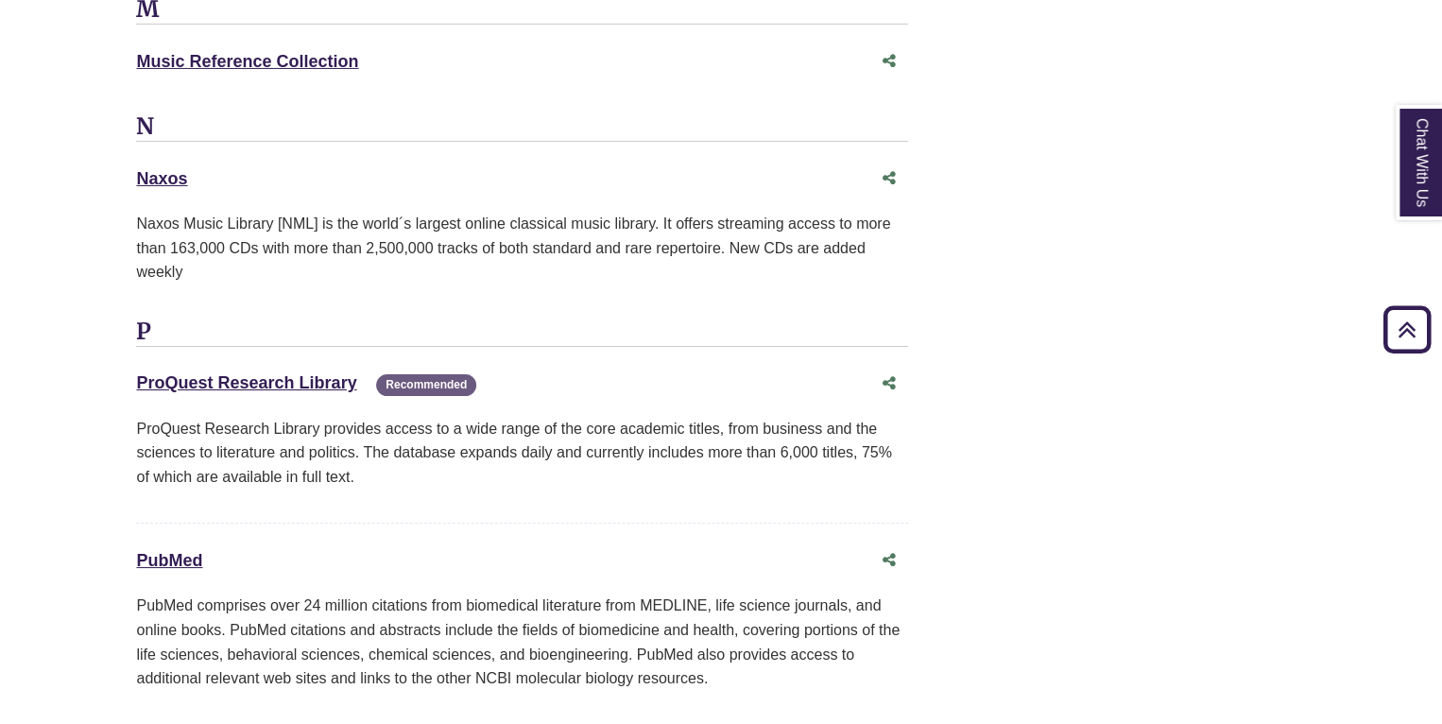
click at [247, 370] on div "ProQuest Research Library This link opens in a new window Recommended" at bounding box center [503, 383] width 734 height 27
click at [251, 373] on link "ProQuest Research Library This link opens in a new window" at bounding box center [246, 382] width 220 height 19
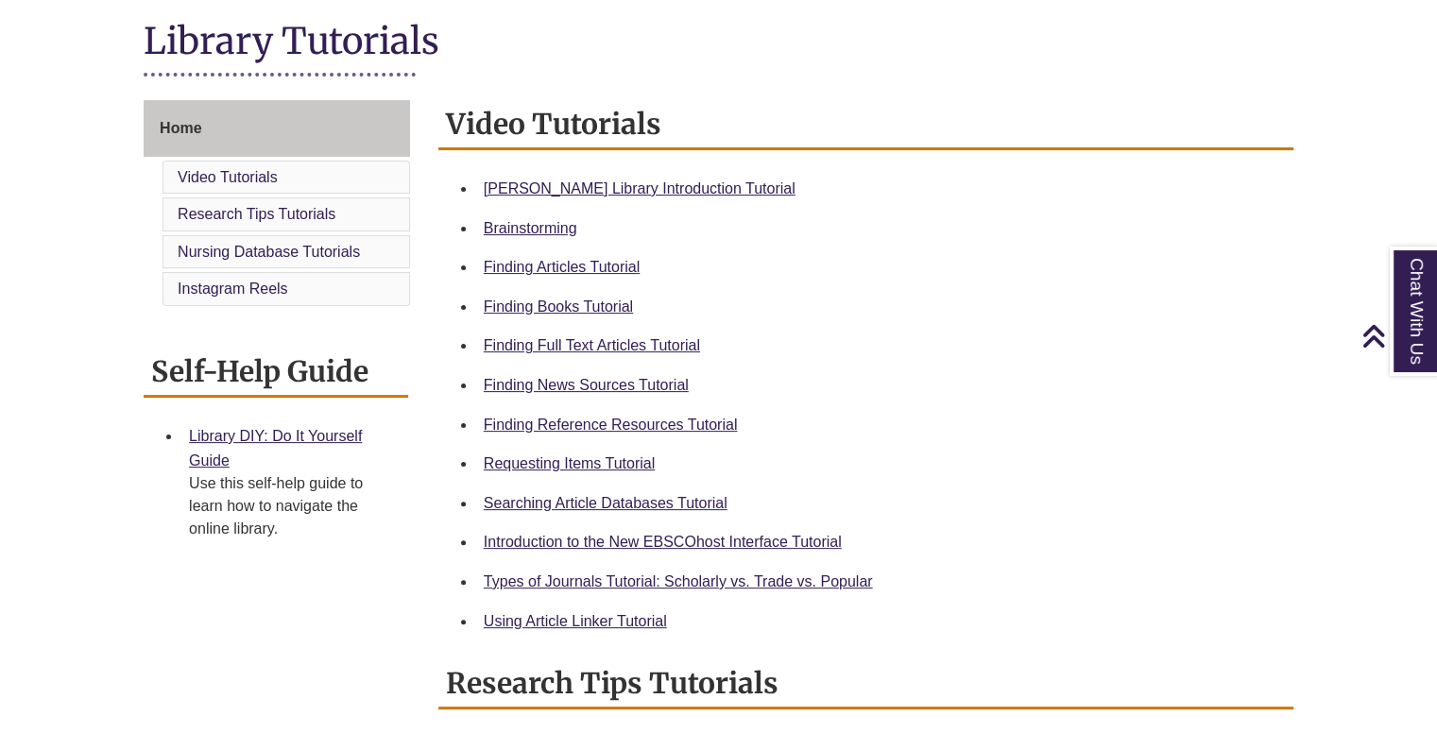
scroll to position [435, 0]
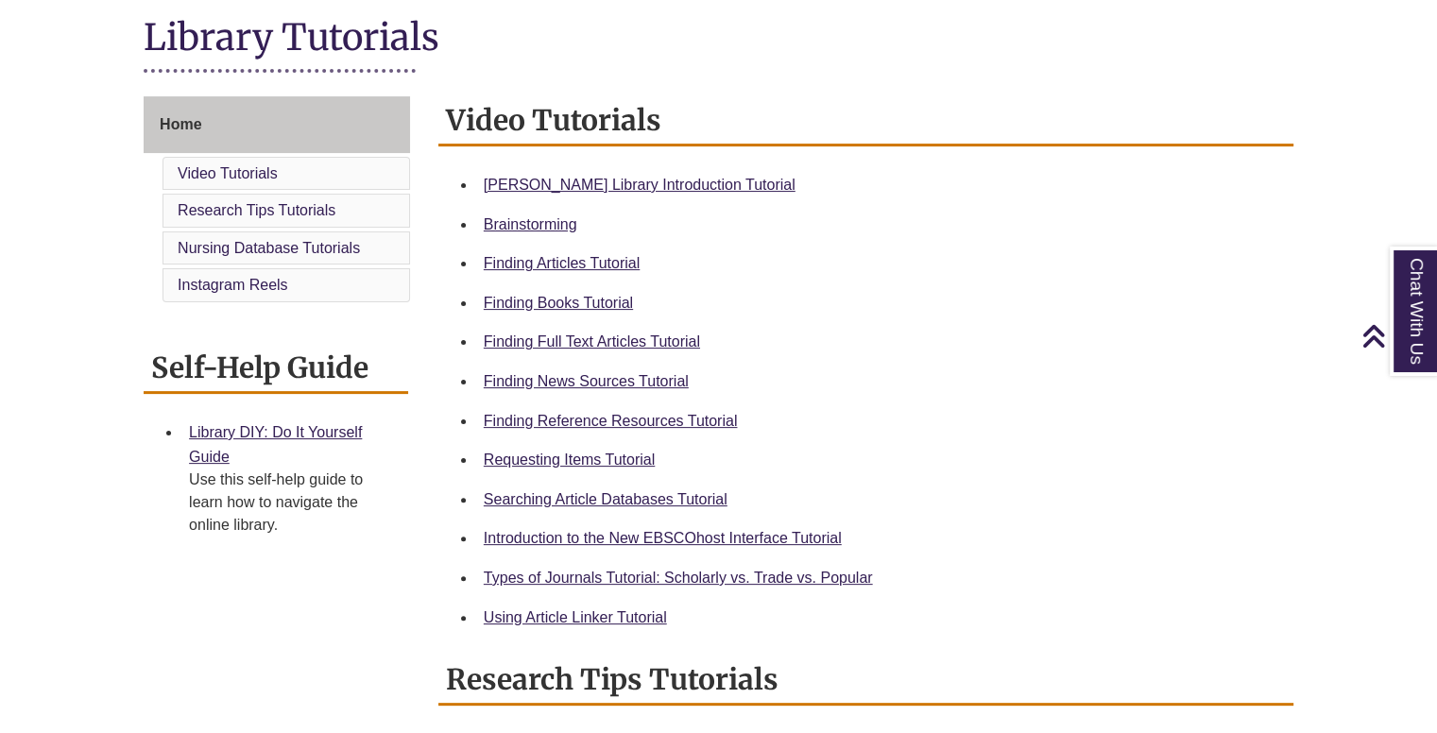
drag, startPoint x: 558, startPoint y: 319, endPoint x: 457, endPoint y: 508, distance: 213.1
click at [457, 508] on ul "[PERSON_NAME] Library Introduction Tutorial Brainstorming Finding Articles Tuto…" at bounding box center [866, 401] width 840 height 472
click at [508, 497] on link "Searching Article Databases Tutorial" at bounding box center [606, 499] width 244 height 16
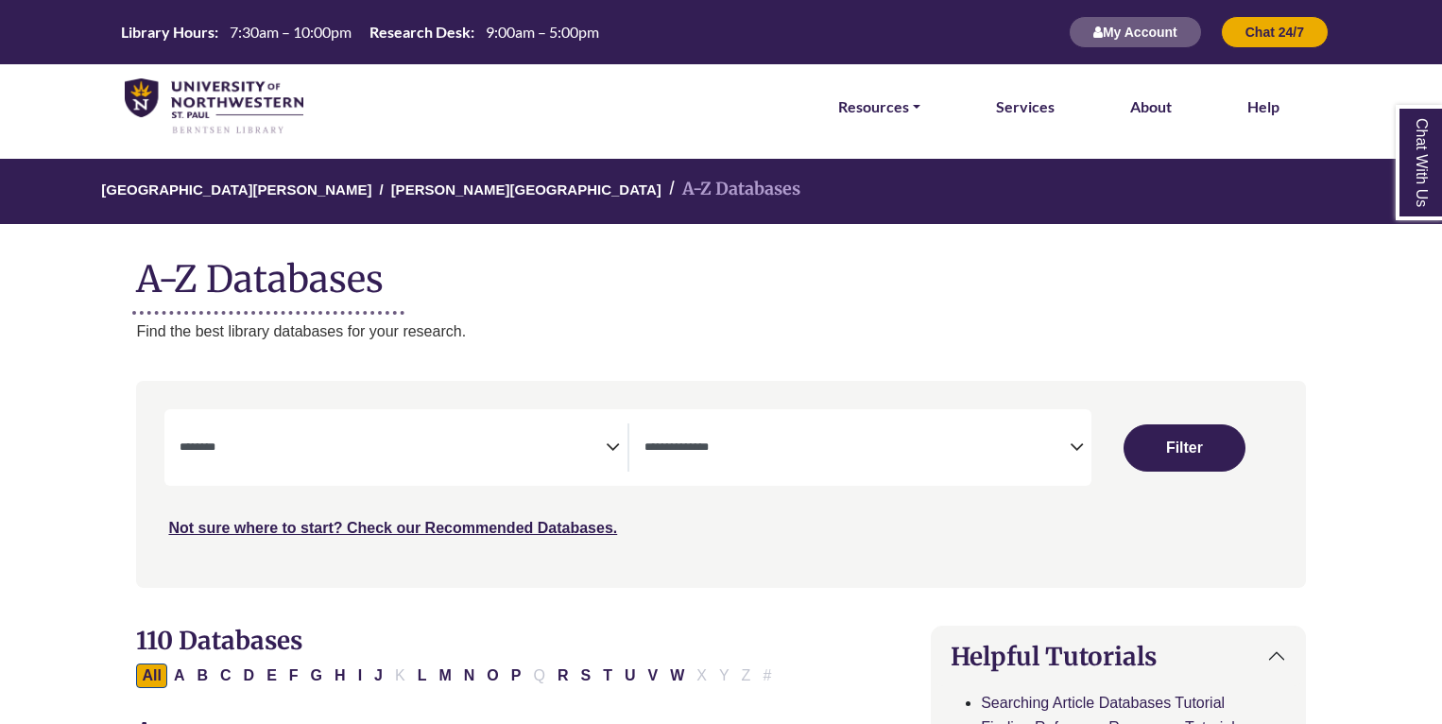
select select "Database Subject Filter"
select select "Database Types Filter"
click at [350, 445] on textarea "Search" at bounding box center [392, 448] width 425 height 15
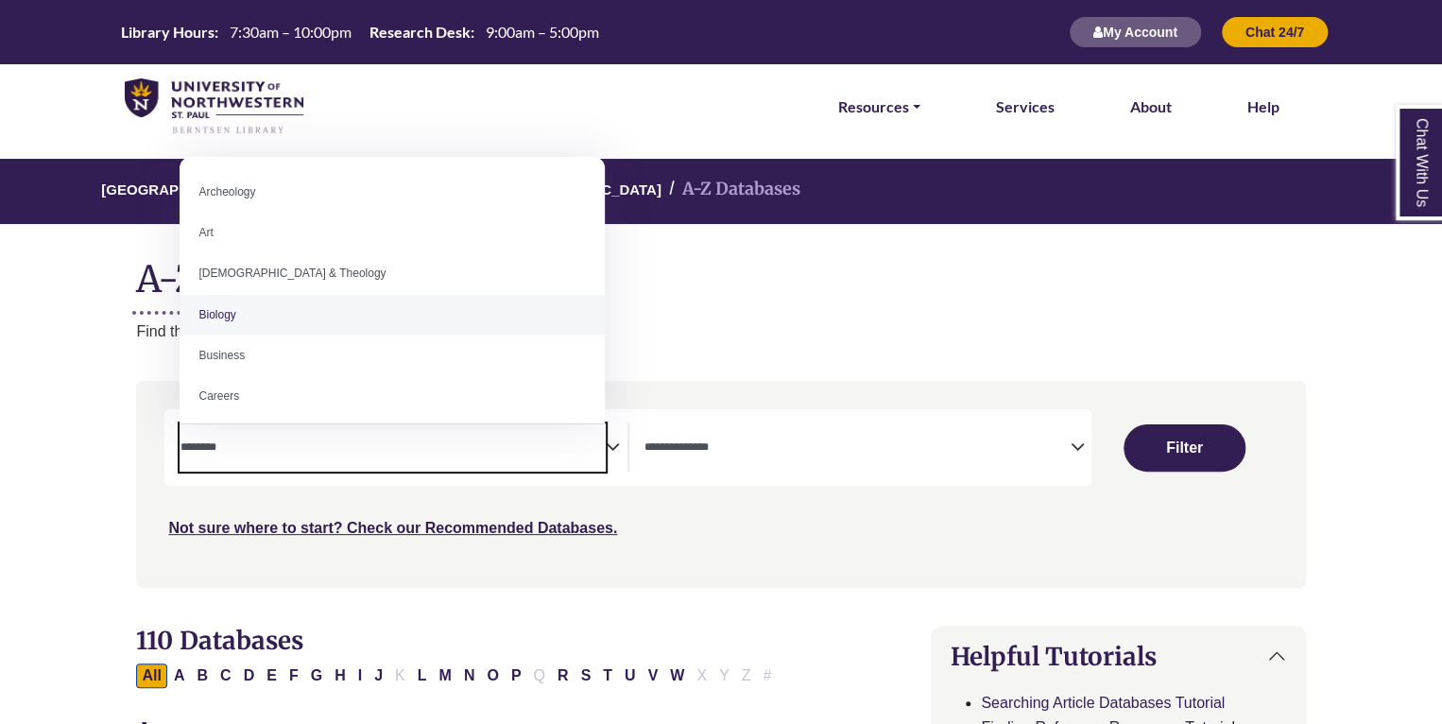
click at [820, 243] on h1 "A-Z Databases" at bounding box center [720, 272] width 1169 height 58
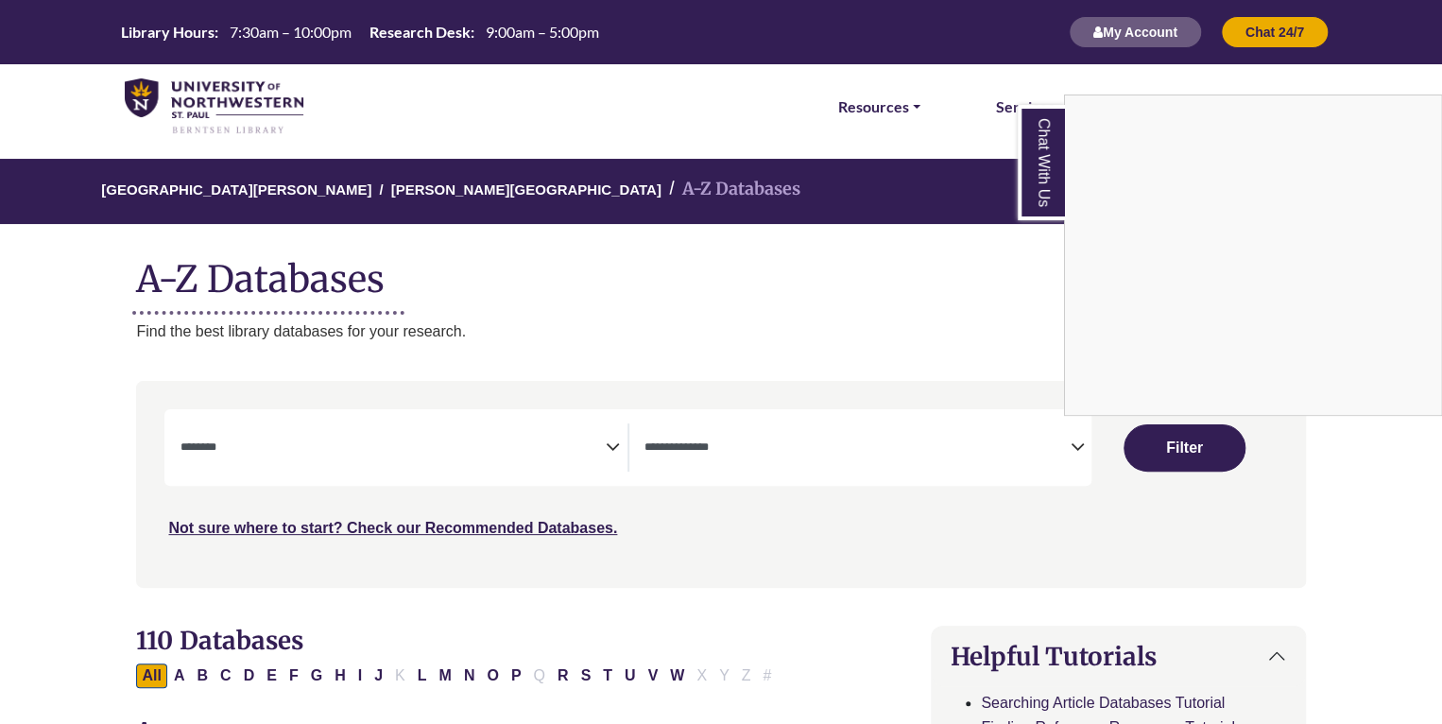
click at [595, 473] on div "Chat With Us" at bounding box center [721, 362] width 1442 height 724
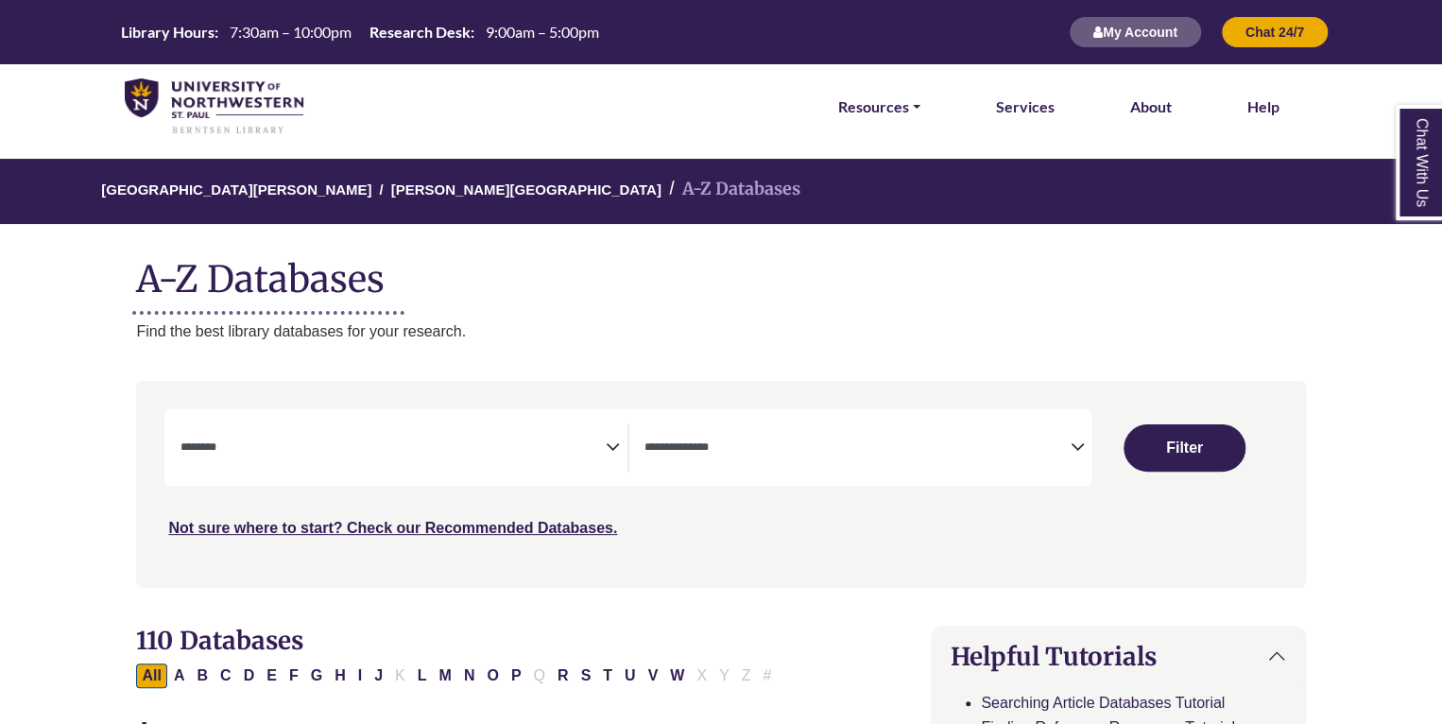
click at [555, 484] on div "**********" at bounding box center [627, 447] width 927 height 77
click at [560, 473] on div "**********" at bounding box center [627, 447] width 927 height 77
click at [573, 438] on span "Search filters" at bounding box center [392, 445] width 425 height 16
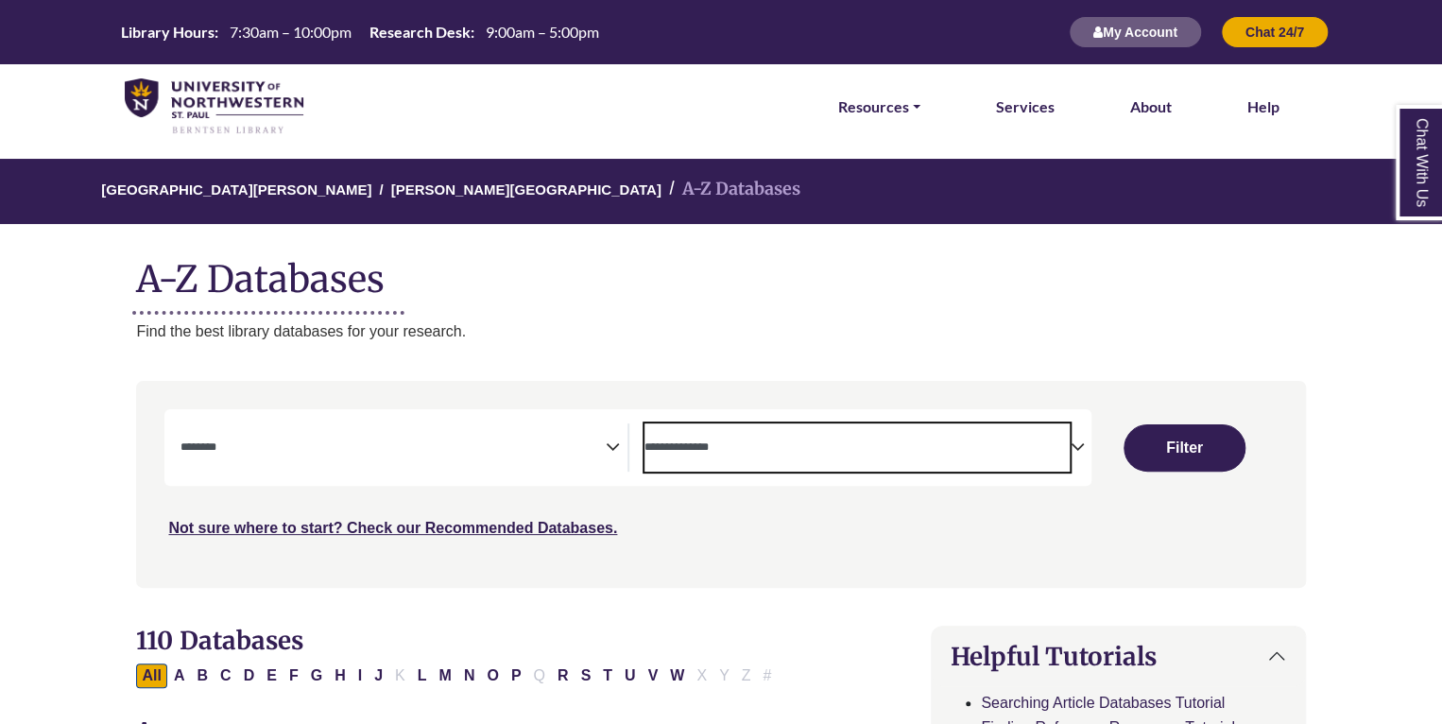
click at [696, 442] on textarea "Search" at bounding box center [857, 448] width 425 height 15
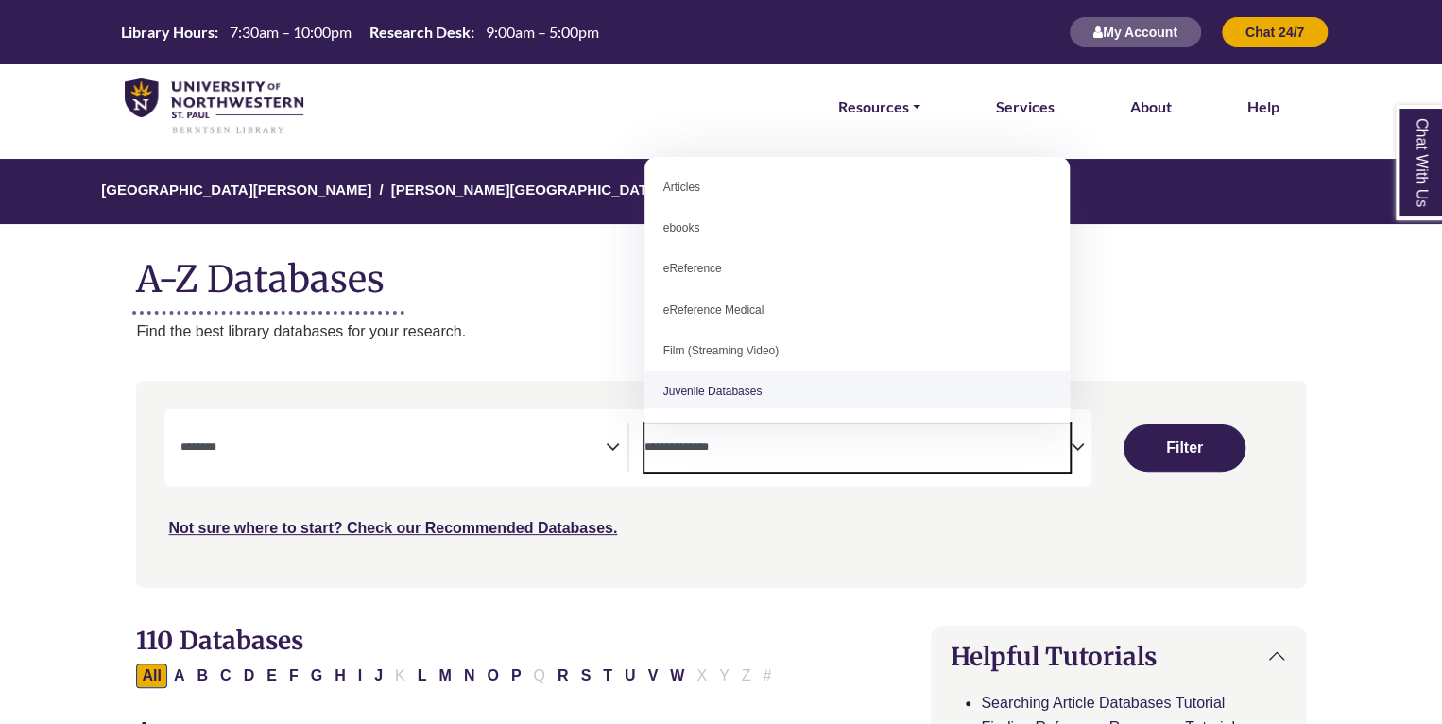
scroll to position [4, 0]
click at [749, 466] on span "Search filters" at bounding box center [857, 447] width 425 height 48
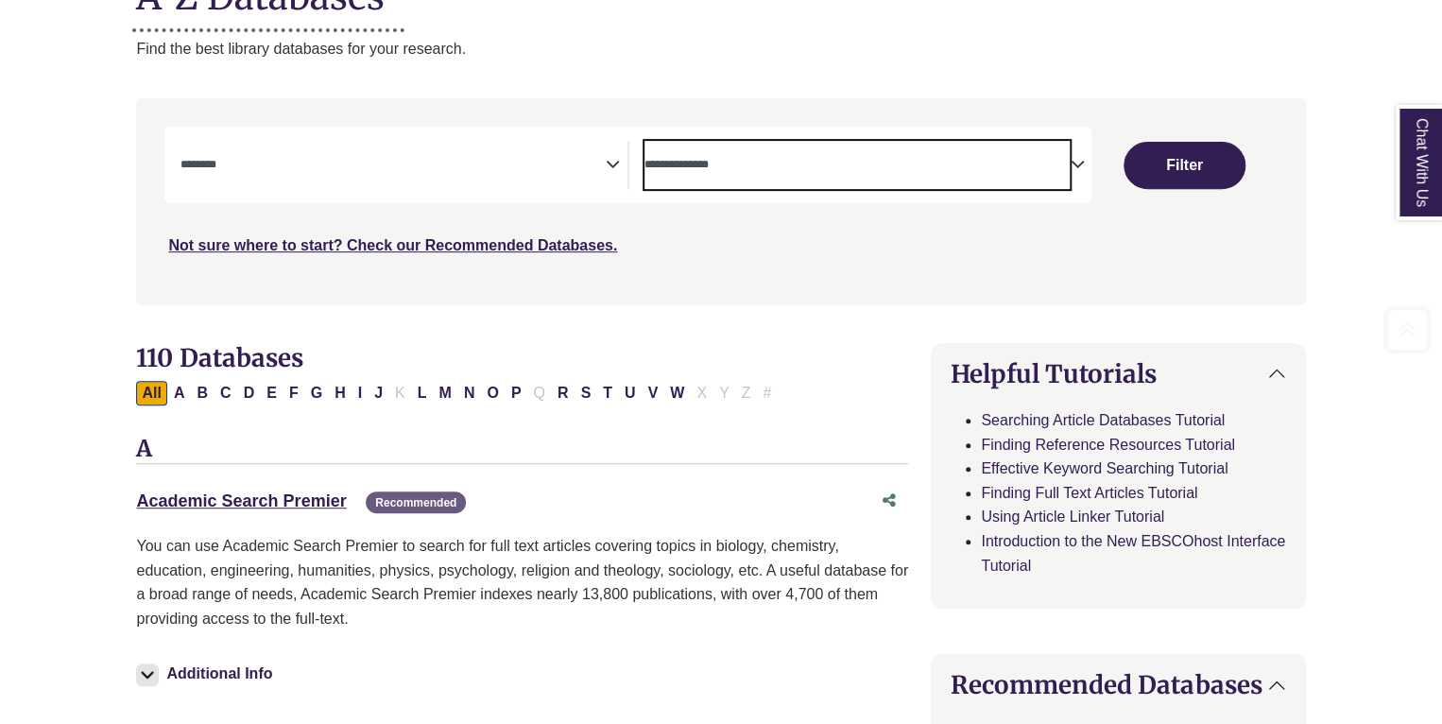
scroll to position [288, 0]
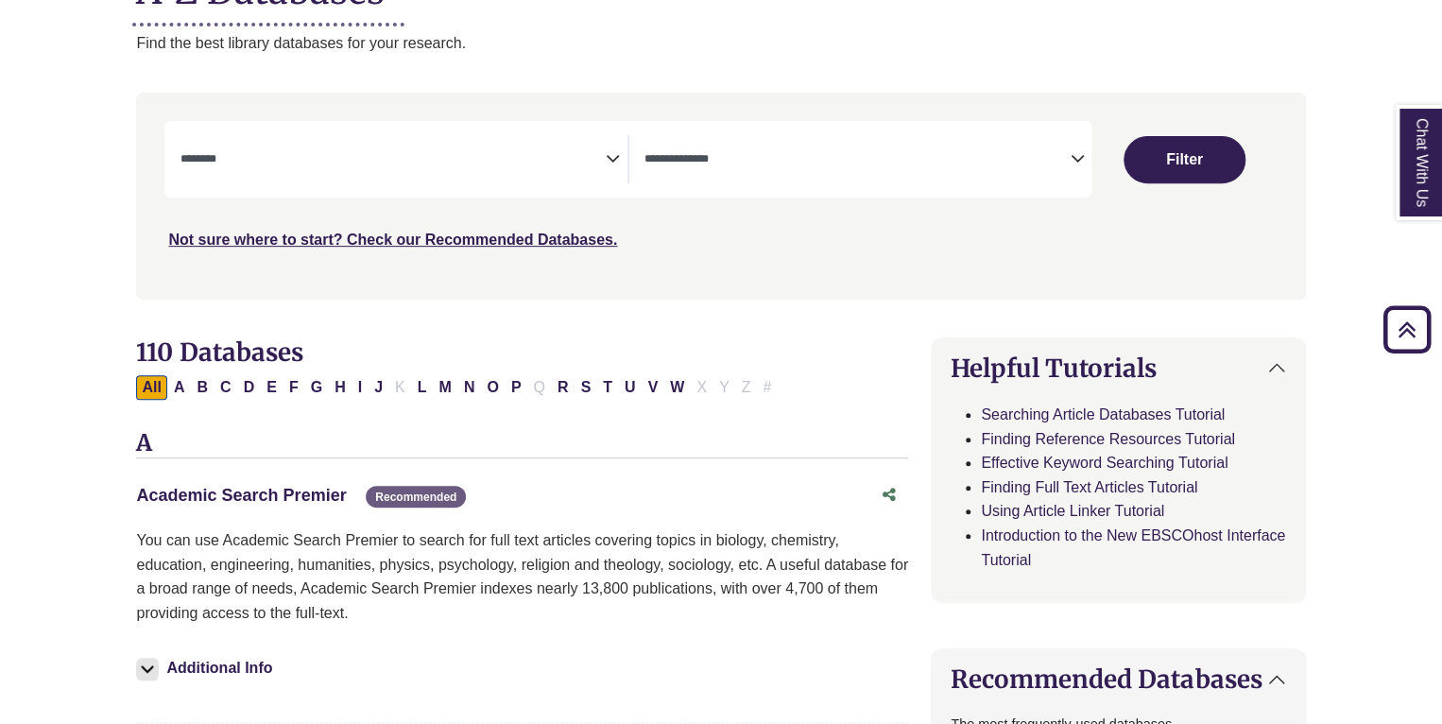
click at [219, 490] on link "Academic Search Premier This link opens in a new window" at bounding box center [241, 495] width 210 height 19
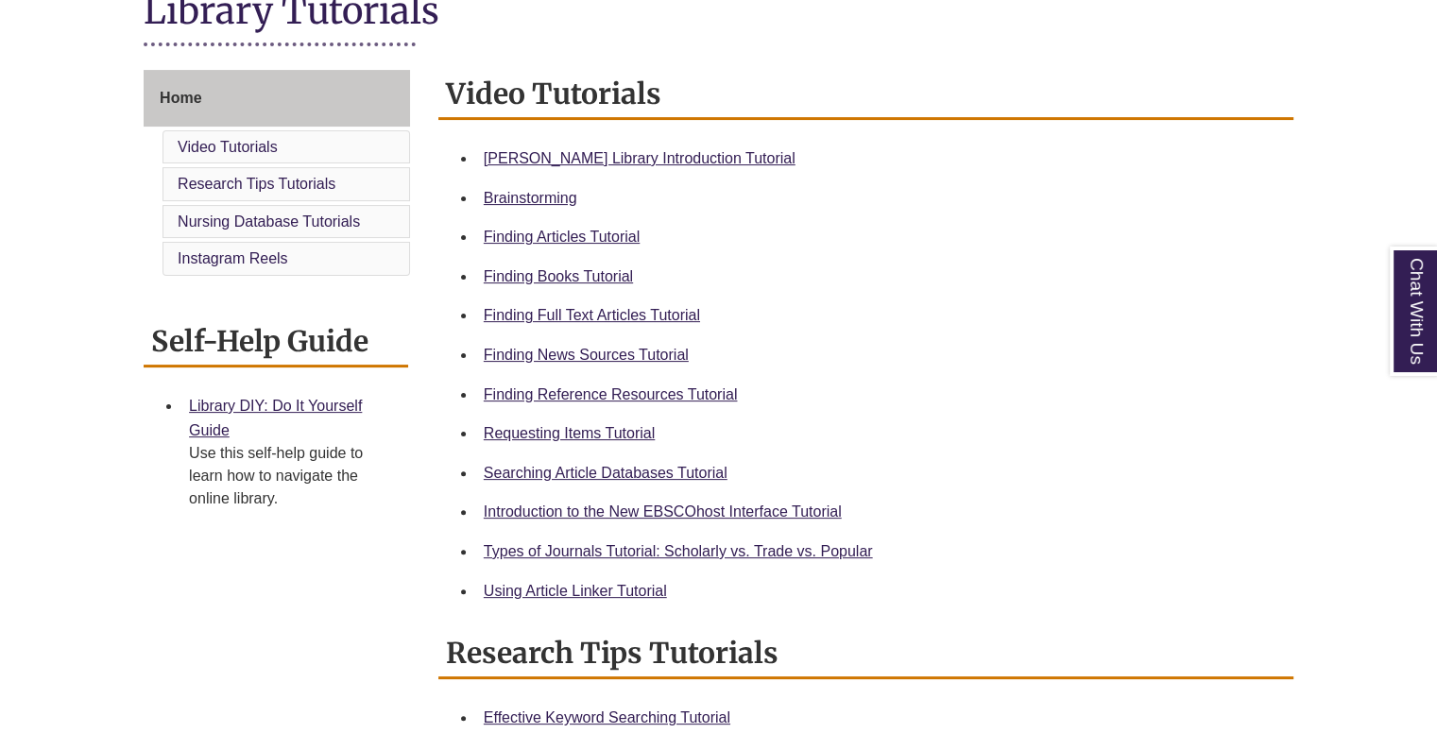
scroll to position [470, 0]
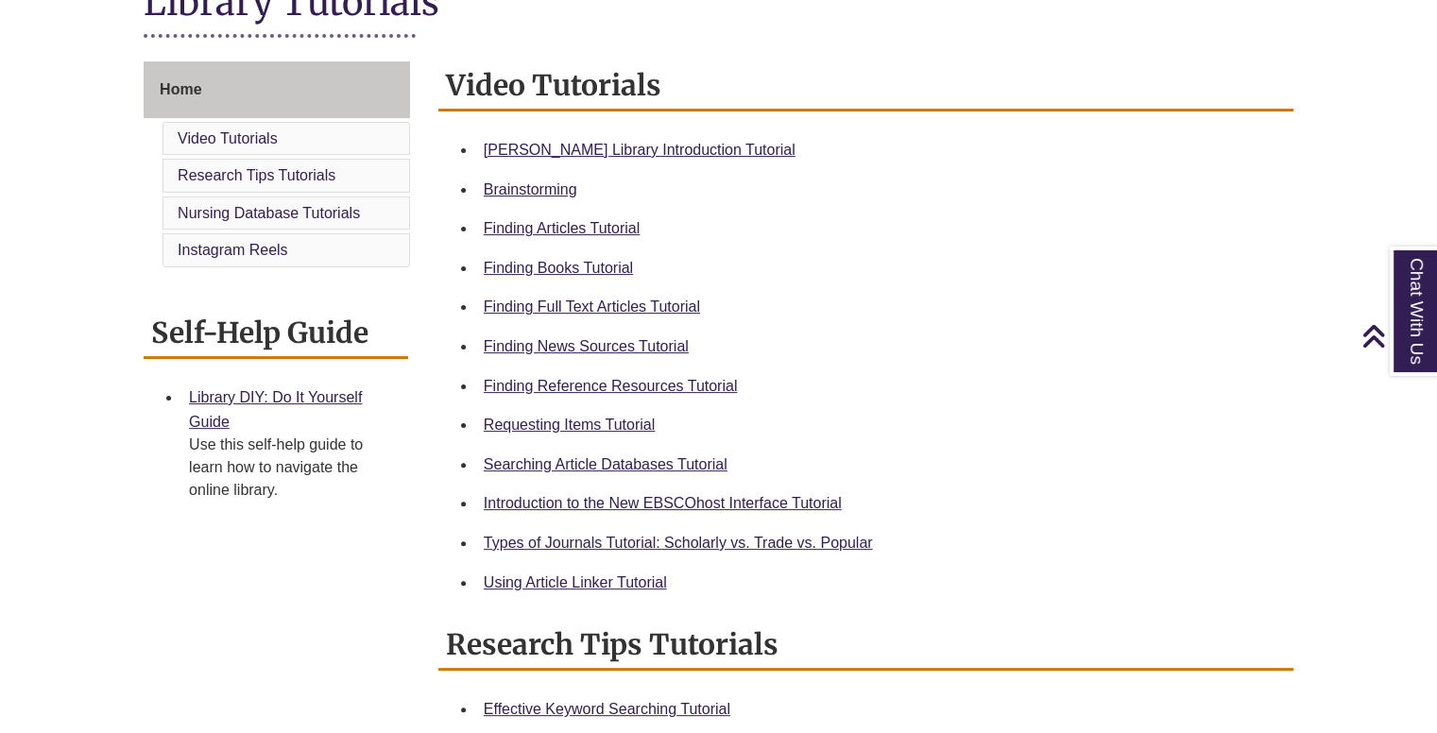
click at [576, 280] on li "Finding Books Tutorial" at bounding box center [881, 269] width 810 height 40
click at [576, 289] on li "Finding Full Text Articles Tutorial" at bounding box center [881, 307] width 810 height 40
click at [576, 295] on div "Finding Full Text Articles Tutorial" at bounding box center [881, 307] width 795 height 25
click at [567, 306] on link "Finding Full Text Articles Tutorial" at bounding box center [592, 307] width 216 height 16
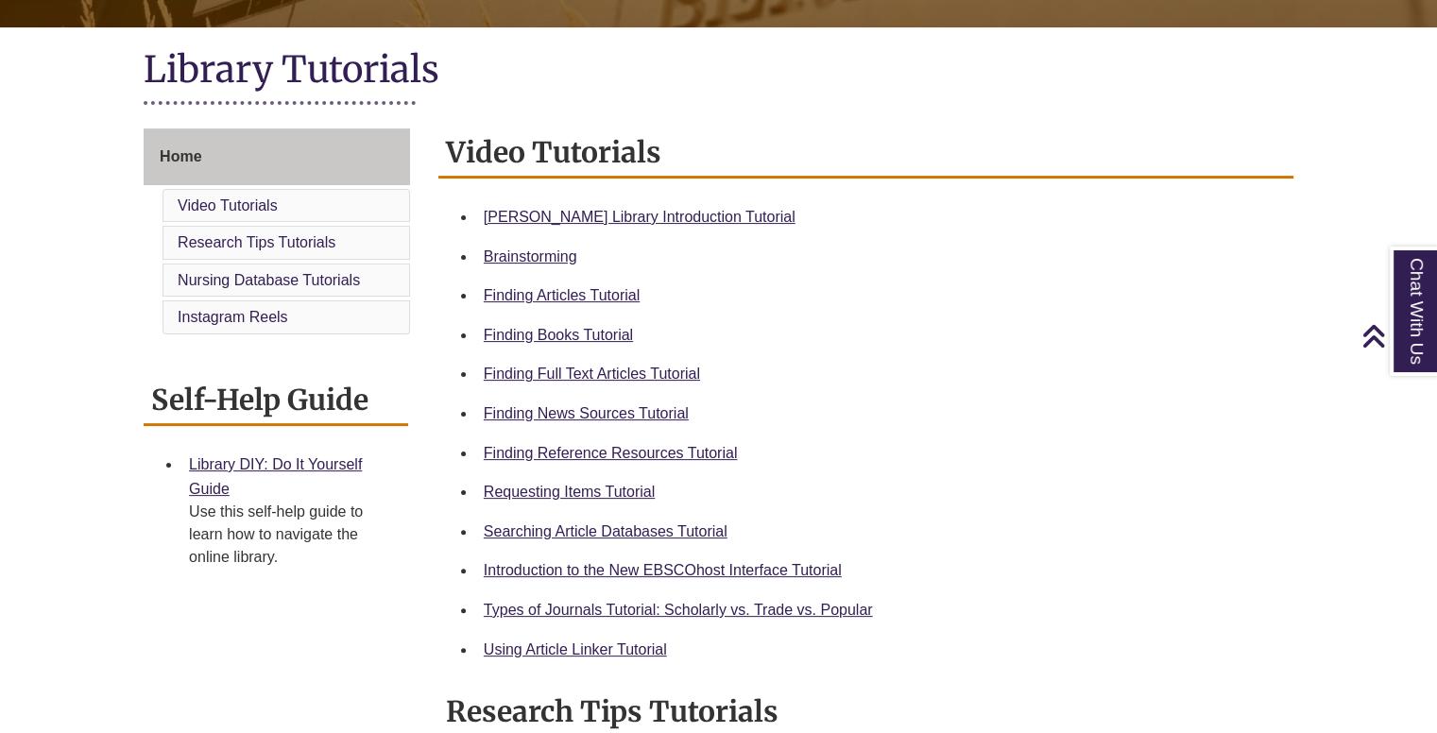
scroll to position [416, 0]
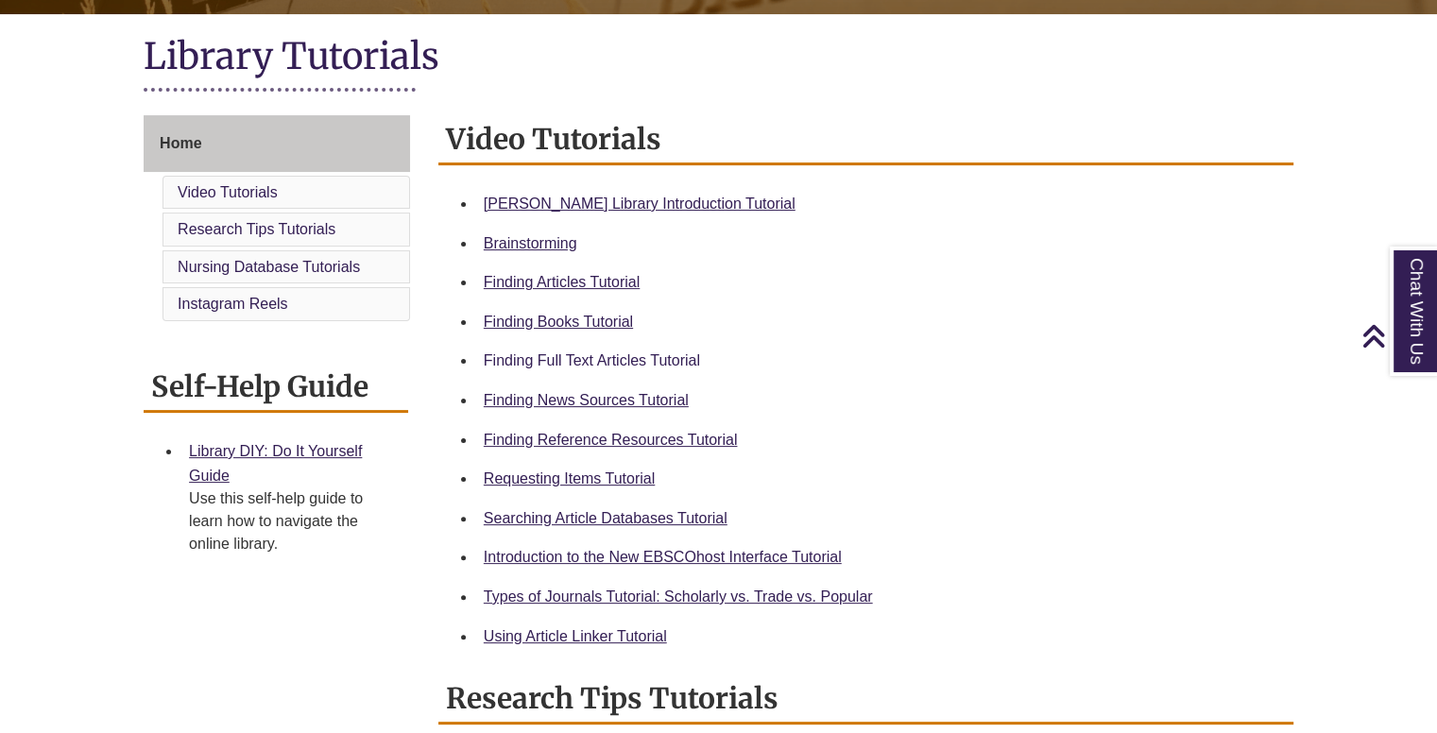
click at [620, 347] on li "Finding Full Text Articles Tutorial" at bounding box center [881, 361] width 810 height 40
click at [620, 354] on link "Finding Full Text Articles Tutorial" at bounding box center [592, 361] width 216 height 16
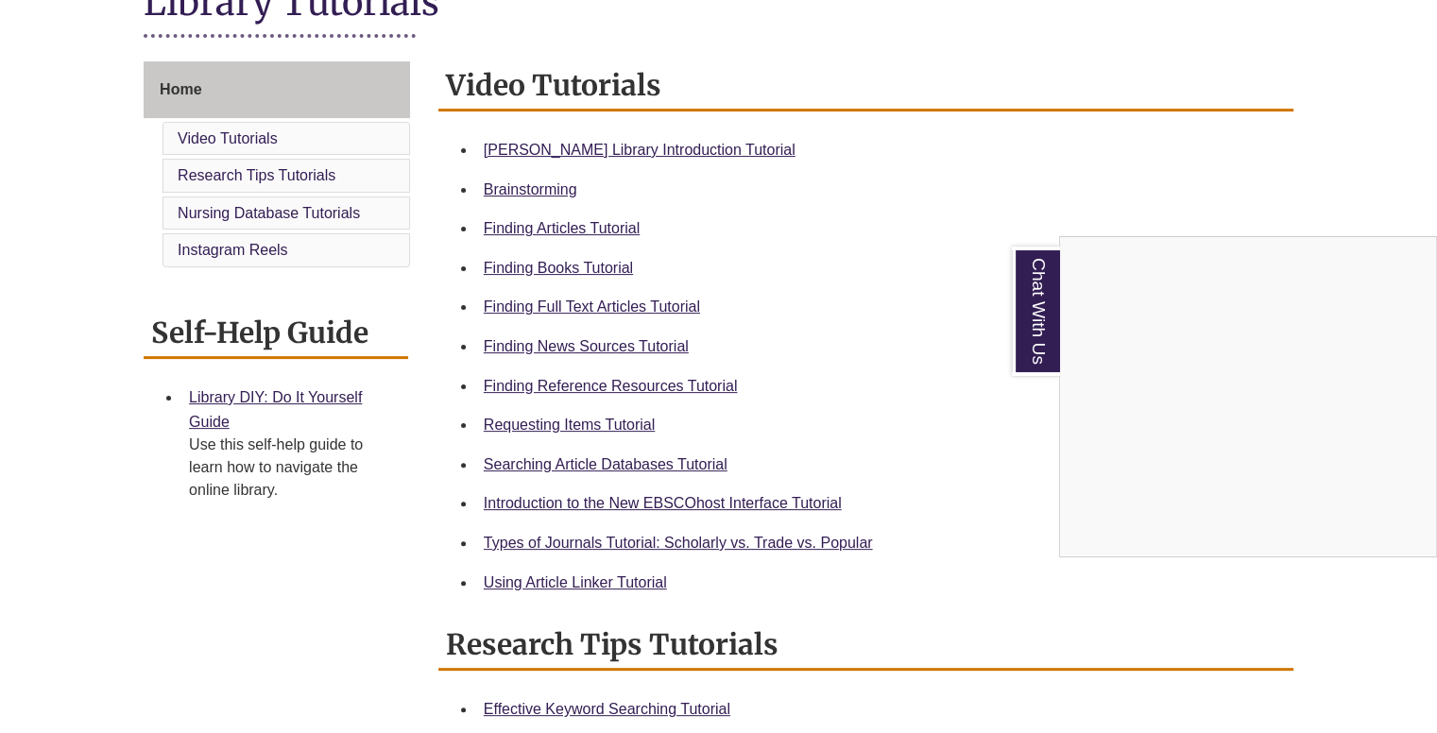
scroll to position [472, 0]
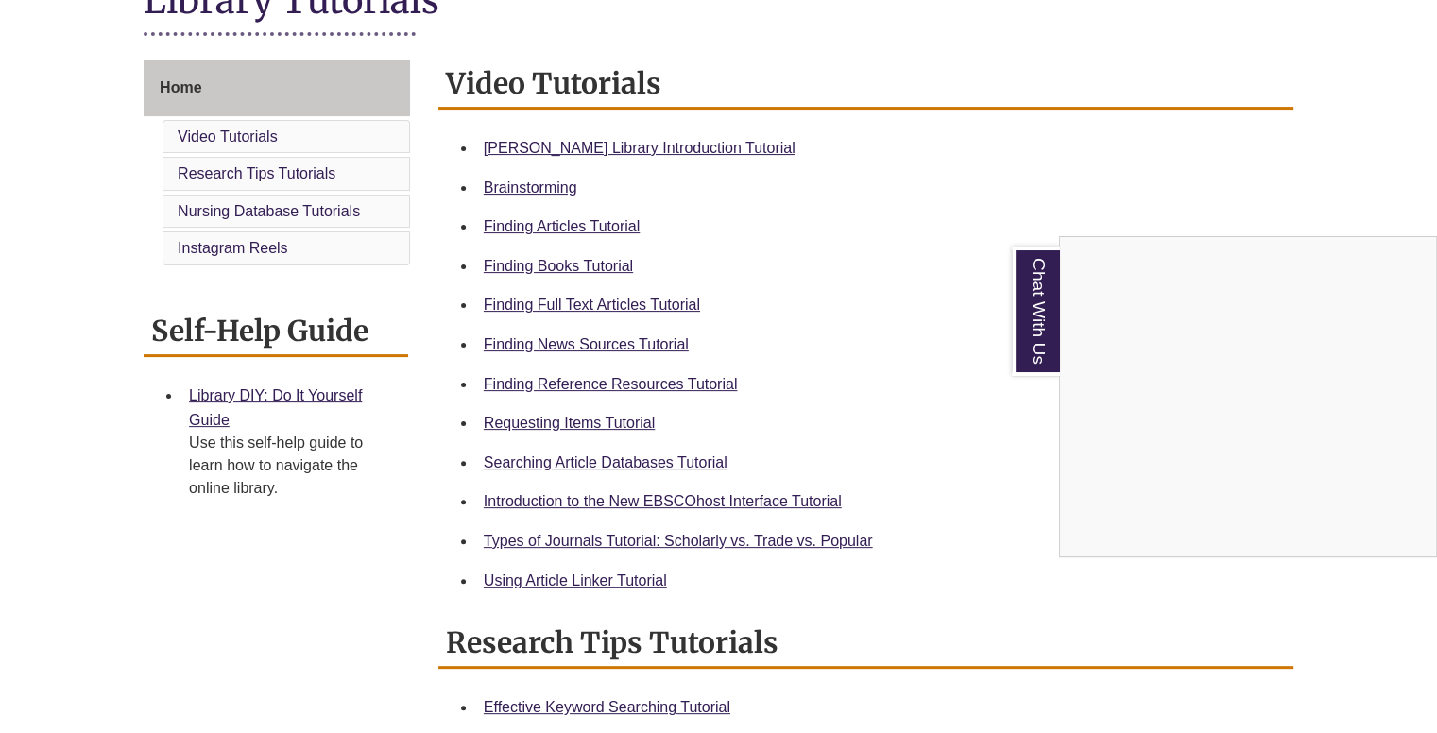
click at [581, 583] on div "Chat With Us" at bounding box center [718, 366] width 1437 height 733
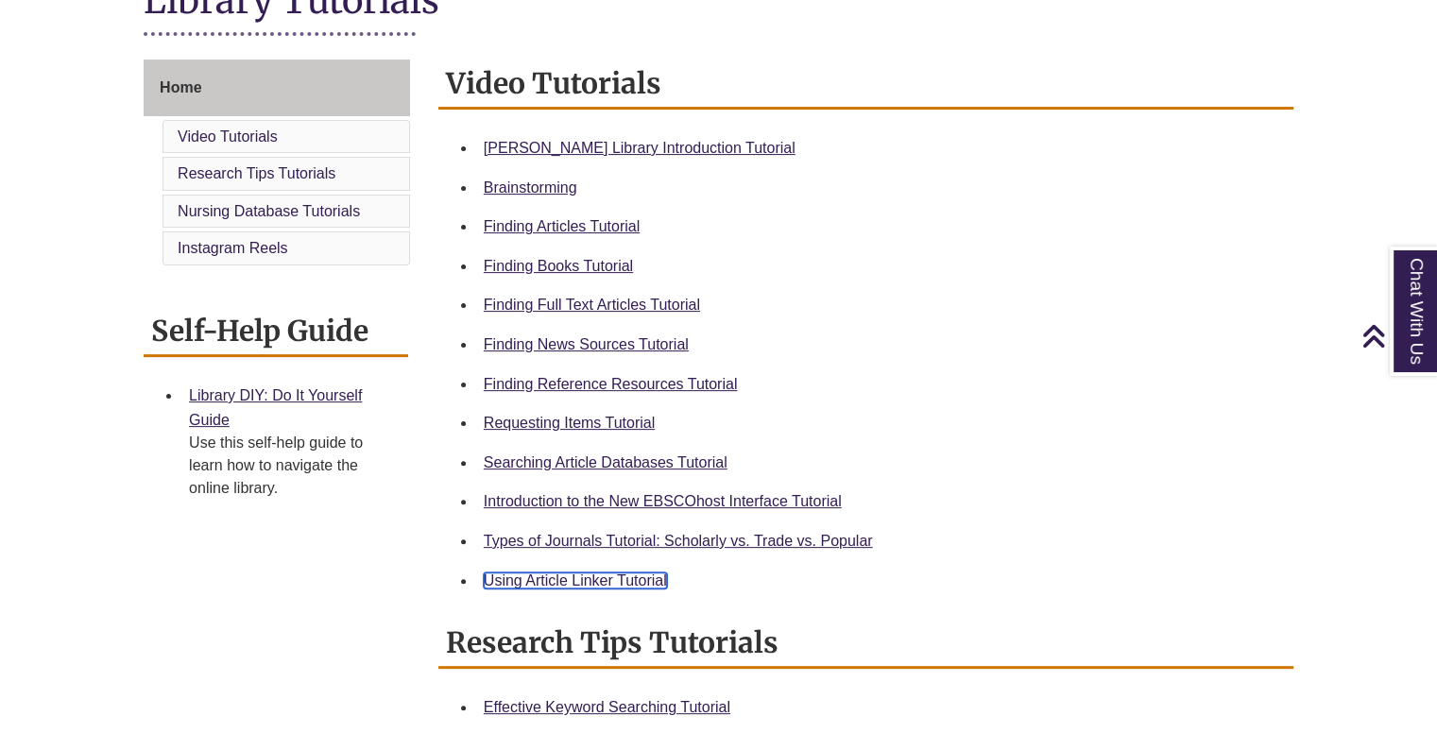
click at [581, 583] on link "Using Article Linker Tutorial" at bounding box center [575, 581] width 183 height 16
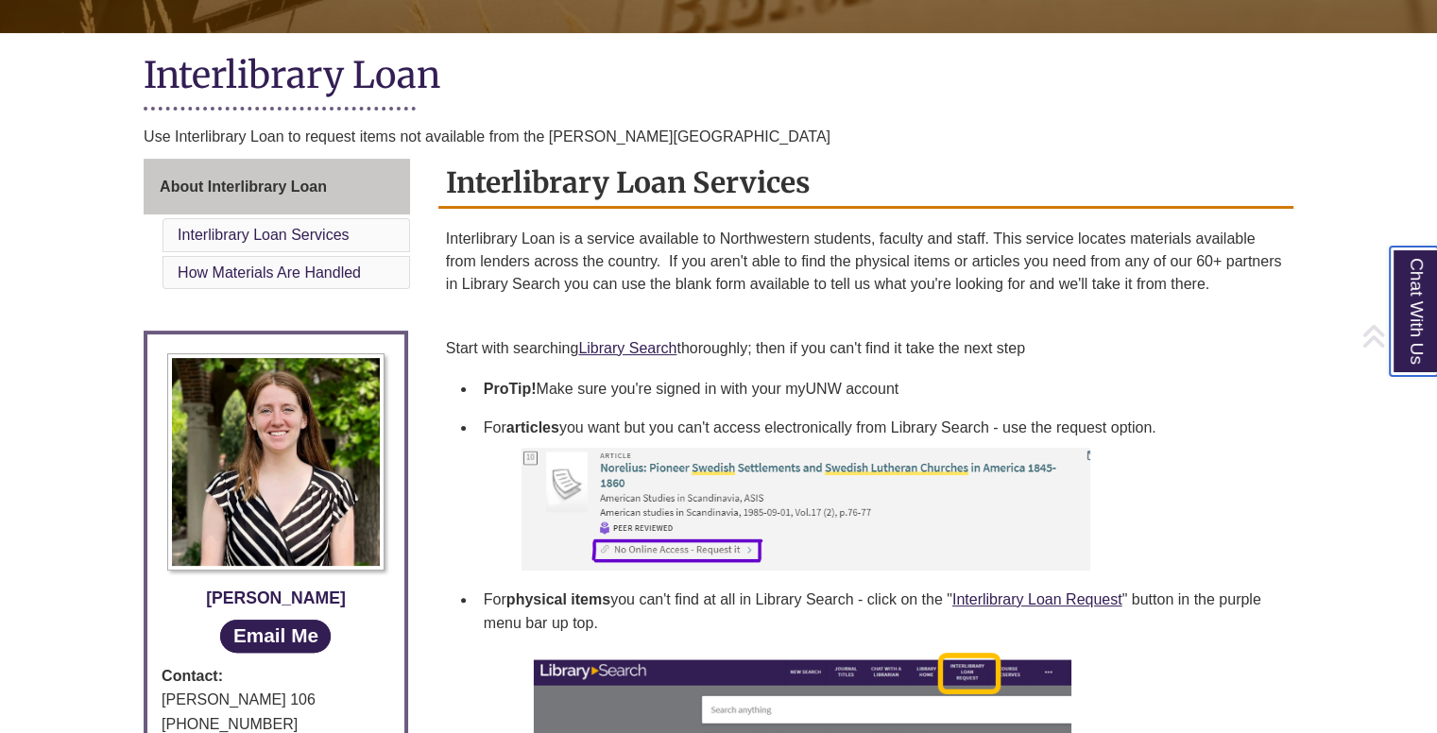
scroll to position [427, 0]
